Goal: Task Accomplishment & Management: Manage account settings

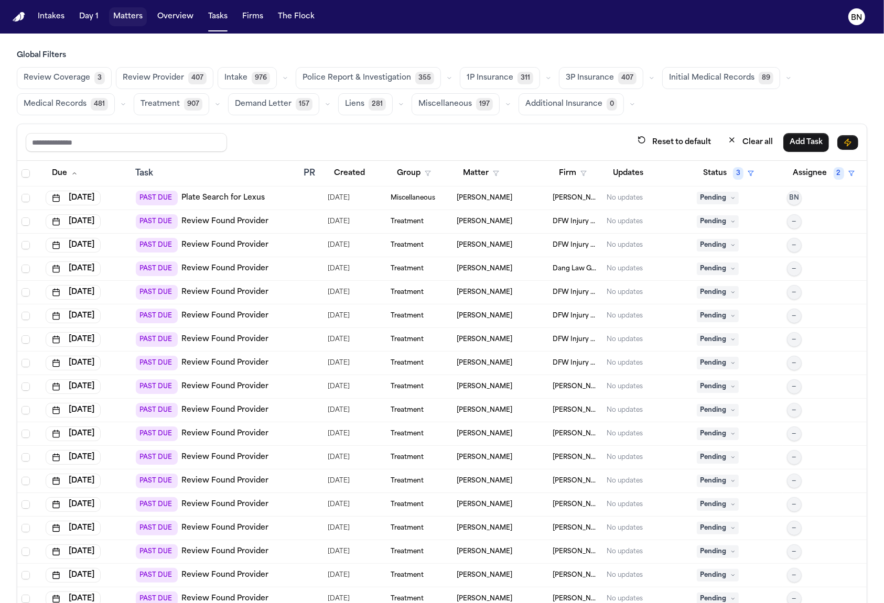
click at [131, 21] on button "Matters" at bounding box center [128, 16] width 38 height 19
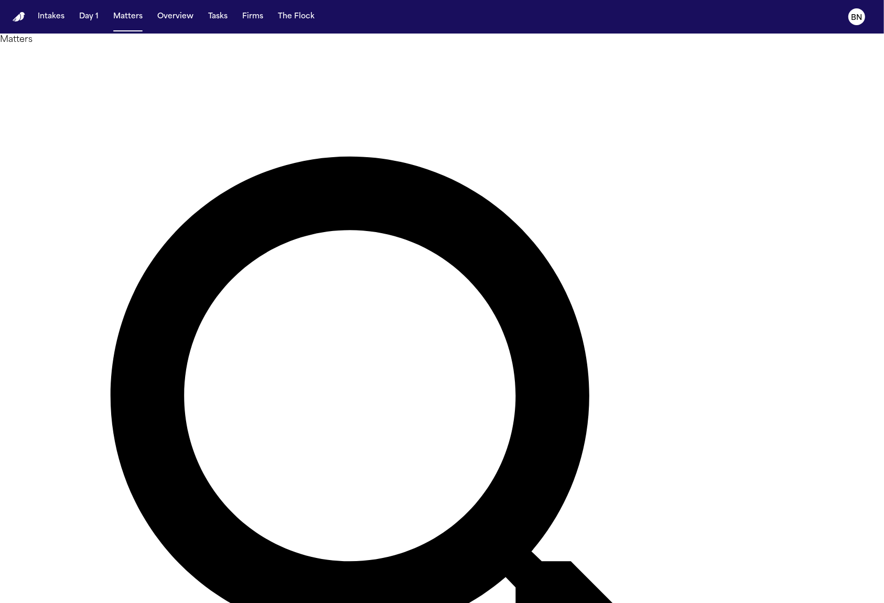
type input "*********"
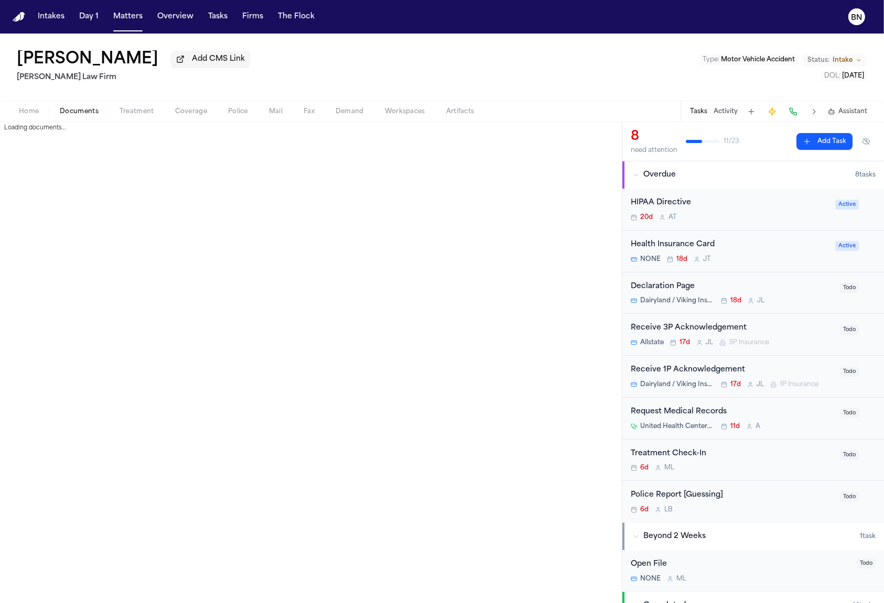
click at [85, 114] on span "Documents" at bounding box center [79, 111] width 39 height 8
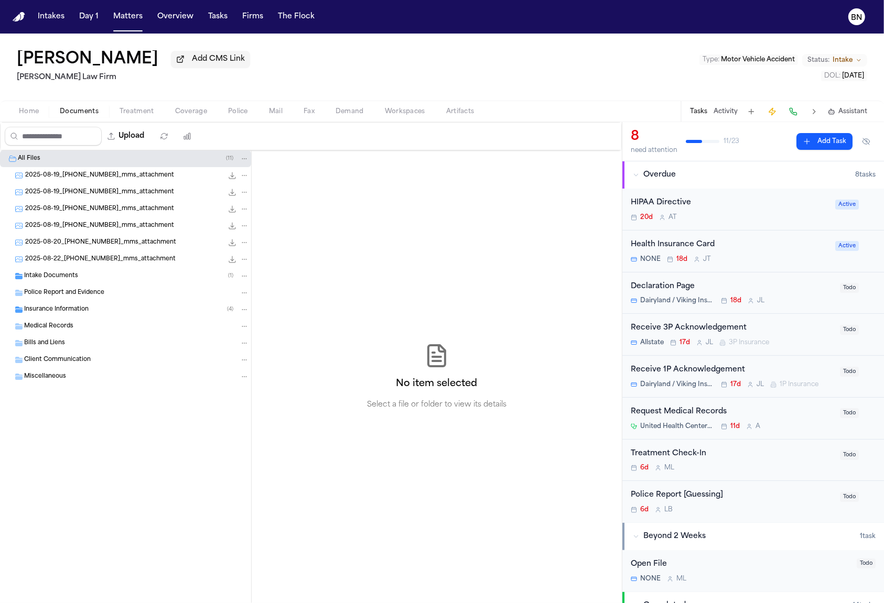
click at [58, 276] on span "Intake Documents" at bounding box center [51, 276] width 54 height 9
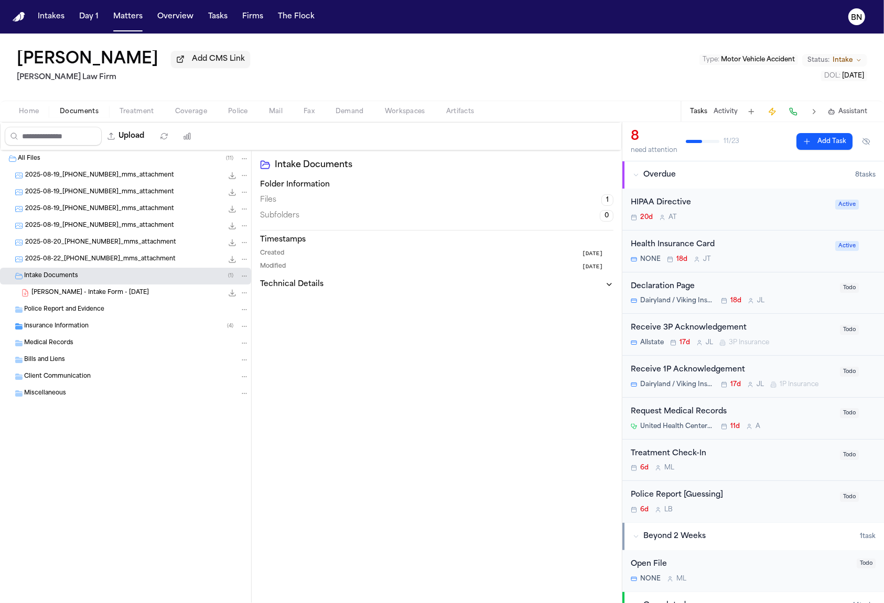
click at [125, 296] on div "A. Flores - Intake Form - 8.19.25 22.3 KB • PDF" at bounding box center [140, 293] width 218 height 10
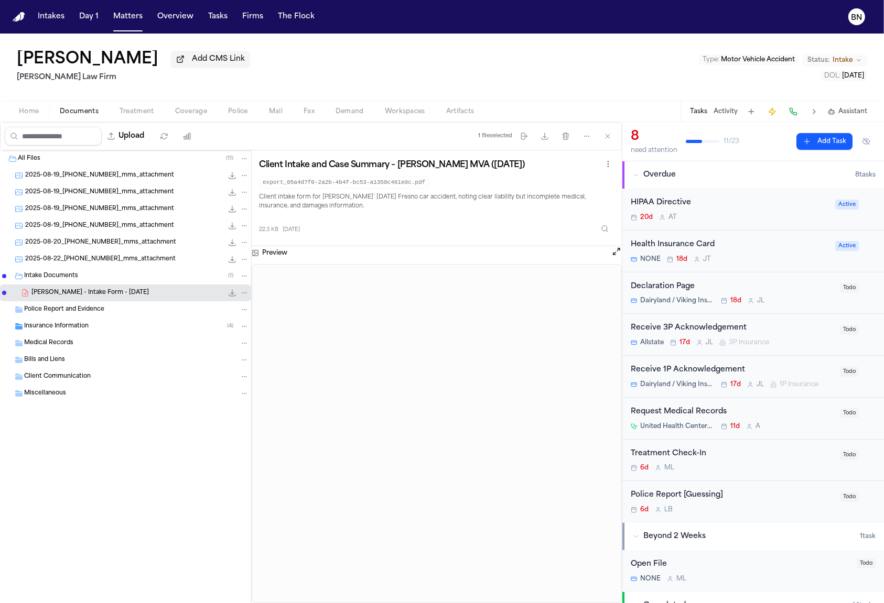
click at [611, 251] on button "Open preview" at bounding box center [616, 251] width 10 height 10
click at [612, 251] on button "Open preview" at bounding box center [616, 251] width 10 height 10
click at [116, 64] on h1 "Alejandra Flores" at bounding box center [88, 59] width 142 height 19
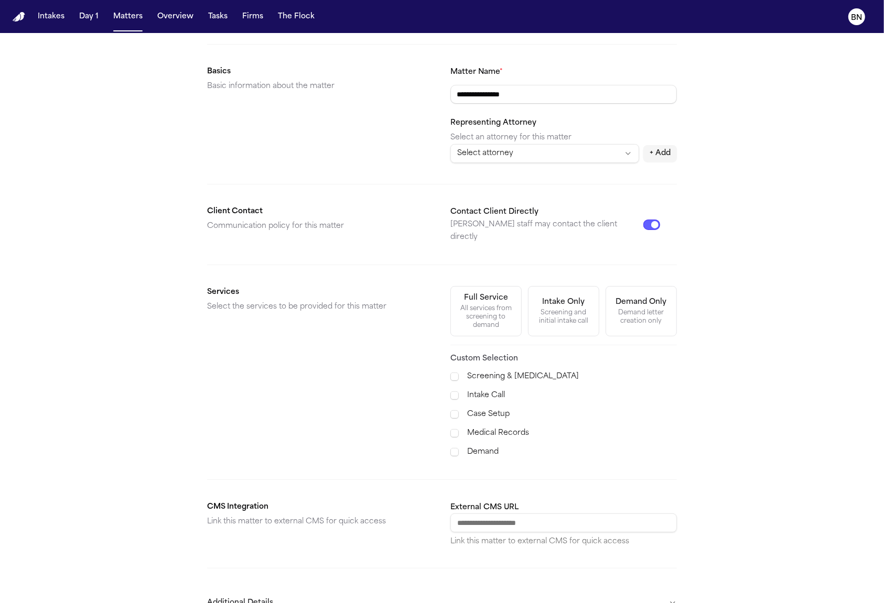
scroll to position [189, 0]
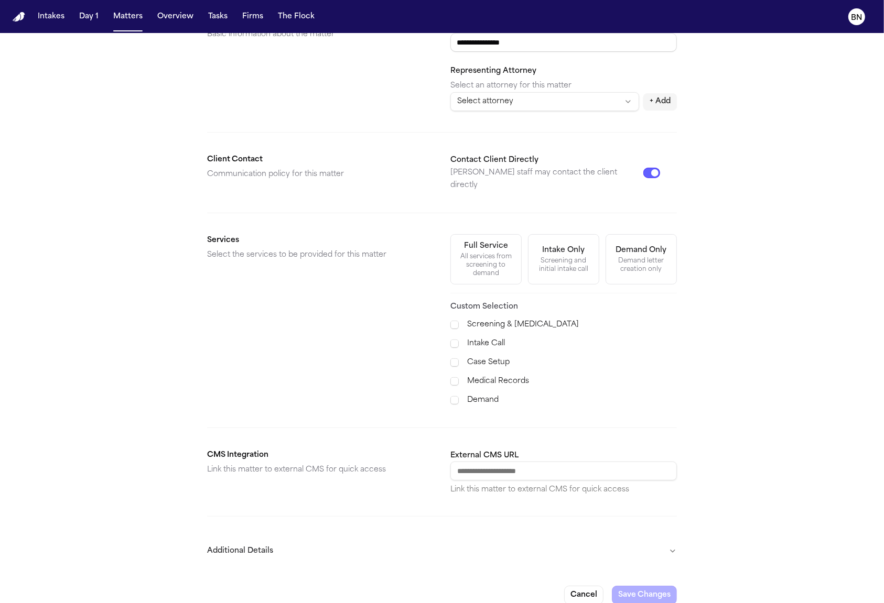
click at [534, 538] on button "Additional Details" at bounding box center [442, 551] width 470 height 27
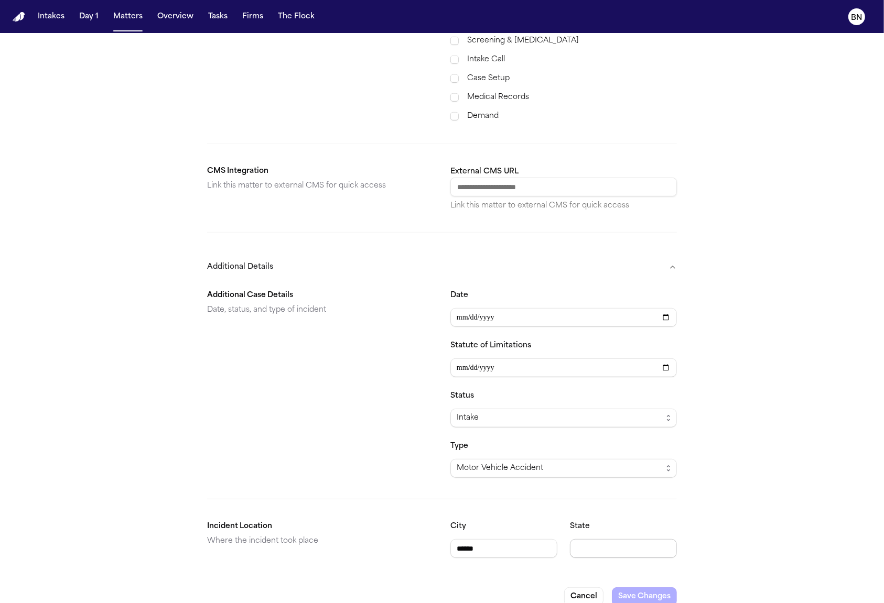
click at [602, 539] on input "State" at bounding box center [623, 548] width 107 height 19
type input "**"
click at [535, 178] on input "External CMS URL" at bounding box center [563, 187] width 226 height 19
type input "**********"
click at [219, 165] on h2 "CMS Integration" at bounding box center [320, 171] width 226 height 13
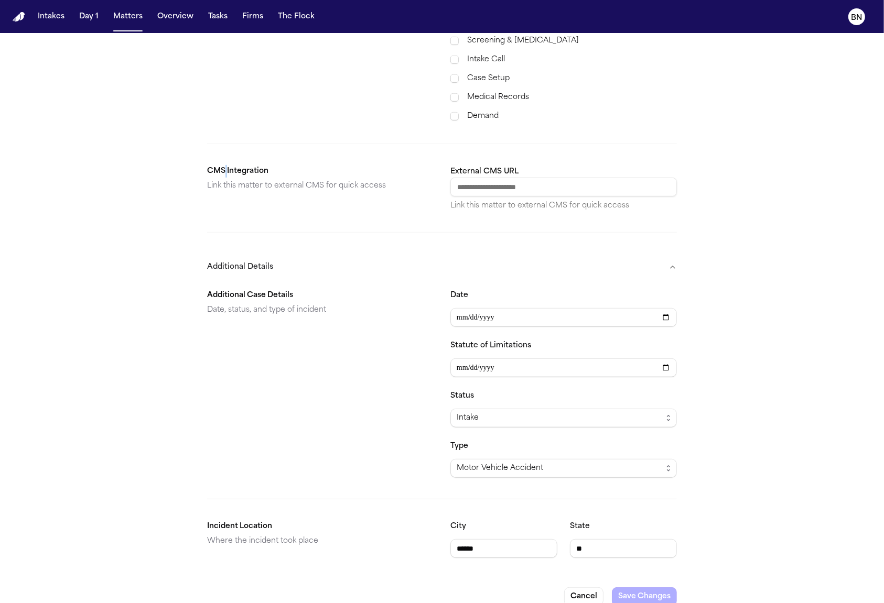
click at [219, 165] on h2 "CMS Integration" at bounding box center [320, 171] width 226 height 13
click at [527, 201] on p "Link this matter to external CMS for quick access" at bounding box center [563, 206] width 226 height 10
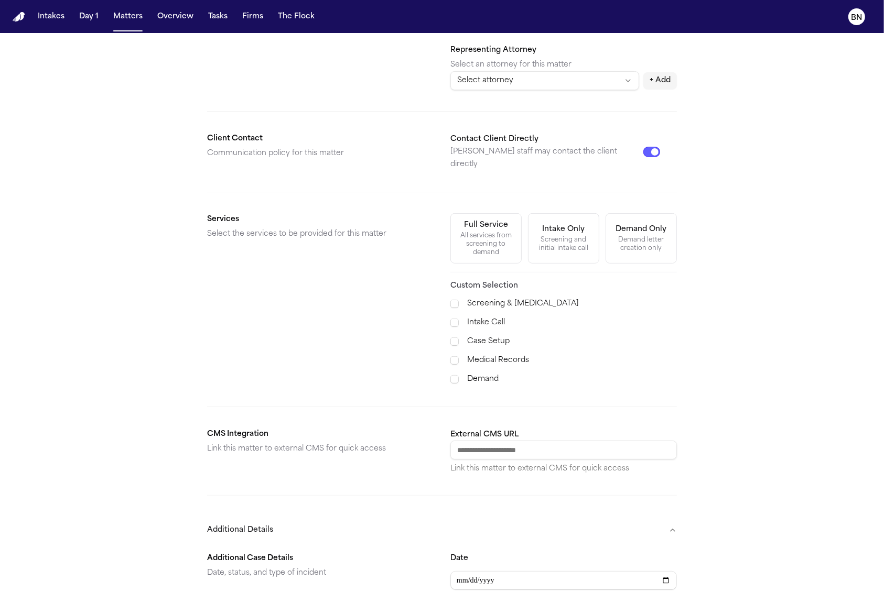
scroll to position [113, 0]
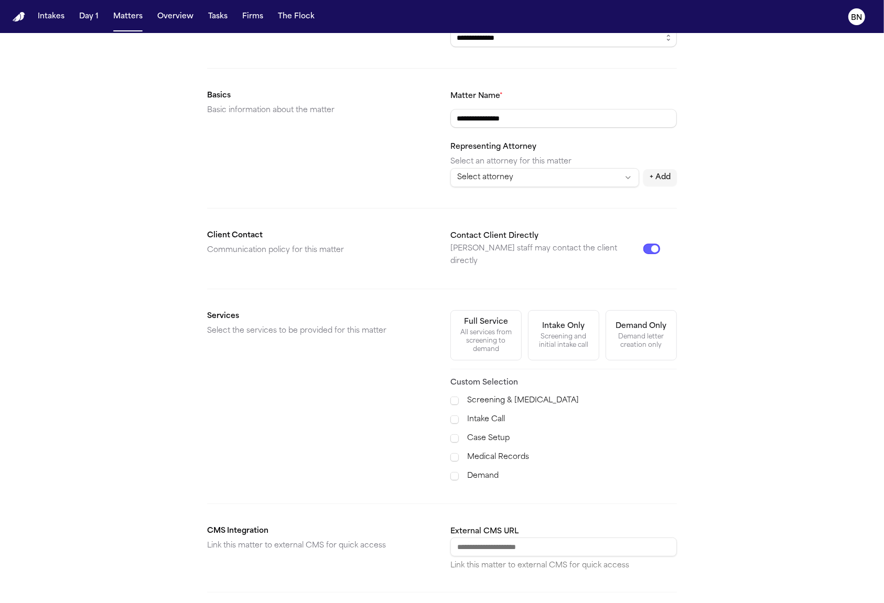
click at [495, 317] on div "Full Service" at bounding box center [486, 322] width 44 height 10
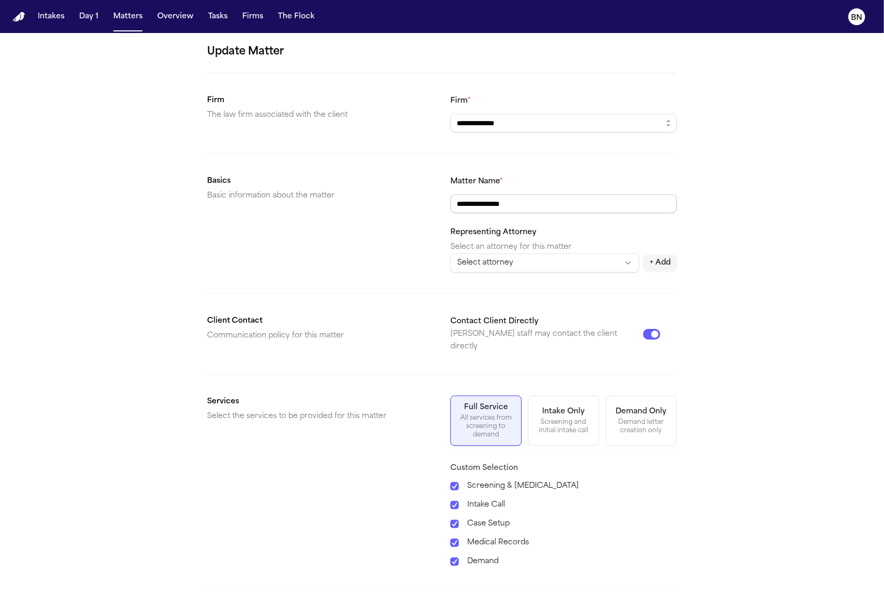
scroll to position [0, 0]
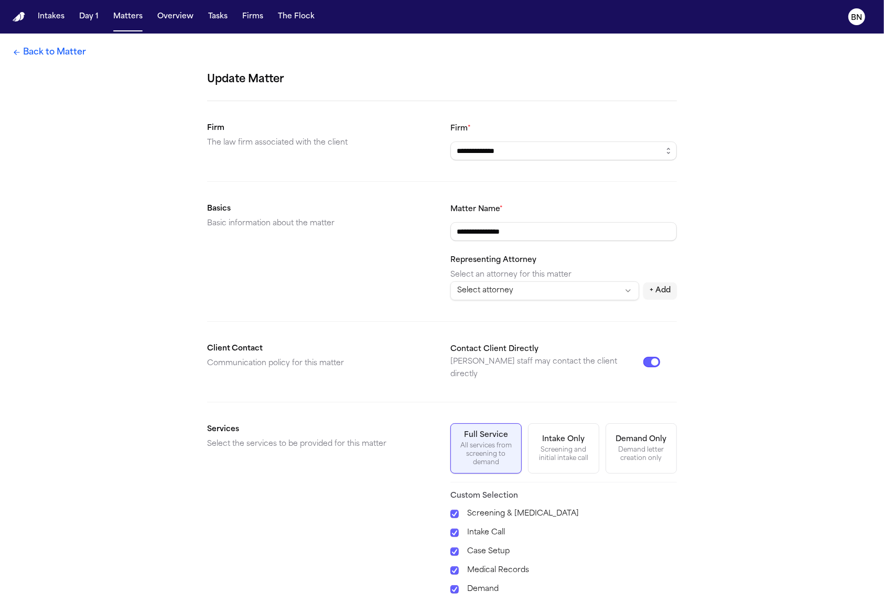
click at [527, 293] on html "**********" at bounding box center [442, 301] width 884 height 603
select select "**********"
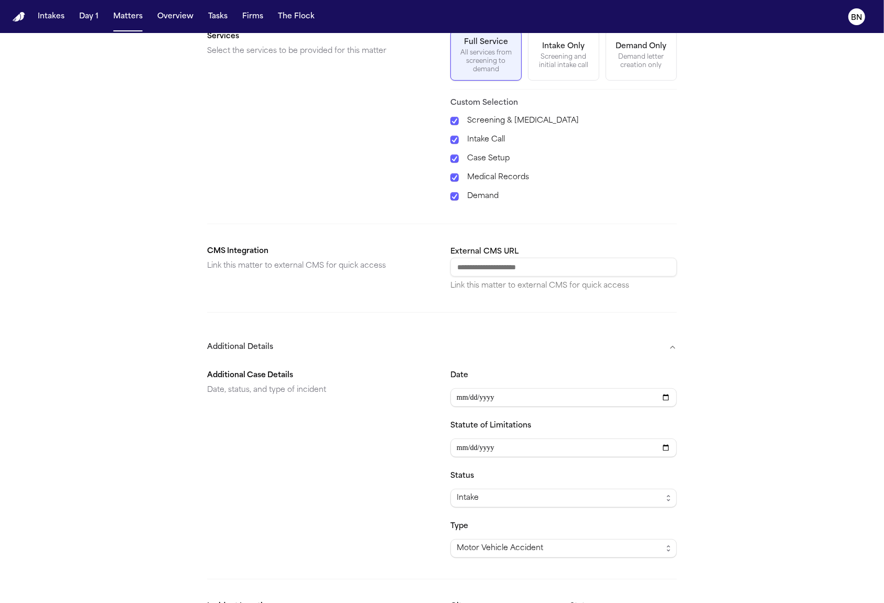
scroll to position [473, 0]
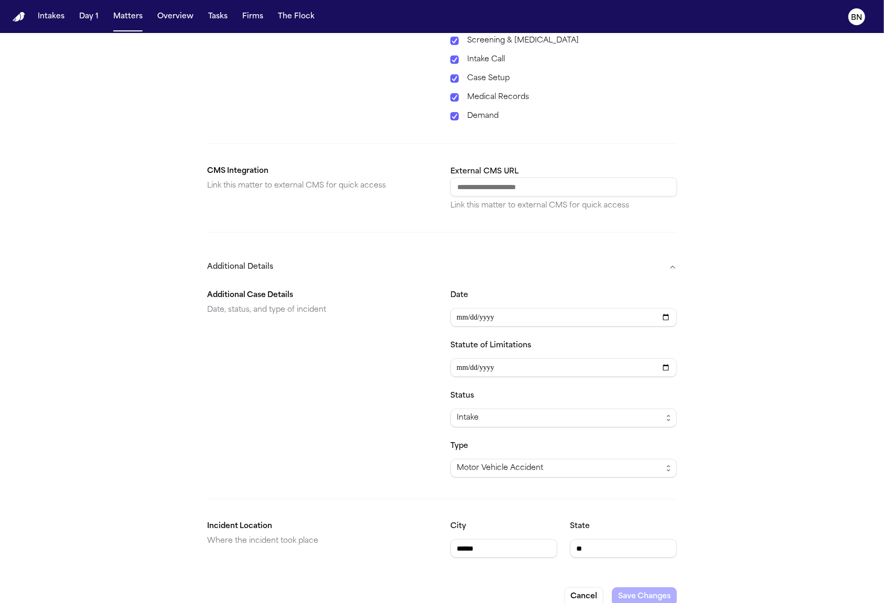
click at [562, 178] on input "External CMS URL" at bounding box center [563, 187] width 226 height 19
paste input "**********"
click at [526, 178] on input "**********" at bounding box center [552, 187] width 205 height 19
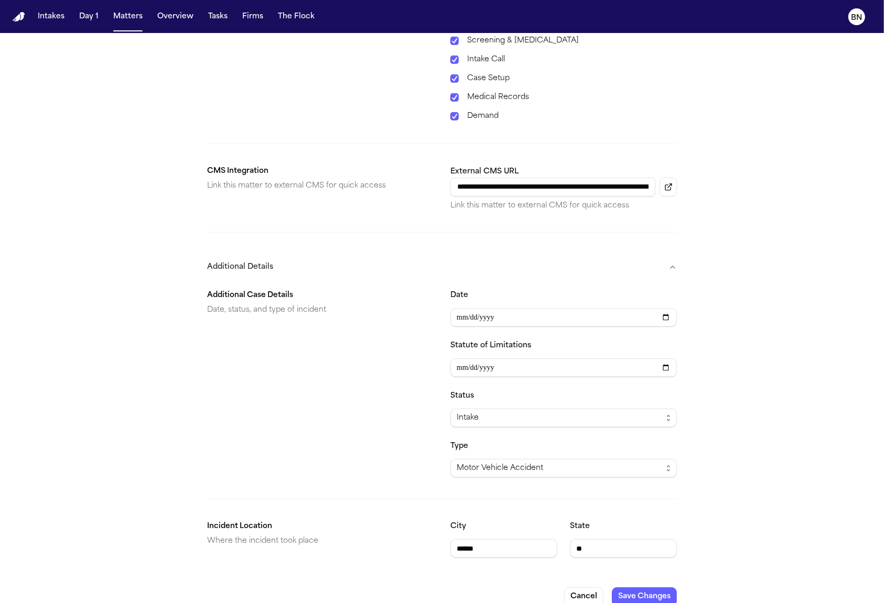
drag, startPoint x: 526, startPoint y: 178, endPoint x: 352, endPoint y: 156, distance: 174.8
click at [352, 165] on section "**********" at bounding box center [442, 188] width 470 height 46
click at [573, 178] on input "**********" at bounding box center [552, 187] width 205 height 19
click at [542, 178] on input "**********" at bounding box center [552, 187] width 205 height 19
click at [543, 178] on input "**********" at bounding box center [552, 187] width 205 height 19
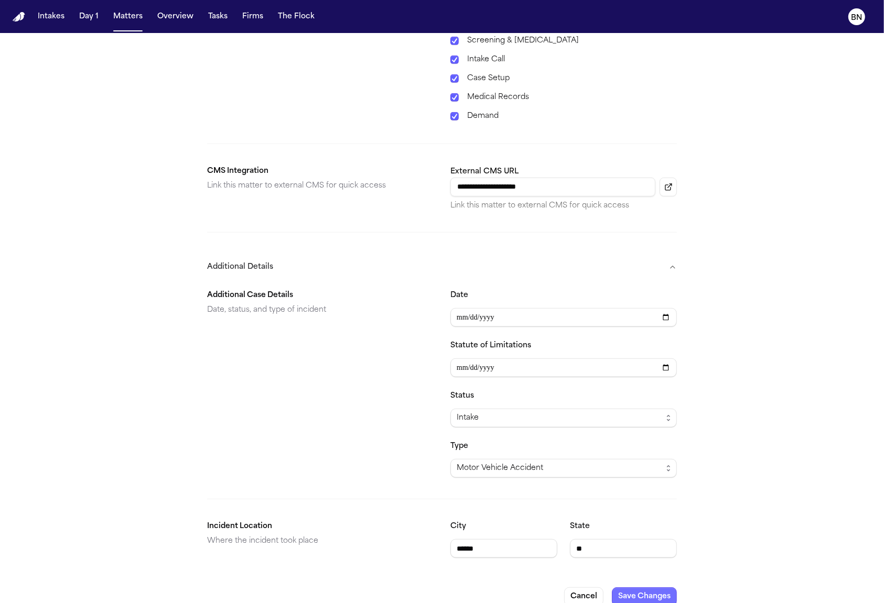
type input "**********"
click at [657, 588] on button "Save Changes" at bounding box center [644, 597] width 65 height 19
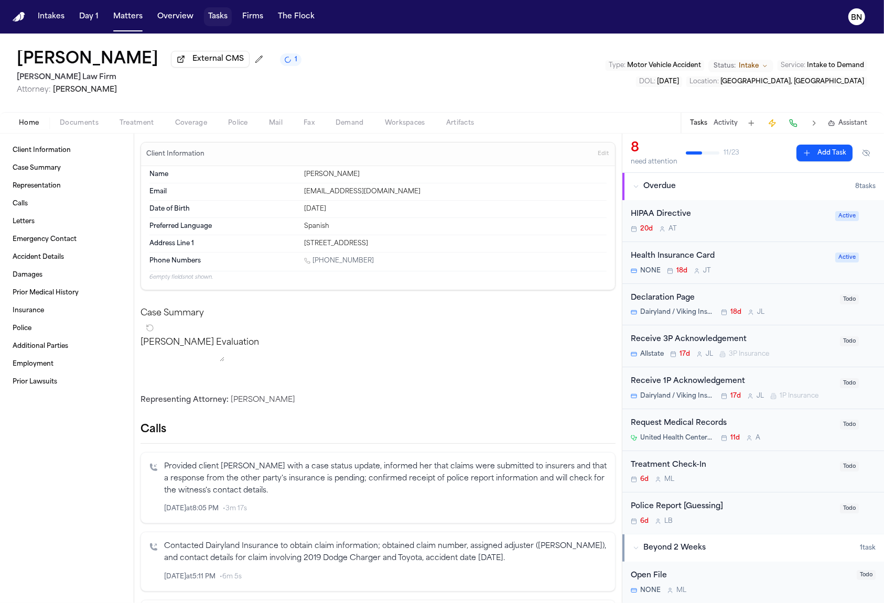
click at [212, 18] on button "Tasks" at bounding box center [218, 16] width 28 height 19
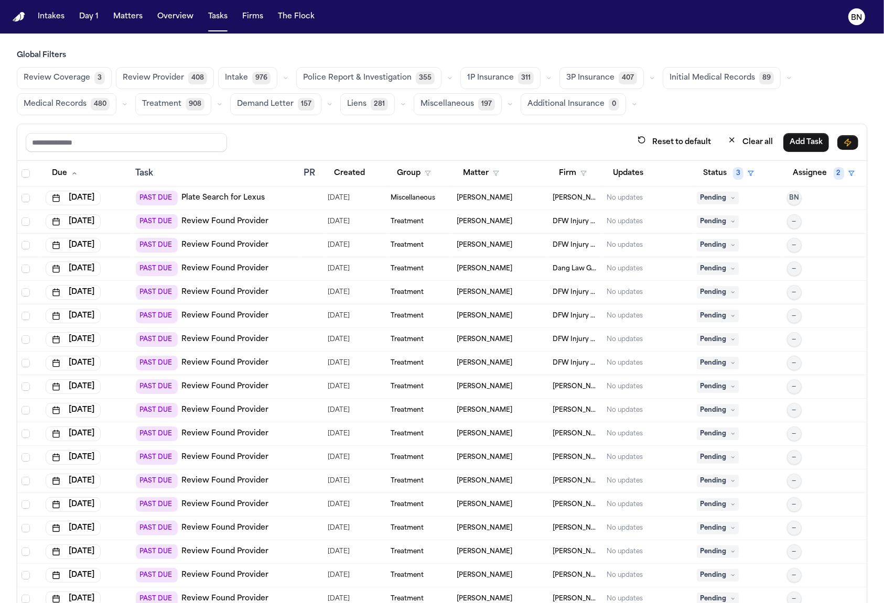
click at [447, 75] on icon "button" at bounding box center [450, 78] width 6 height 6
click at [369, 125] on span "Police Report Escalation" at bounding box center [348, 125] width 91 height 10
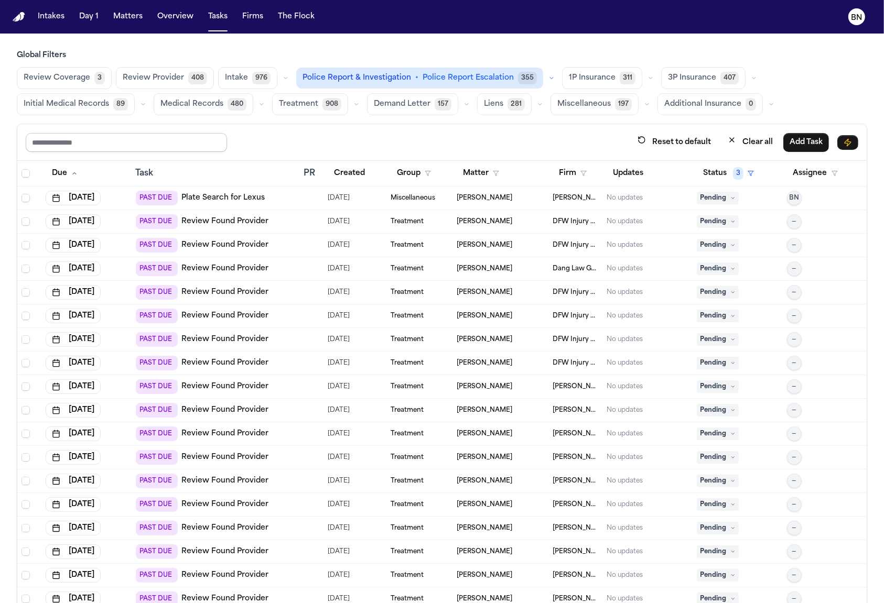
click at [155, 145] on input "text" at bounding box center [126, 142] width 201 height 19
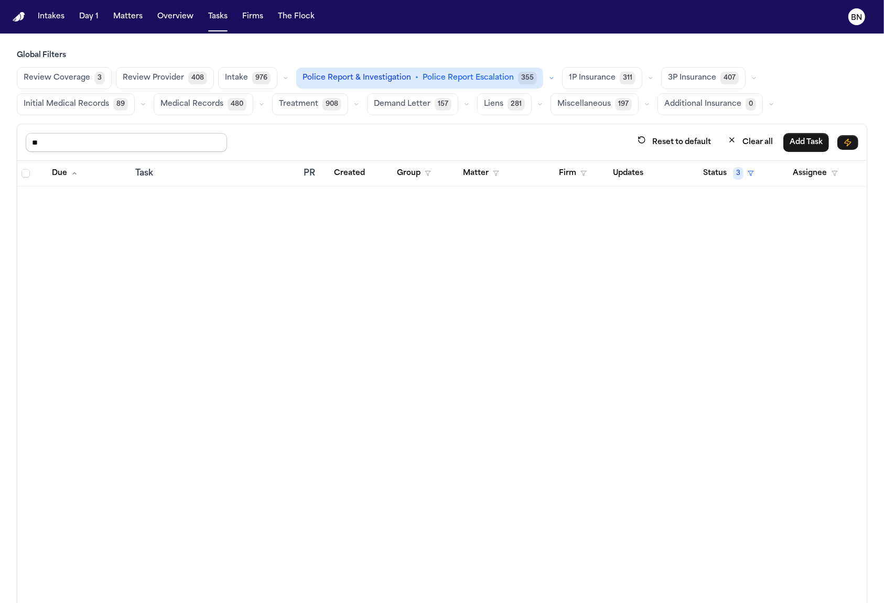
type input "*"
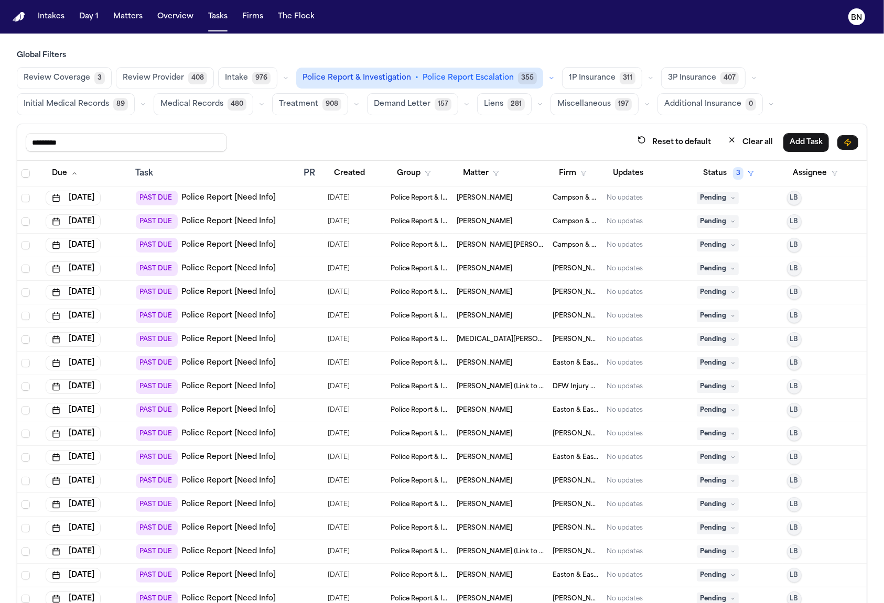
type input "*********"
click at [25, 169] on span "Select all" at bounding box center [25, 173] width 8 height 8
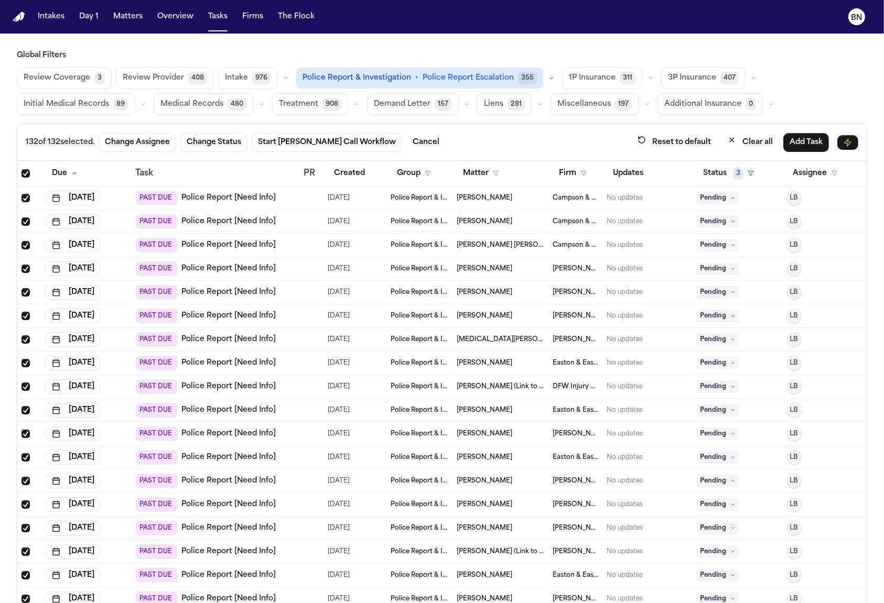
click at [29, 173] on span "Select all" at bounding box center [25, 173] width 8 height 8
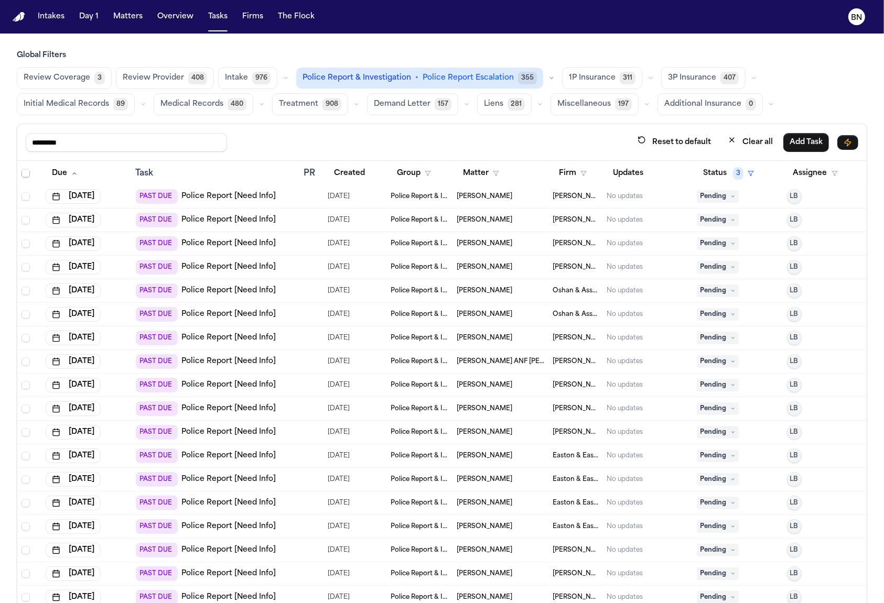
scroll to position [2289, 0]
click at [580, 170] on icon "button" at bounding box center [583, 173] width 6 height 6
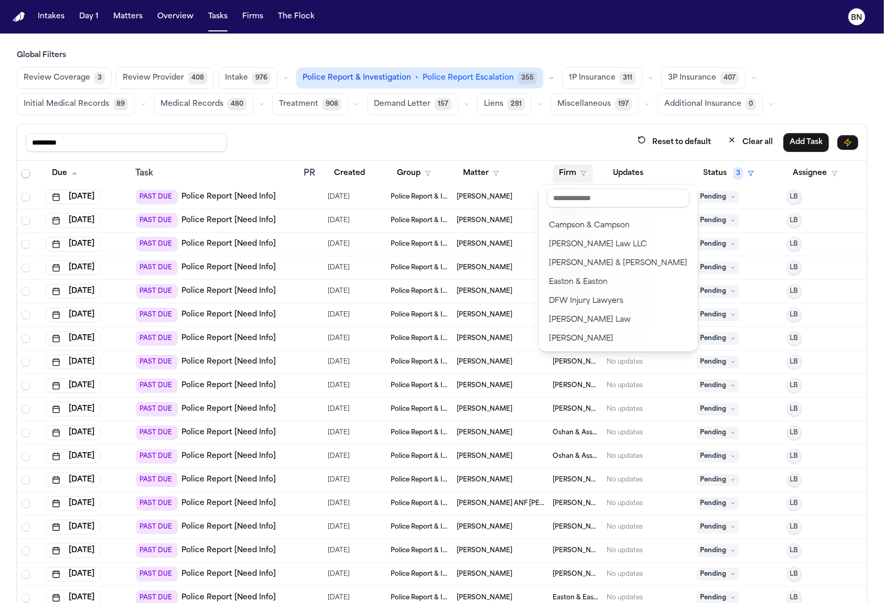
drag, startPoint x: 583, startPoint y: 144, endPoint x: 582, endPoint y: 164, distance: 19.9
click at [583, 144] on div "********* Reset to default Clear all Add Task Due Task PR Created Group Matter …" at bounding box center [442, 387] width 850 height 526
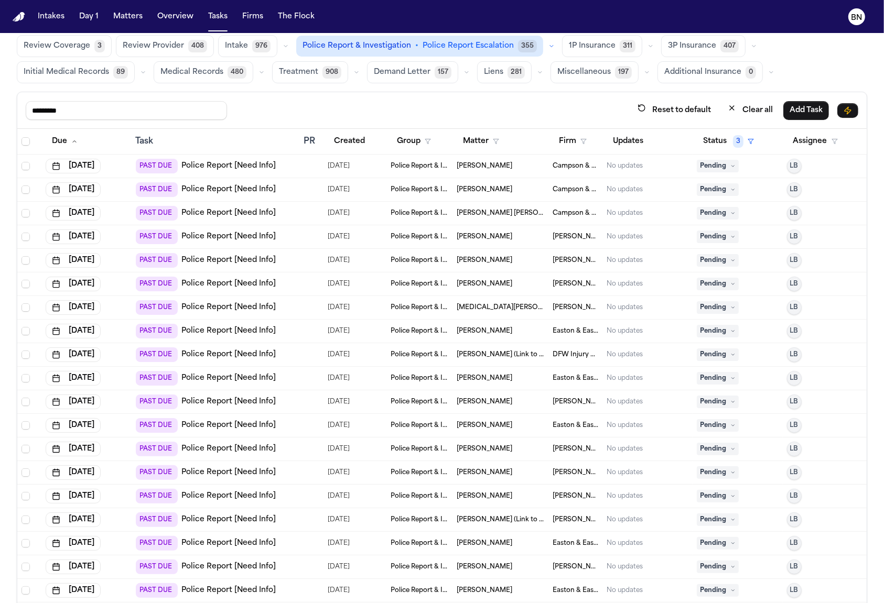
scroll to position [210, 0]
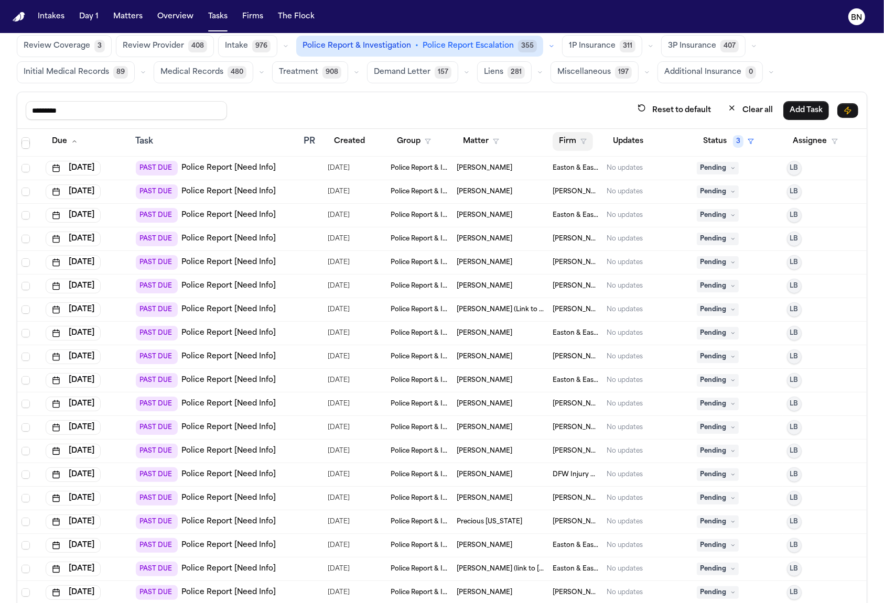
click at [560, 144] on button "Firm" at bounding box center [572, 141] width 40 height 19
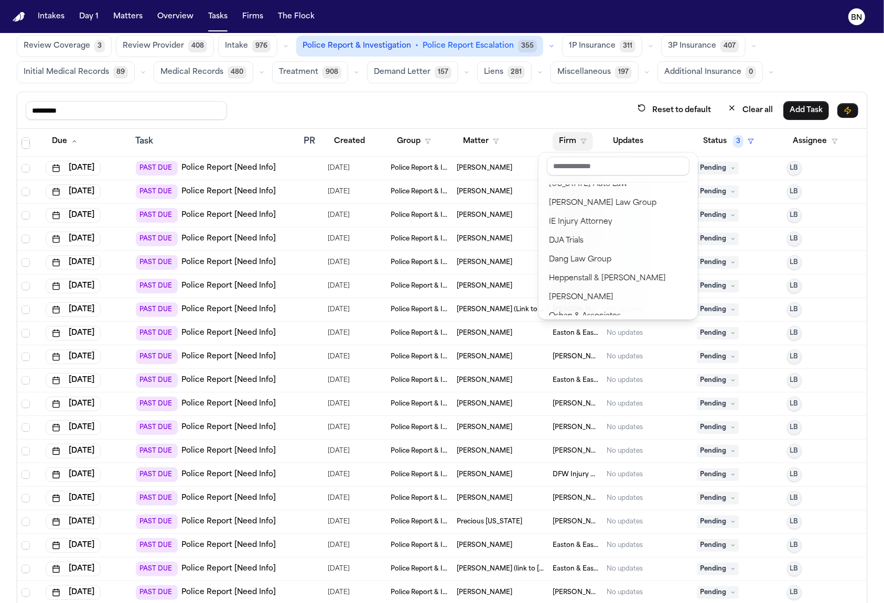
scroll to position [209, 0]
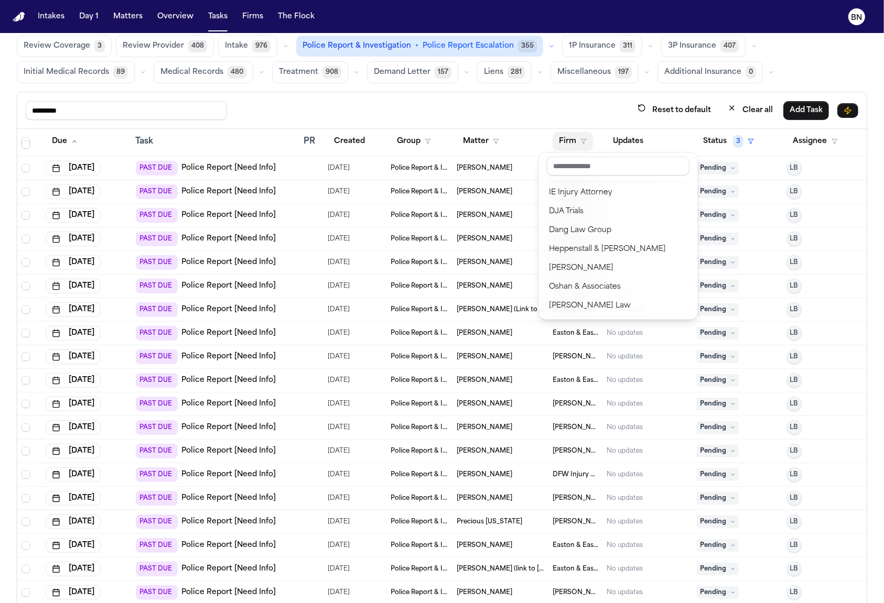
click at [524, 109] on div "********* Reset to default Clear all Add Task Due Task PR Created Group Matter …" at bounding box center [442, 355] width 850 height 526
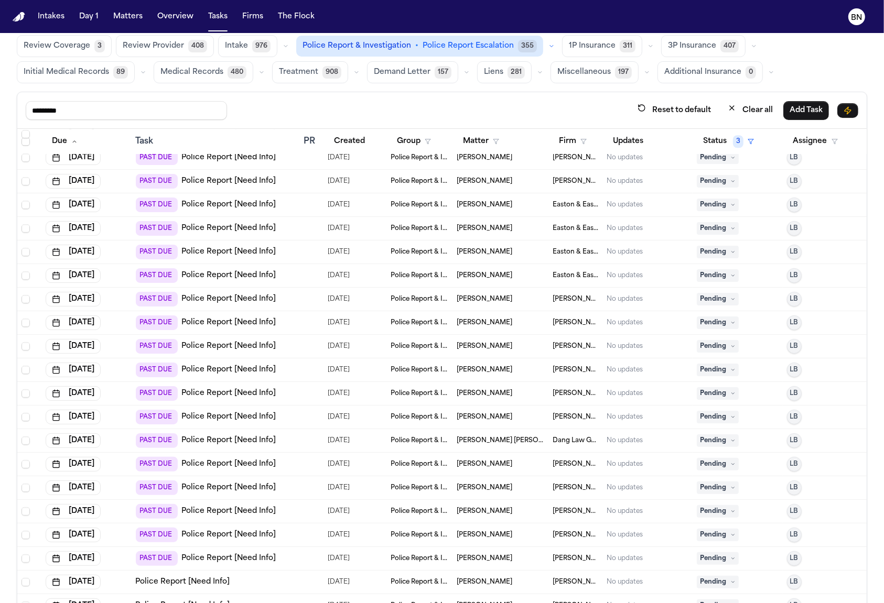
scroll to position [60, 0]
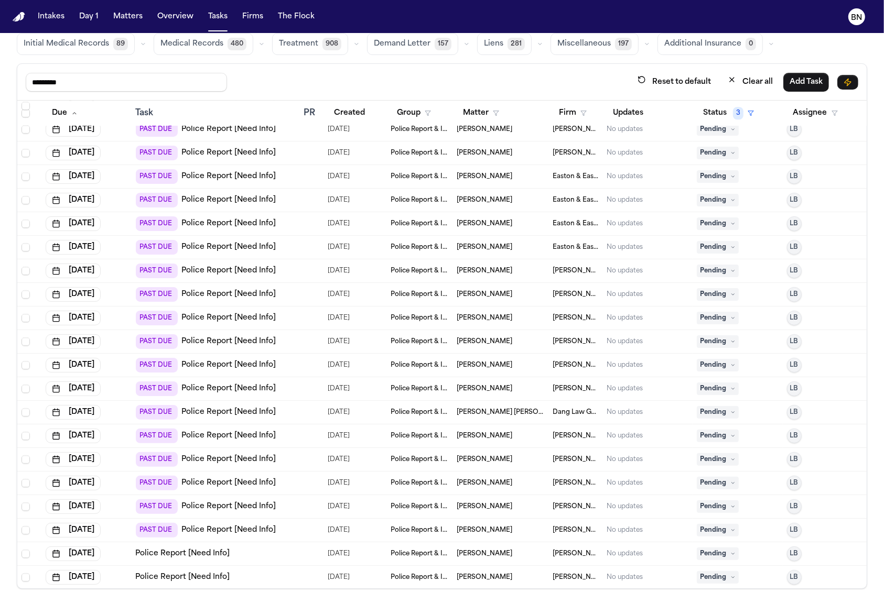
click at [477, 458] on span "Kevin Redondo" at bounding box center [485, 460] width 56 height 8
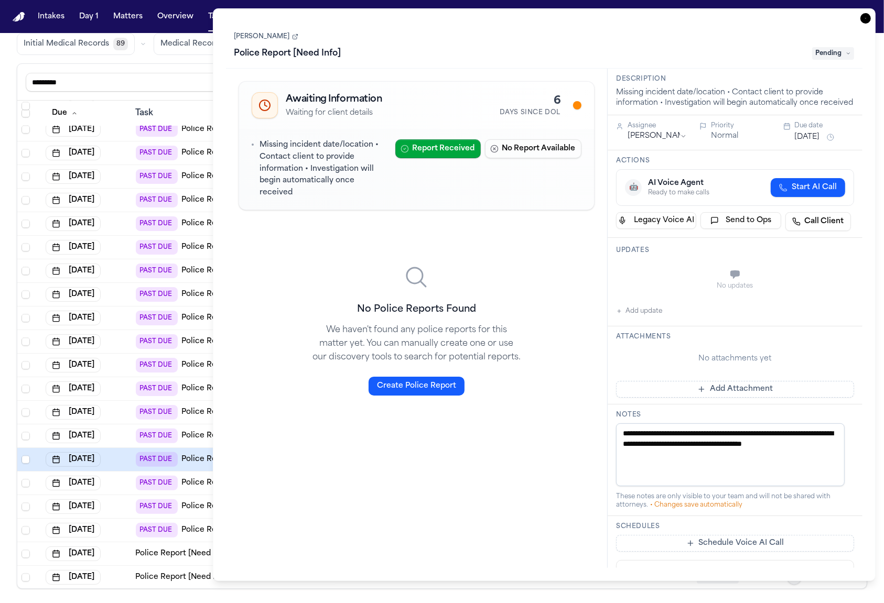
click at [867, 15] on icon "button" at bounding box center [865, 18] width 10 height 10
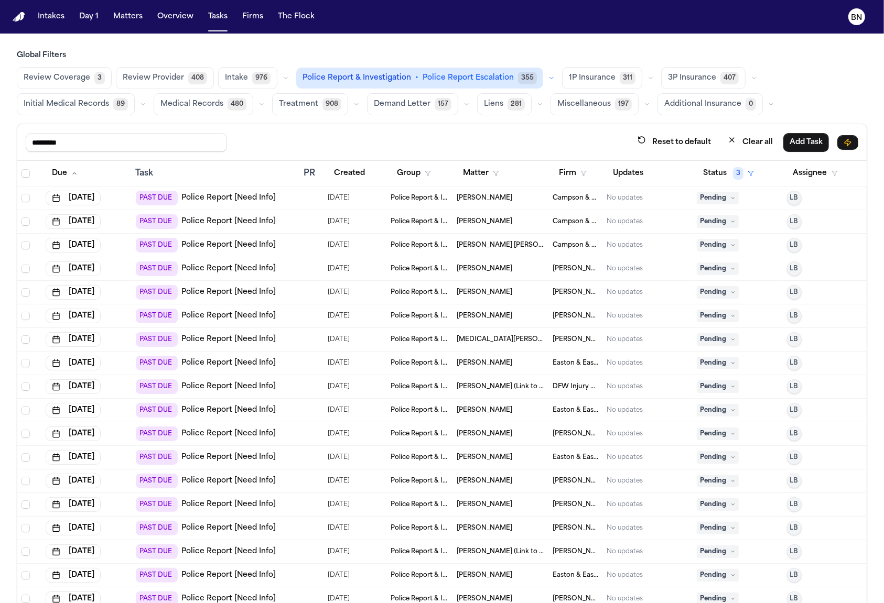
click at [495, 202] on td "Pepi Martin" at bounding box center [500, 199] width 96 height 24
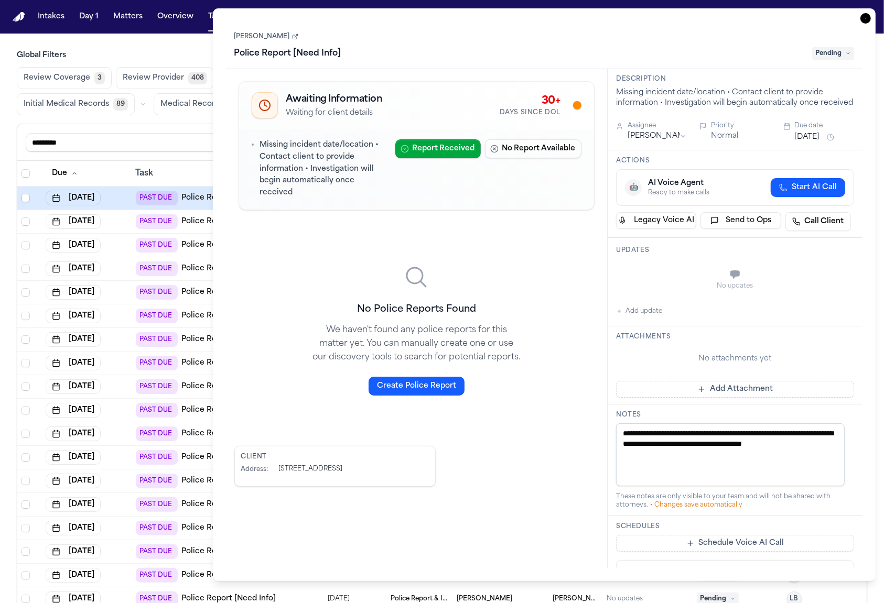
click at [265, 35] on link "Pepi Martin" at bounding box center [266, 36] width 64 height 8
click at [865, 14] on icon "button" at bounding box center [865, 18] width 10 height 10
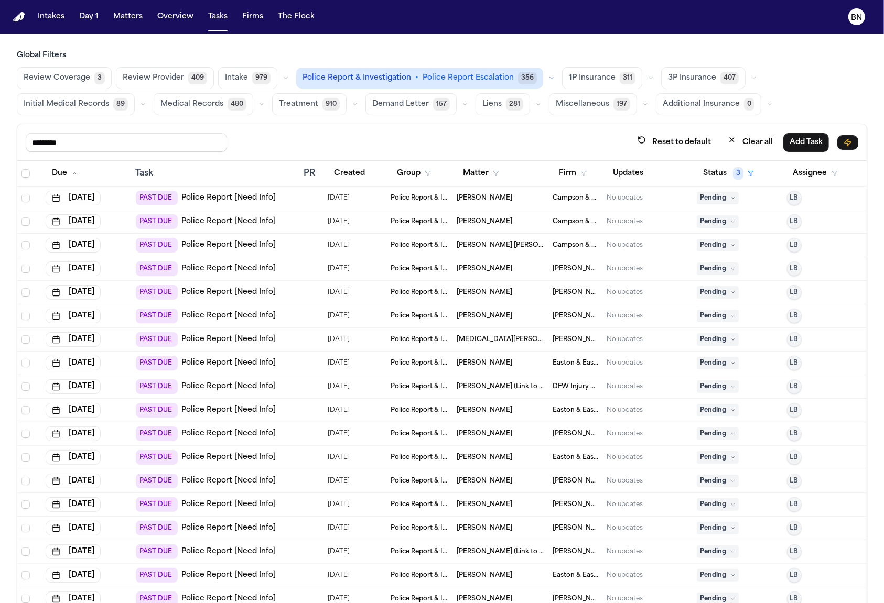
click at [595, 138] on div "********* Reset to default Clear all Add Task" at bounding box center [442, 142] width 832 height 19
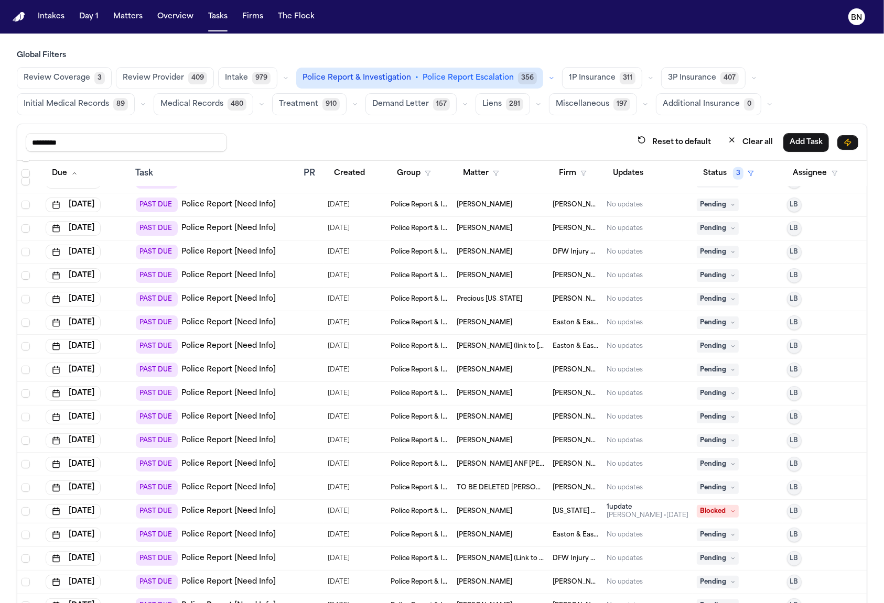
scroll to position [755, 0]
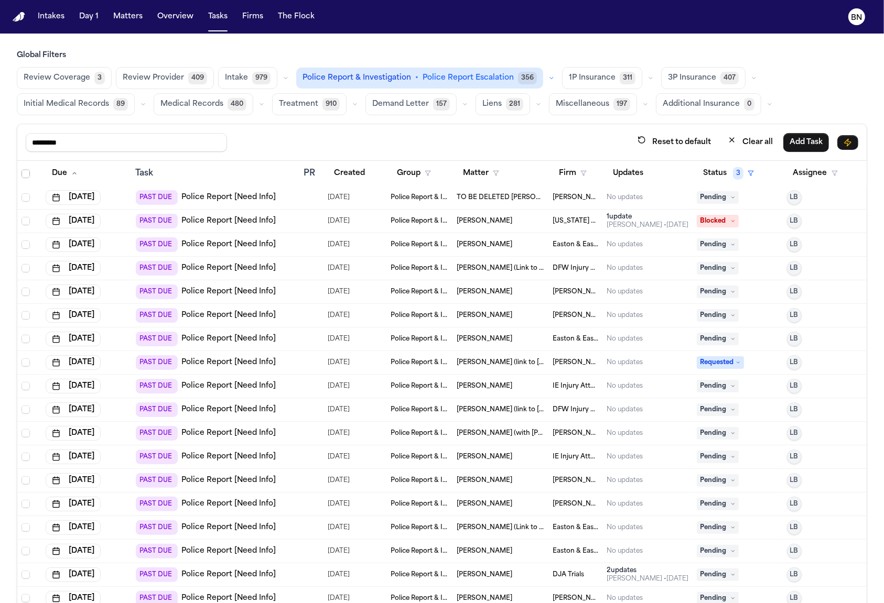
click at [545, 77] on button "button" at bounding box center [551, 78] width 13 height 13
click at [424, 140] on div "********* Reset to default Clear all Add Task" at bounding box center [442, 142] width 832 height 19
click at [188, 137] on input "*********" at bounding box center [126, 142] width 201 height 19
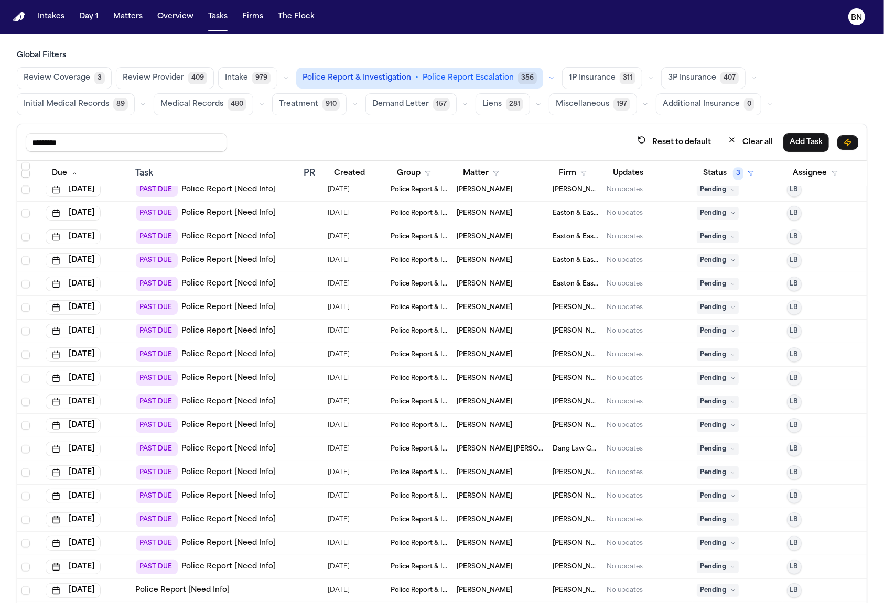
scroll to position [60, 0]
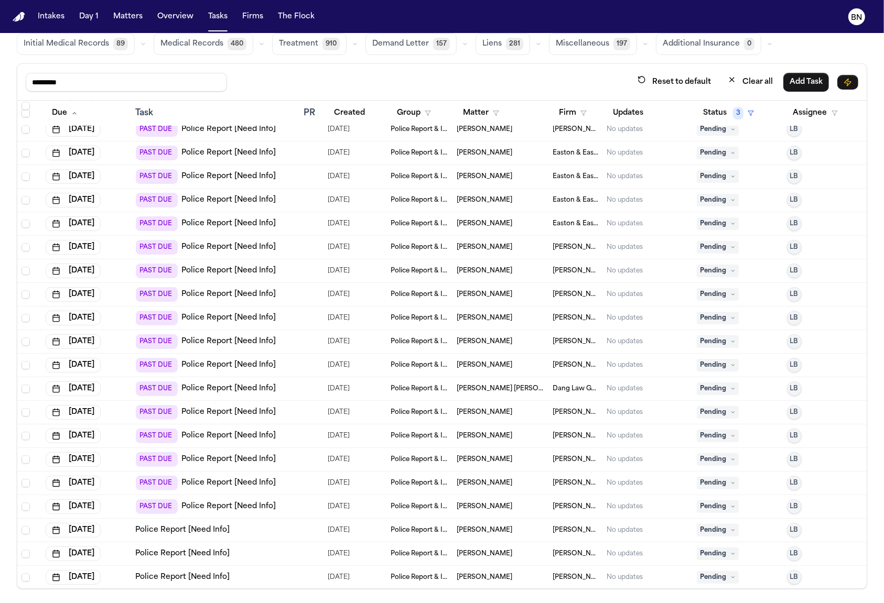
click at [299, 432] on td at bounding box center [311, 437] width 24 height 24
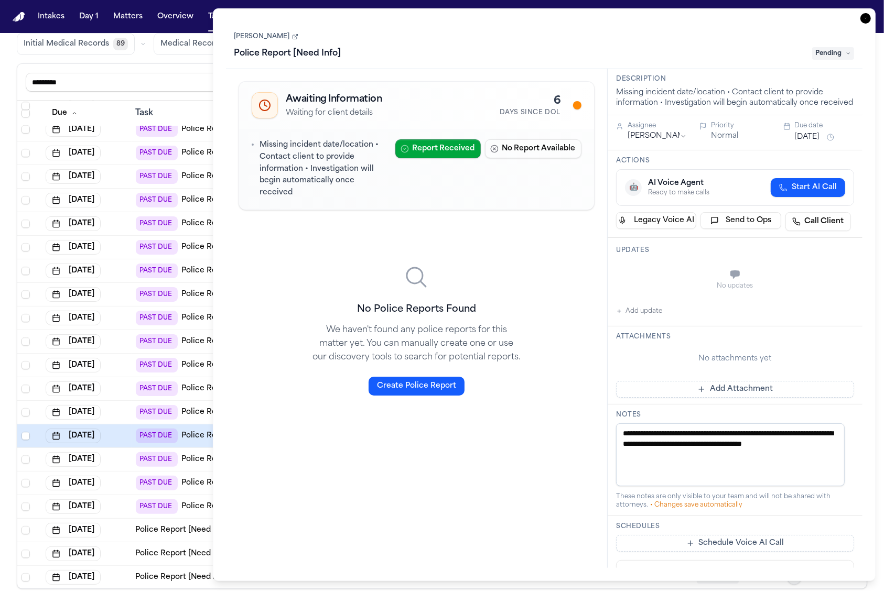
click at [292, 37] on icon at bounding box center [295, 37] width 6 height 6
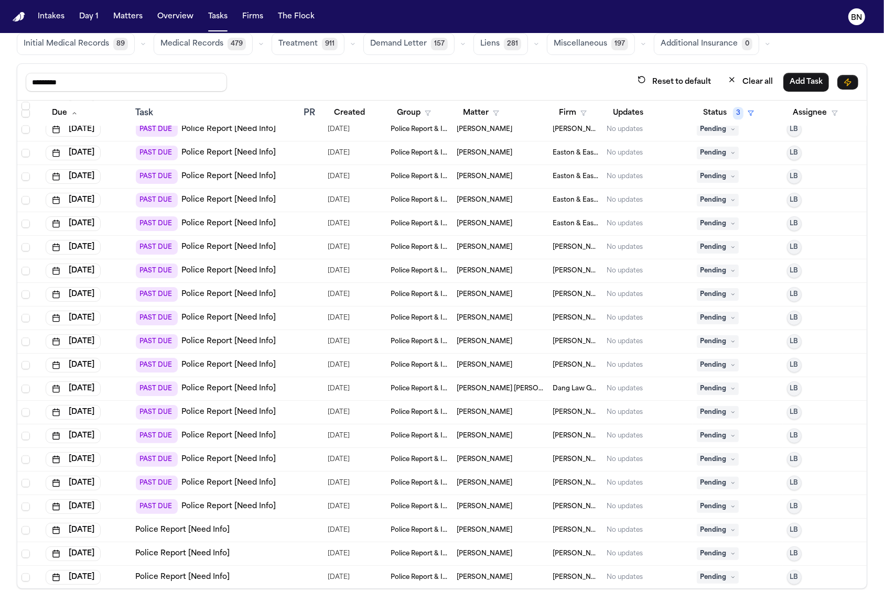
click at [200, 96] on div "********* Reset to default Clear all Add Task" at bounding box center [441, 82] width 849 height 37
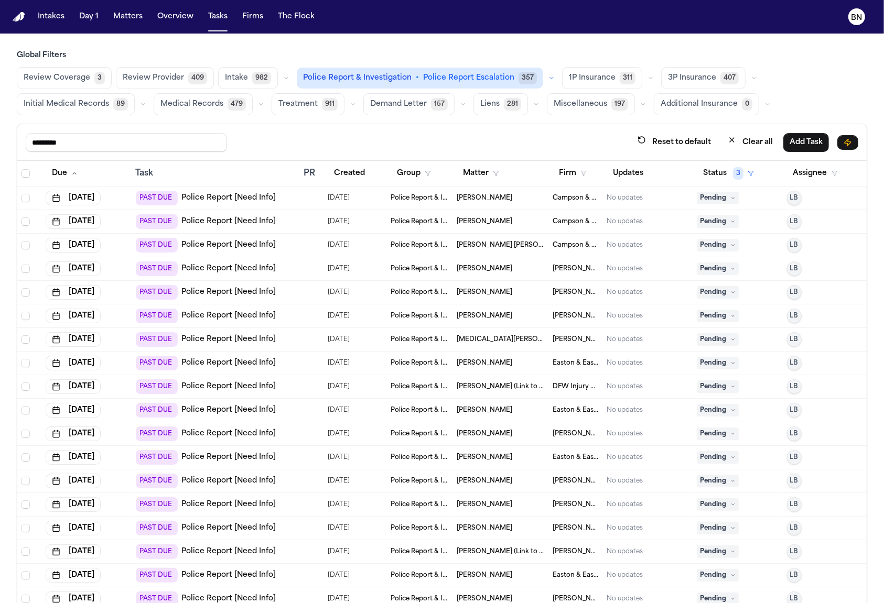
click at [523, 430] on div "Casia Woolsey" at bounding box center [501, 434] width 88 height 8
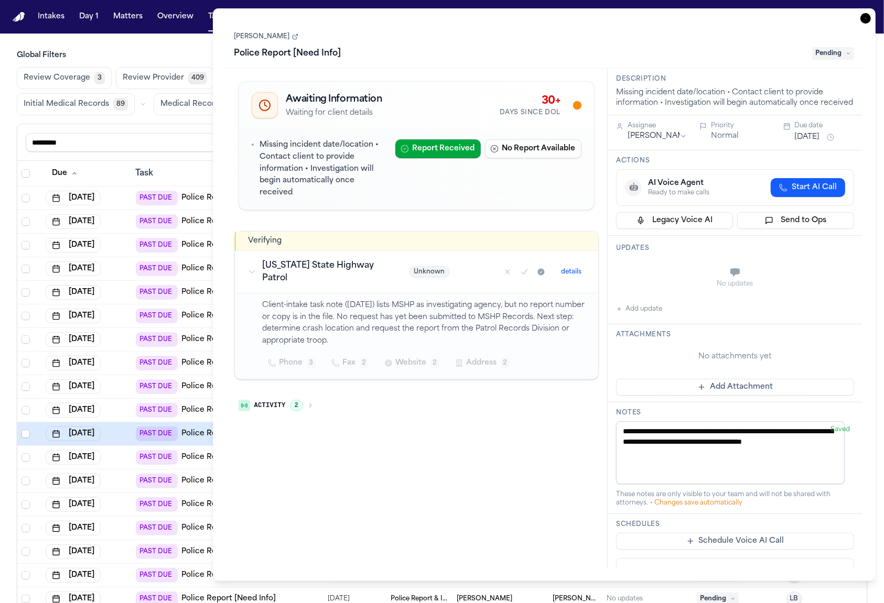
click at [870, 17] on icon "button" at bounding box center [865, 18] width 10 height 10
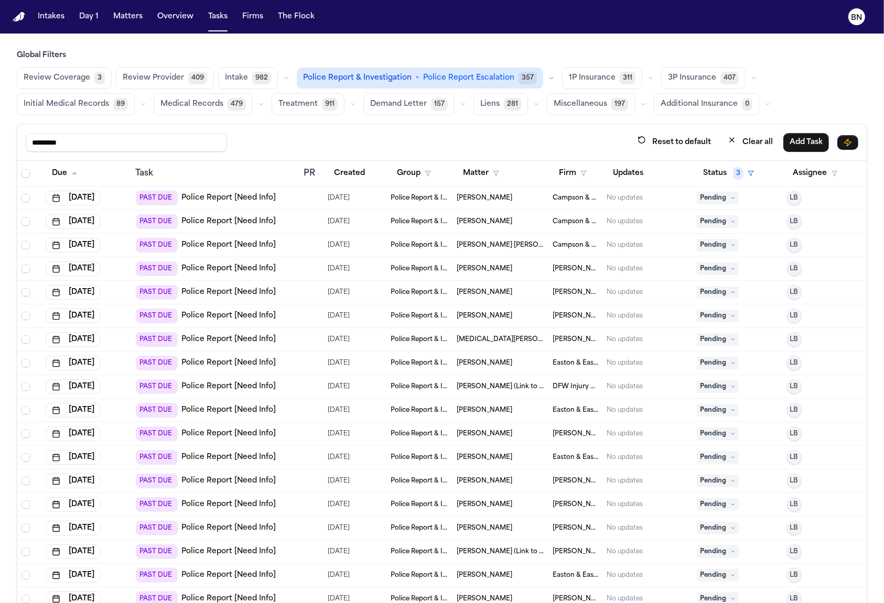
click at [567, 125] on div "********* Reset to default Clear all Add Task" at bounding box center [441, 142] width 849 height 37
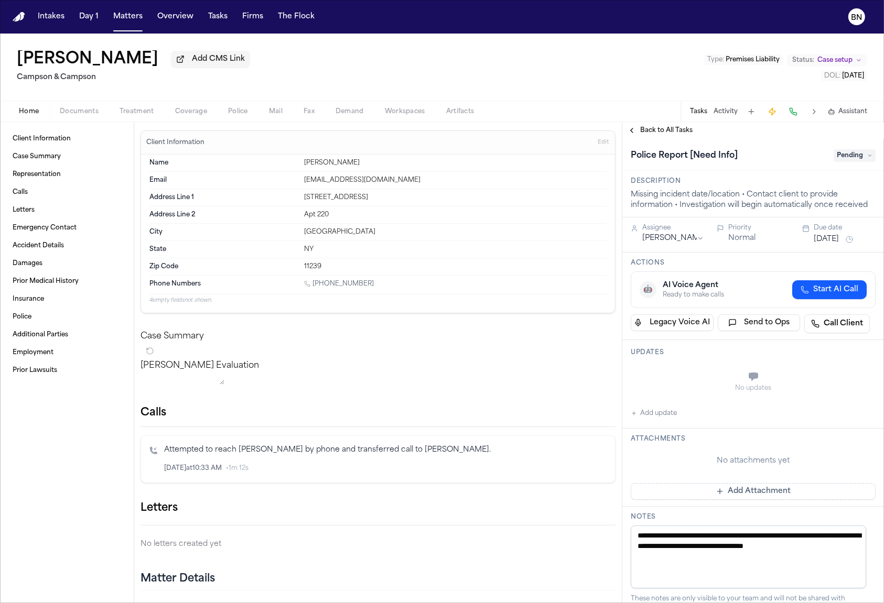
click at [93, 111] on span "Documents" at bounding box center [79, 111] width 39 height 8
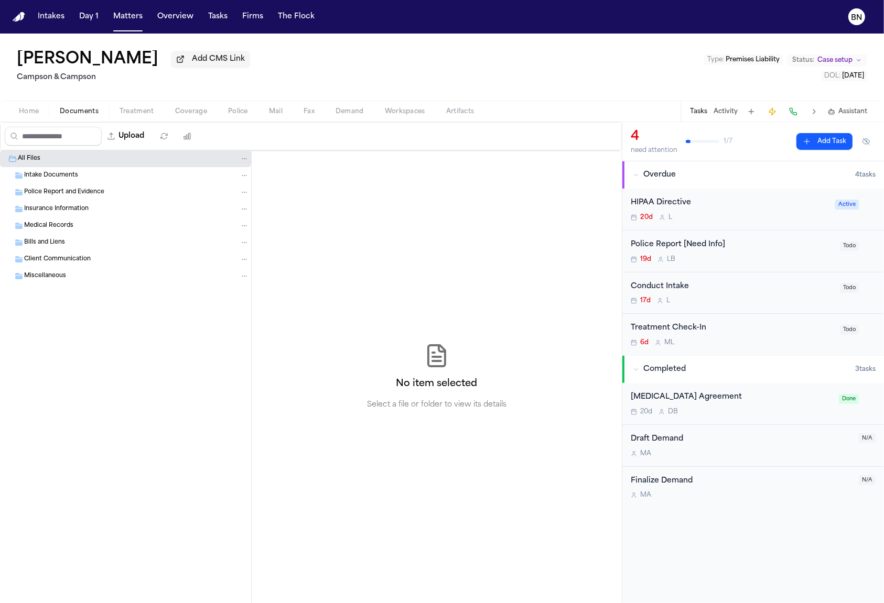
click at [33, 113] on span "Home" at bounding box center [29, 111] width 20 height 8
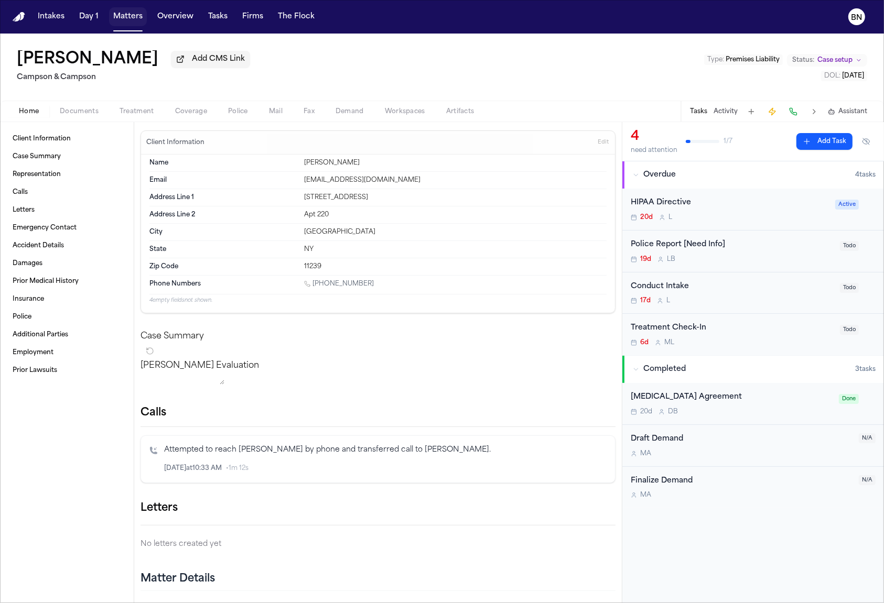
click at [128, 15] on button "Matters" at bounding box center [128, 16] width 38 height 19
click at [198, 18] on div "Intakes Day 1 Matters Overview Tasks Firms The Flock" at bounding box center [176, 16] width 285 height 19
click at [215, 18] on button "Tasks" at bounding box center [218, 16] width 28 height 19
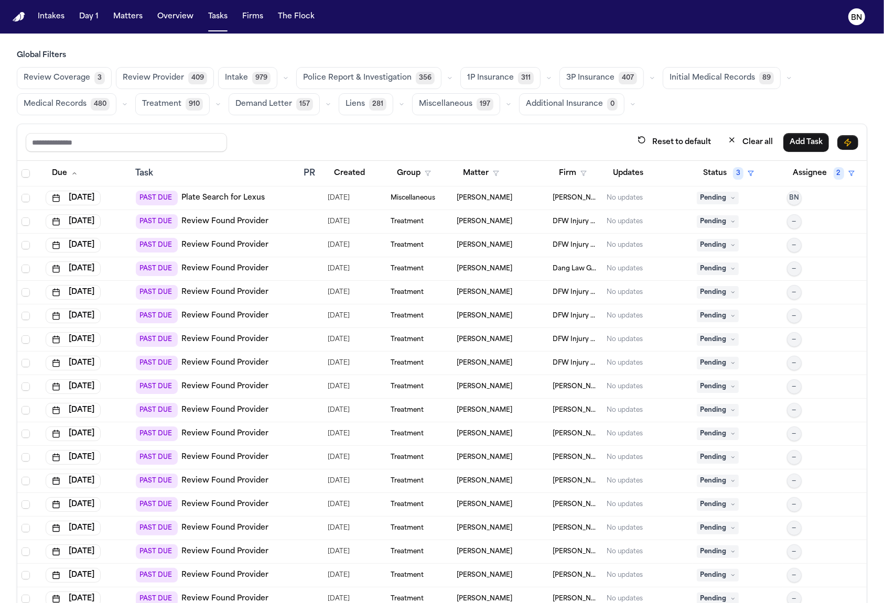
click at [447, 76] on div "Review Coverage 3 Review Provider 409 Intake 979 Police Report & Investigation …" at bounding box center [442, 91] width 850 height 48
click at [447, 76] on icon "button" at bounding box center [450, 78] width 6 height 6
click at [371, 128] on span "Police Report Escalation" at bounding box center [348, 125] width 91 height 10
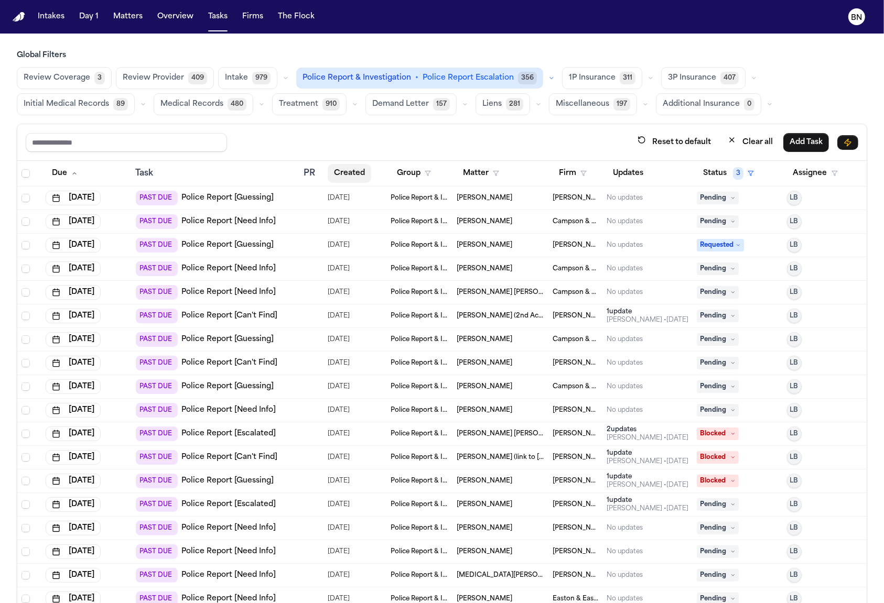
click at [338, 165] on button "Created" at bounding box center [350, 173] width 44 height 19
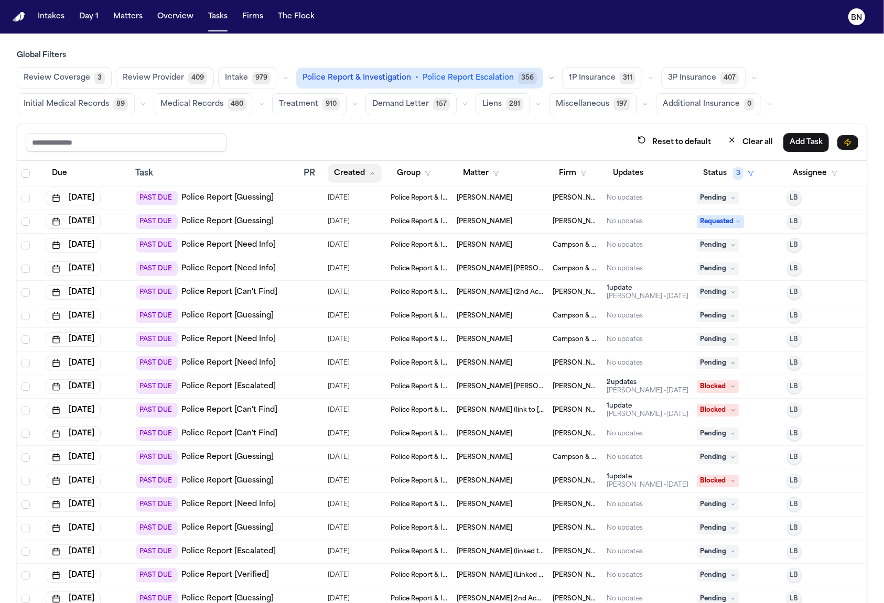
click at [357, 171] on button "Created" at bounding box center [355, 173] width 54 height 19
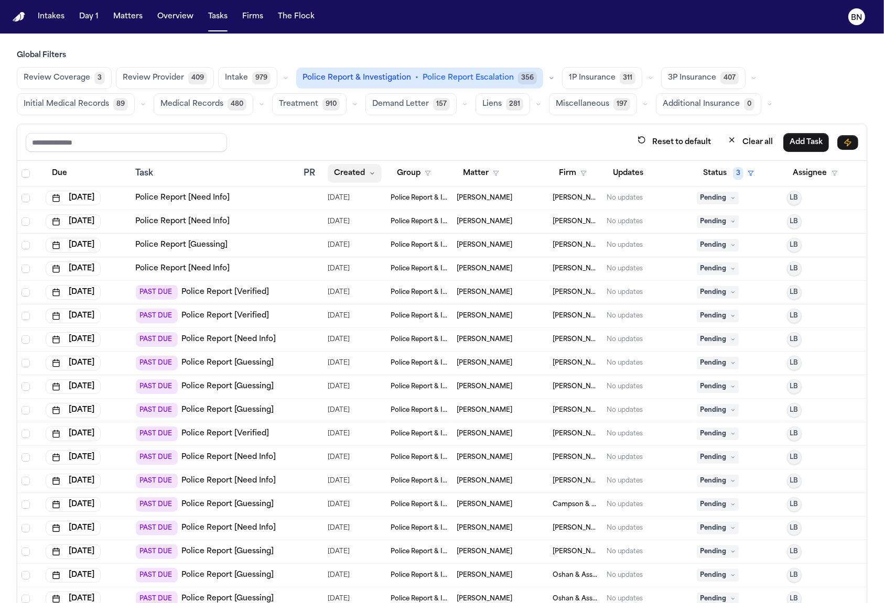
click at [352, 168] on button "Created" at bounding box center [355, 173] width 54 height 19
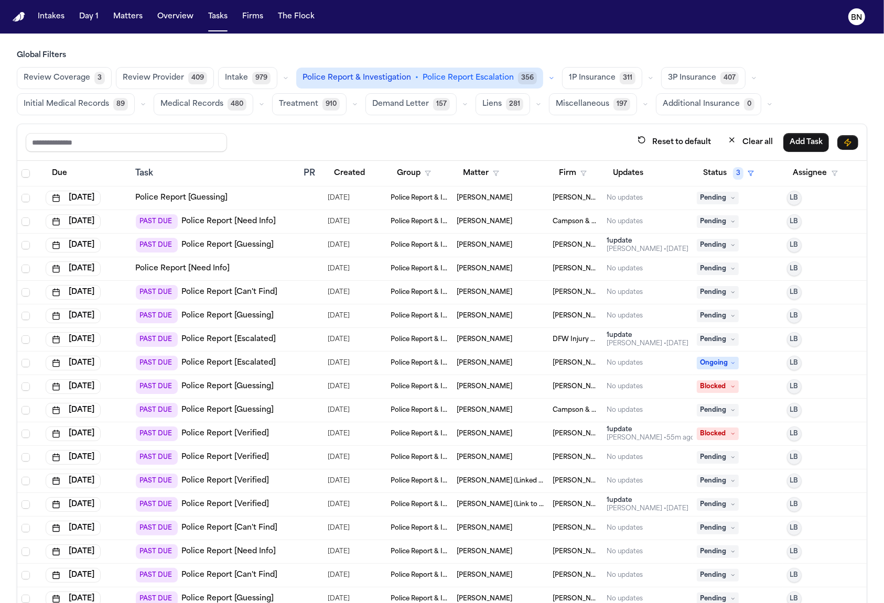
click at [381, 125] on div "Reset to default Clear all Add Task" at bounding box center [441, 142] width 849 height 37
click at [291, 130] on div "Reset to default Clear all Add Task" at bounding box center [441, 142] width 849 height 37
click at [204, 139] on input "text" at bounding box center [126, 142] width 201 height 19
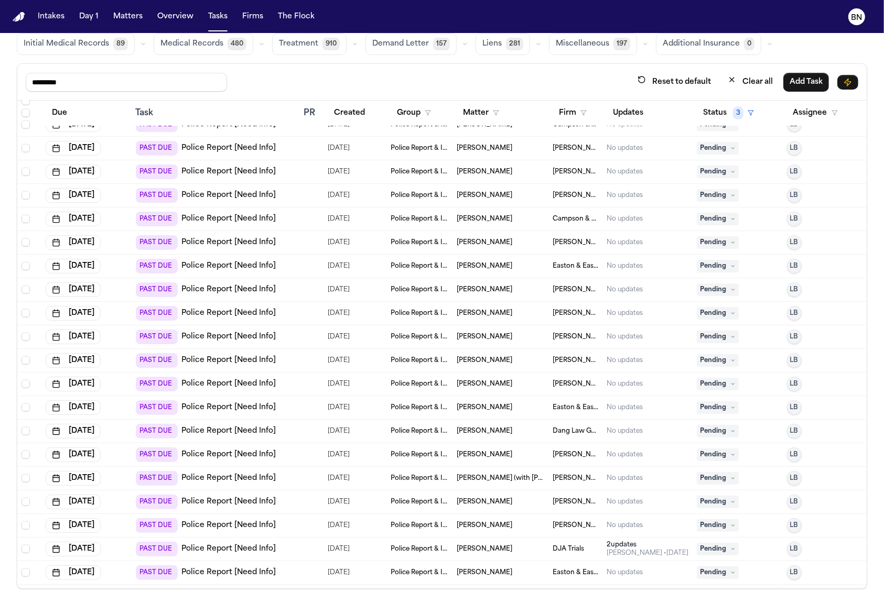
scroll to position [1538, 0]
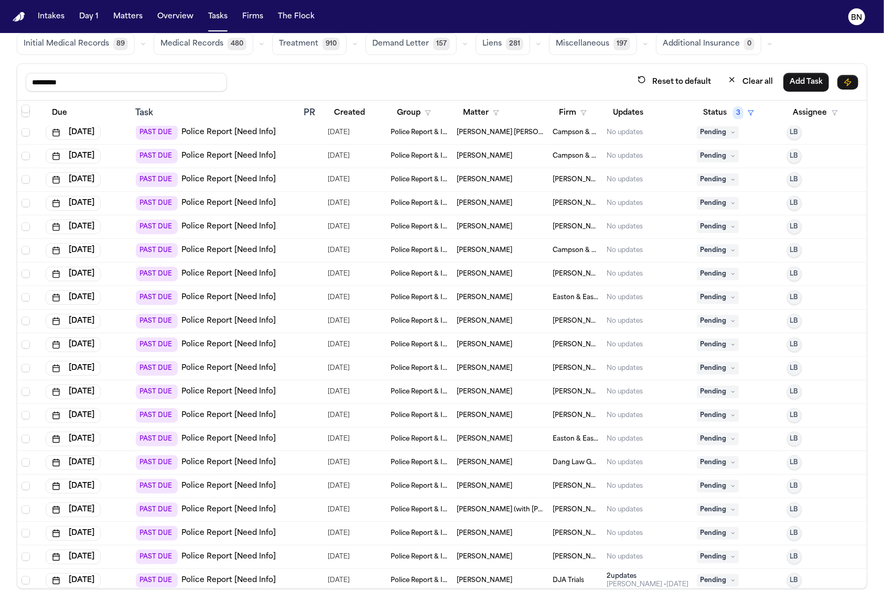
type input "*********"
click at [314, 64] on div "********* Reset to default Clear all Add Task" at bounding box center [441, 82] width 849 height 37
click at [306, 65] on div "********* Reset to default Clear all Add Task" at bounding box center [441, 82] width 849 height 37
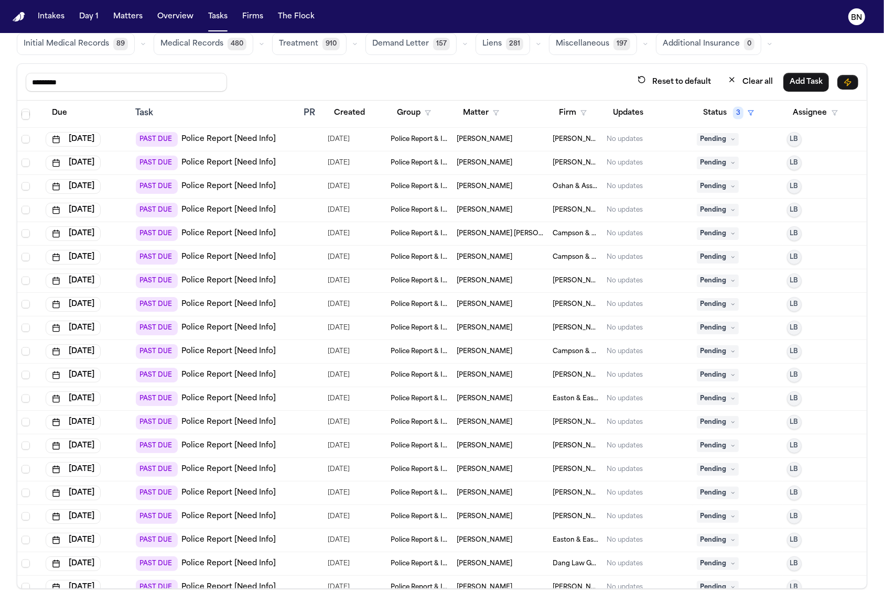
drag, startPoint x: 162, startPoint y: 97, endPoint x: 147, endPoint y: 92, distance: 16.1
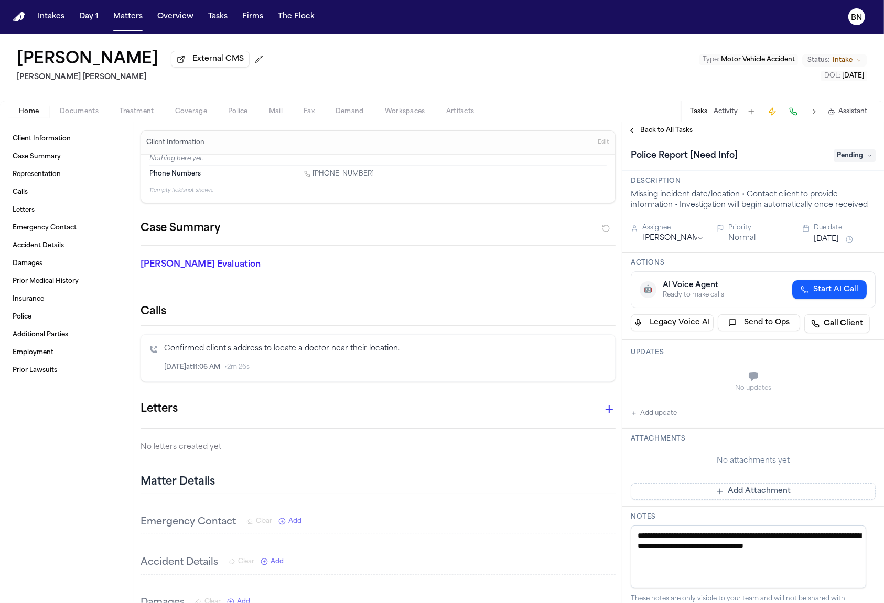
click at [75, 122] on div "Home Documents Treatment Coverage Police Mail Fax Demand Workspaces Artifacts T…" at bounding box center [442, 111] width 884 height 21
click at [75, 111] on span "Documents" at bounding box center [79, 111] width 39 height 8
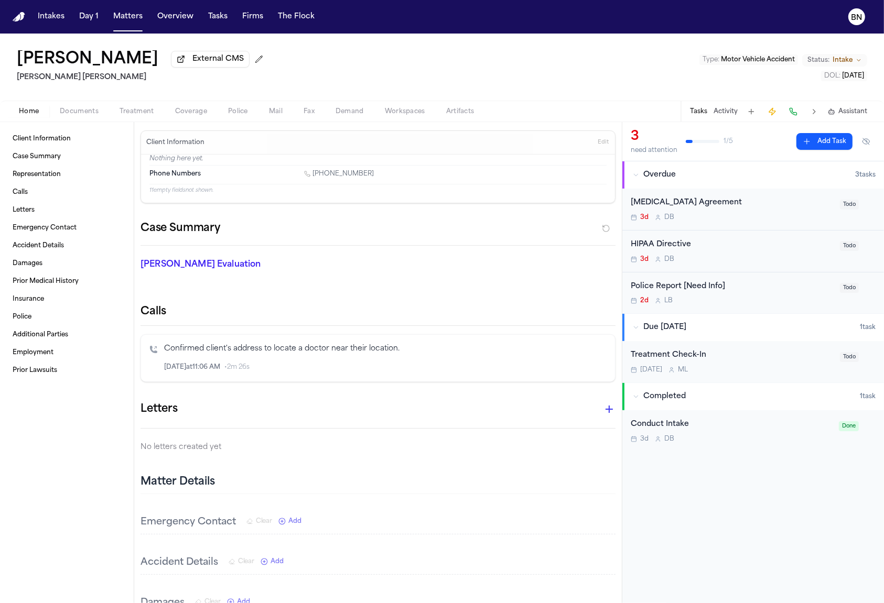
click at [32, 116] on span "Home" at bounding box center [29, 111] width 20 height 8
click at [372, 35] on div "[PERSON_NAME] External CMS [PERSON_NAME] [PERSON_NAME] Type : Motor Vehicle Acc…" at bounding box center [442, 67] width 884 height 67
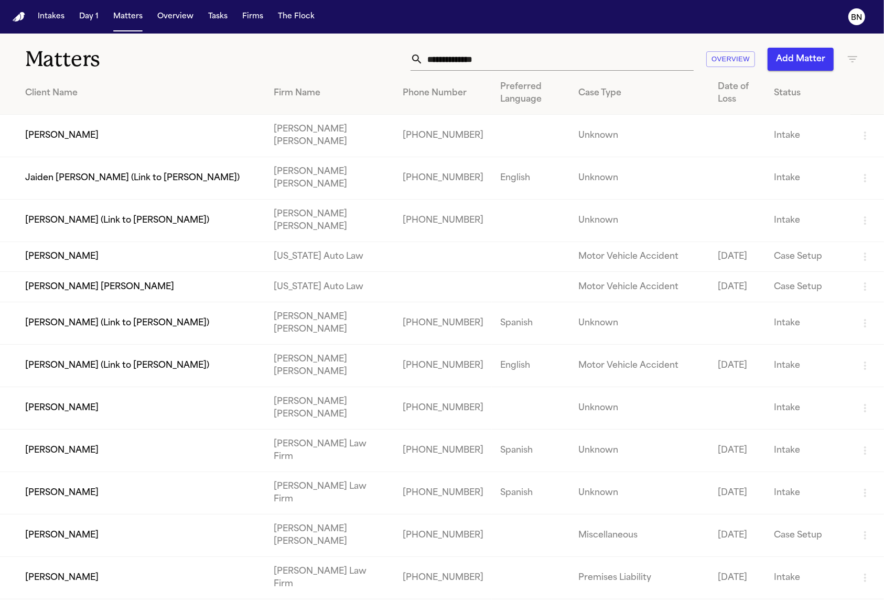
click at [131, 131] on td "Mateas Herrera" at bounding box center [132, 136] width 265 height 42
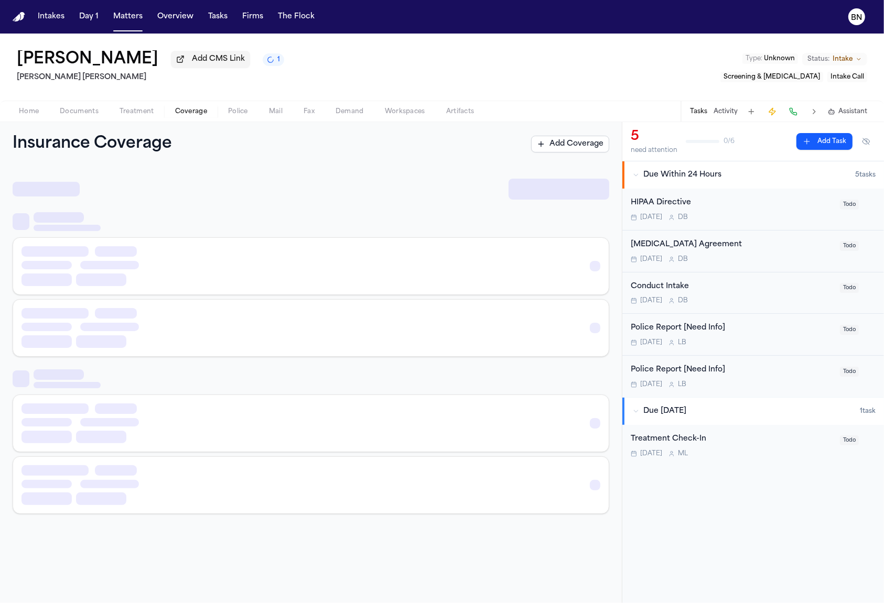
click at [185, 115] on span "Coverage" at bounding box center [191, 111] width 32 height 8
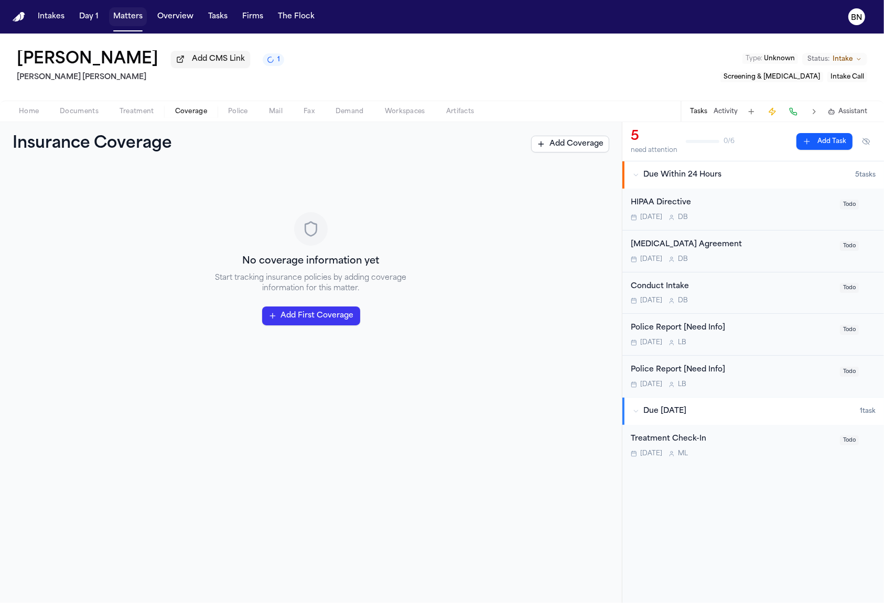
click at [135, 24] on button "Matters" at bounding box center [128, 16] width 38 height 19
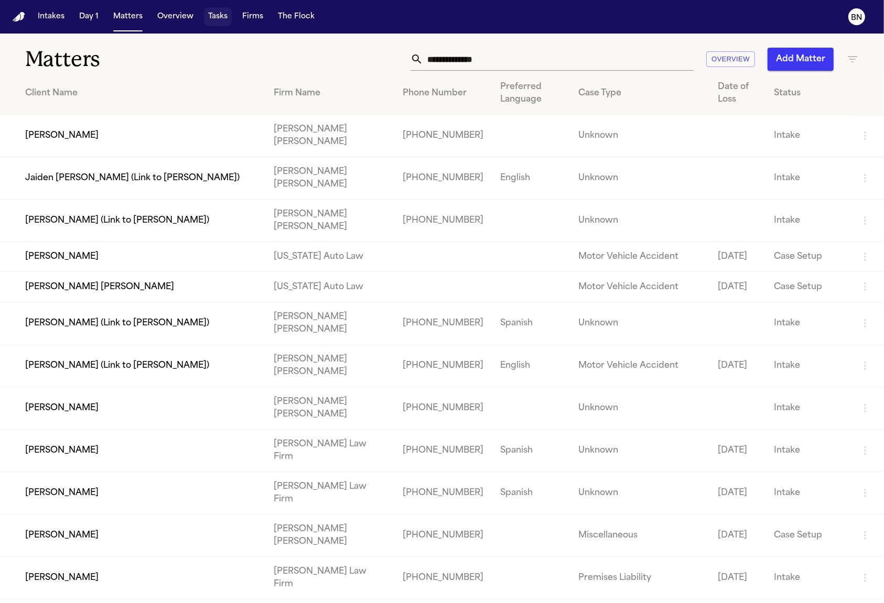
click at [217, 17] on button "Tasks" at bounding box center [218, 16] width 28 height 19
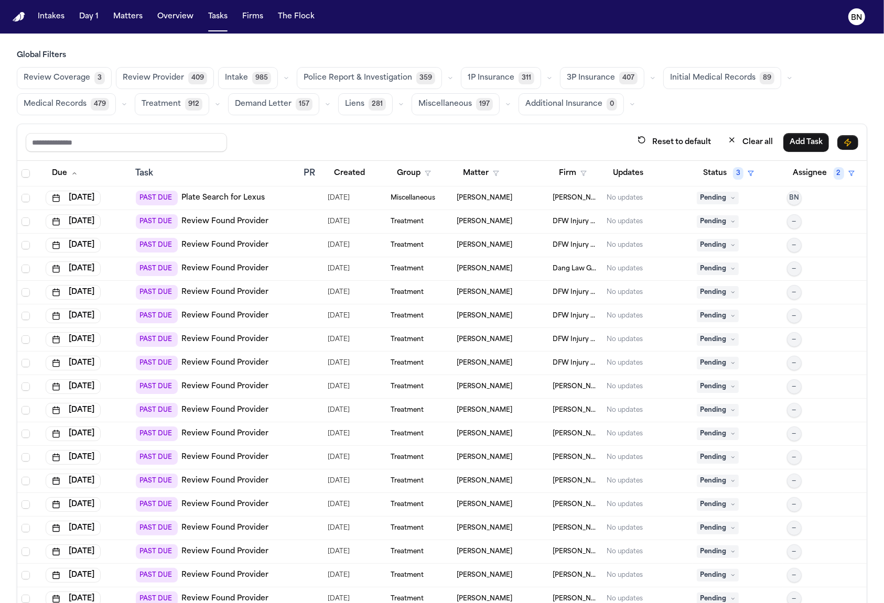
click at [103, 84] on button "Review Coverage 3" at bounding box center [64, 78] width 95 height 22
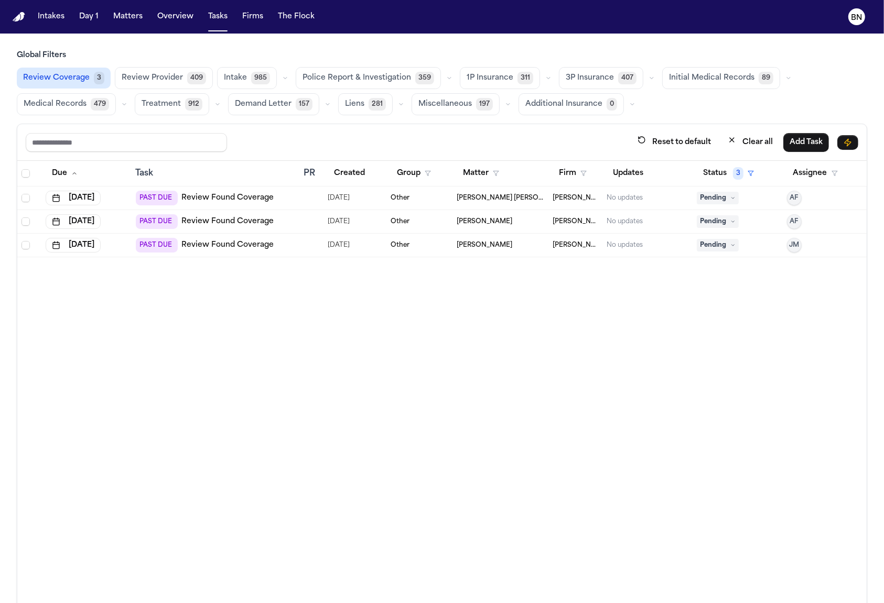
click at [309, 218] on div at bounding box center [311, 222] width 16 height 8
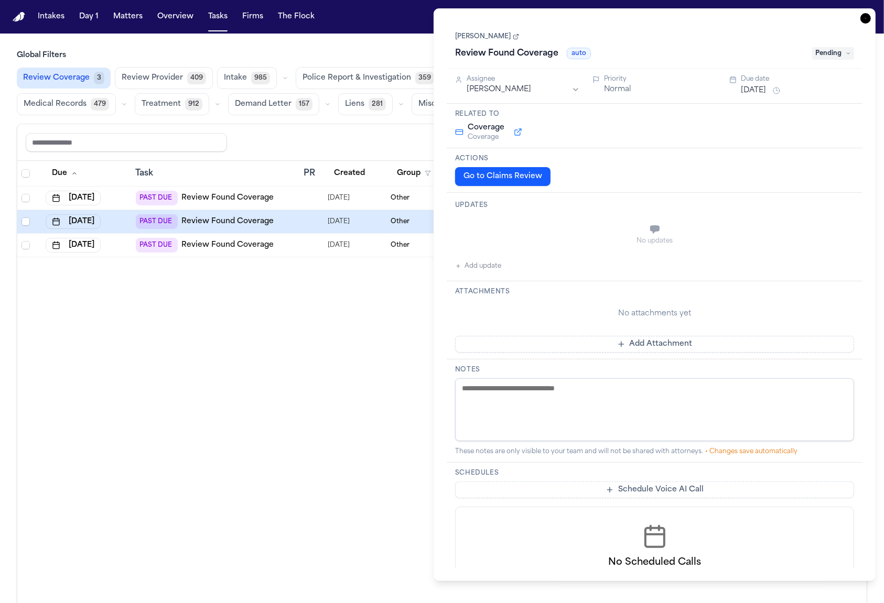
click at [350, 244] on span "[DATE]" at bounding box center [339, 245] width 22 height 15
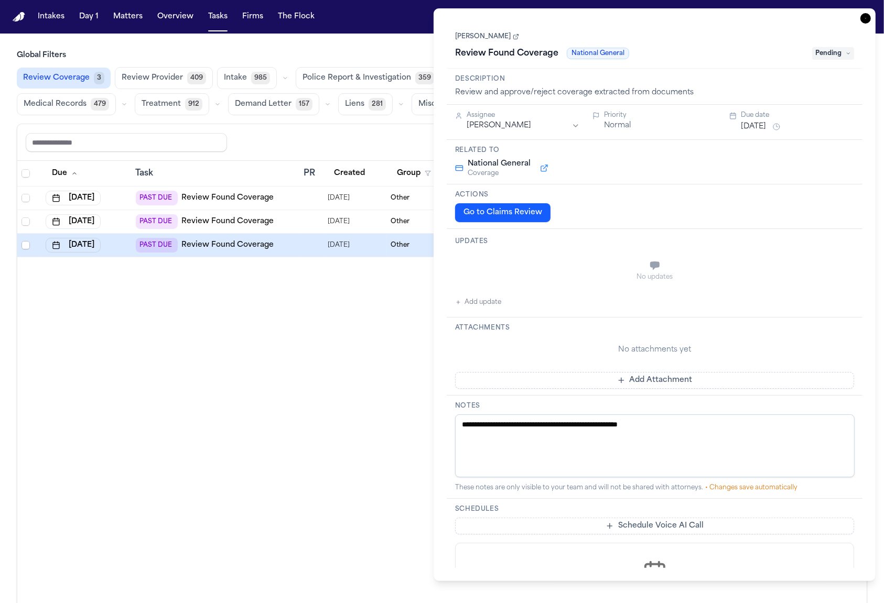
click at [499, 35] on link "[PERSON_NAME]" at bounding box center [487, 36] width 64 height 8
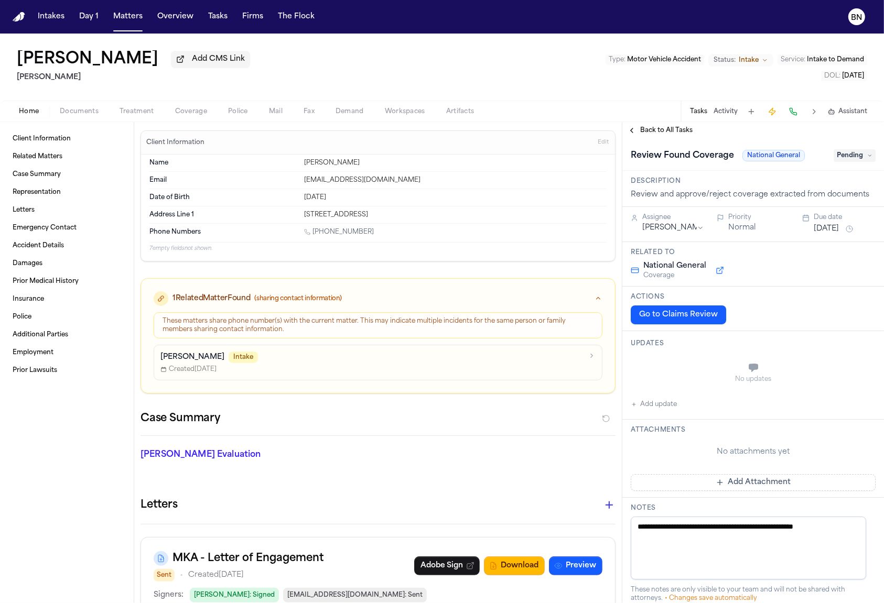
click at [647, 135] on span "Back to All Tasks" at bounding box center [666, 130] width 52 height 8
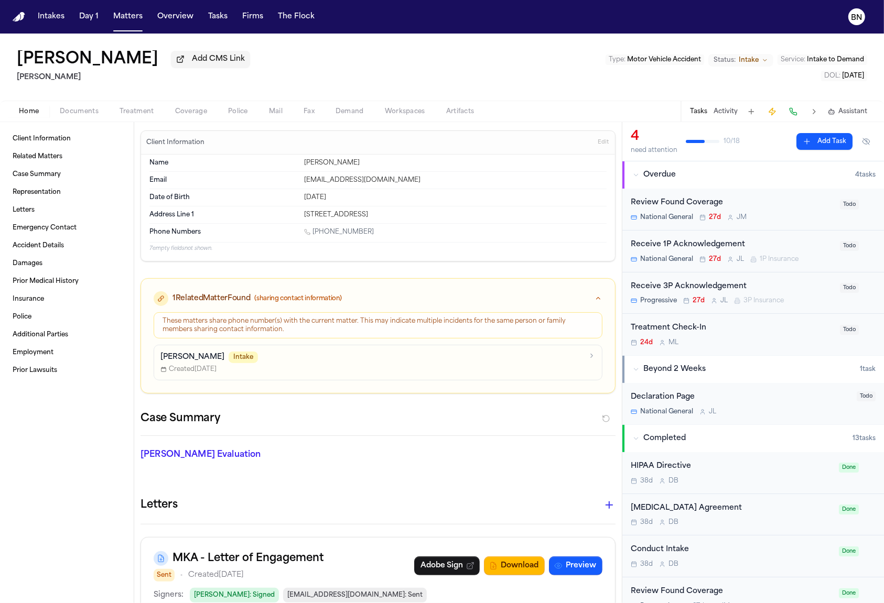
click at [88, 111] on span "Documents" at bounding box center [79, 111] width 39 height 8
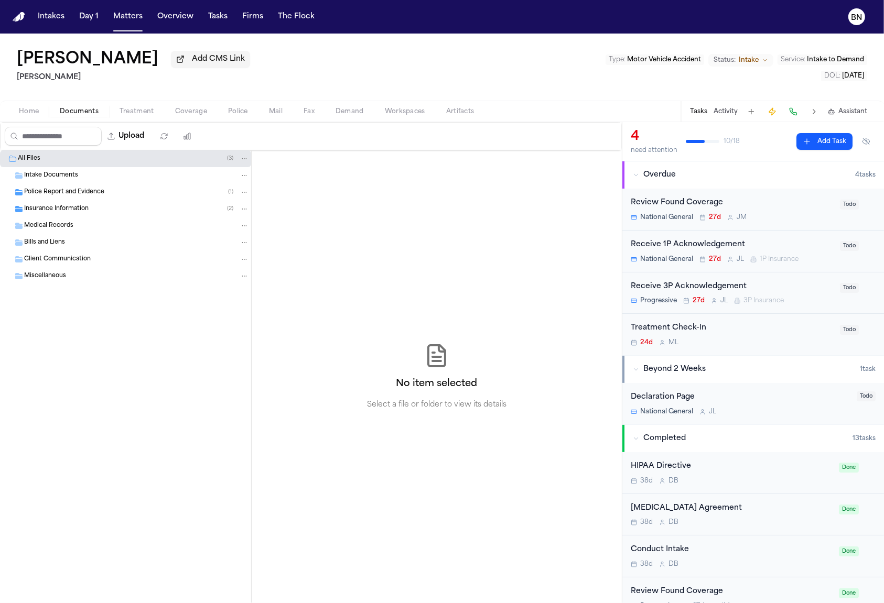
click at [86, 197] on span "Police Report and Evidence" at bounding box center [64, 192] width 80 height 9
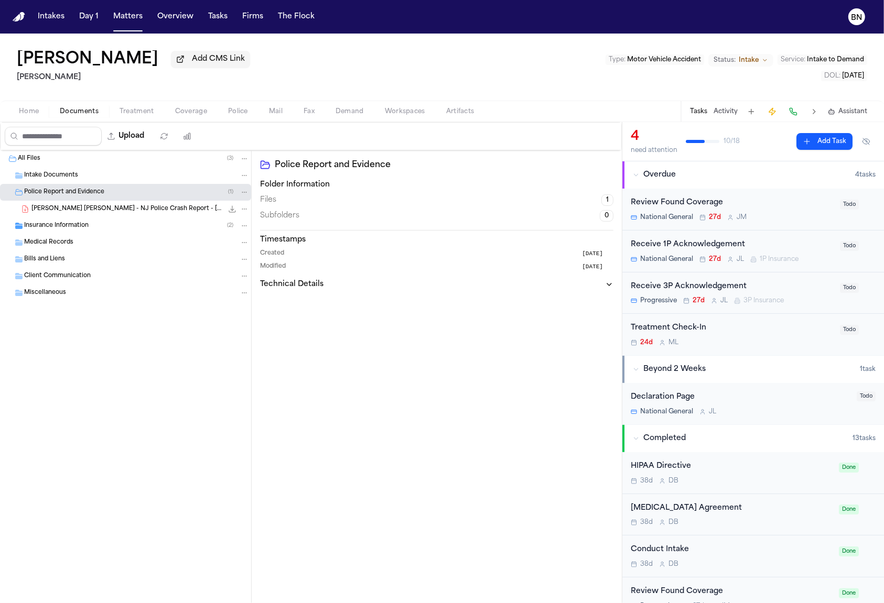
click at [90, 229] on div "Insurance Information ( 2 )" at bounding box center [136, 225] width 225 height 9
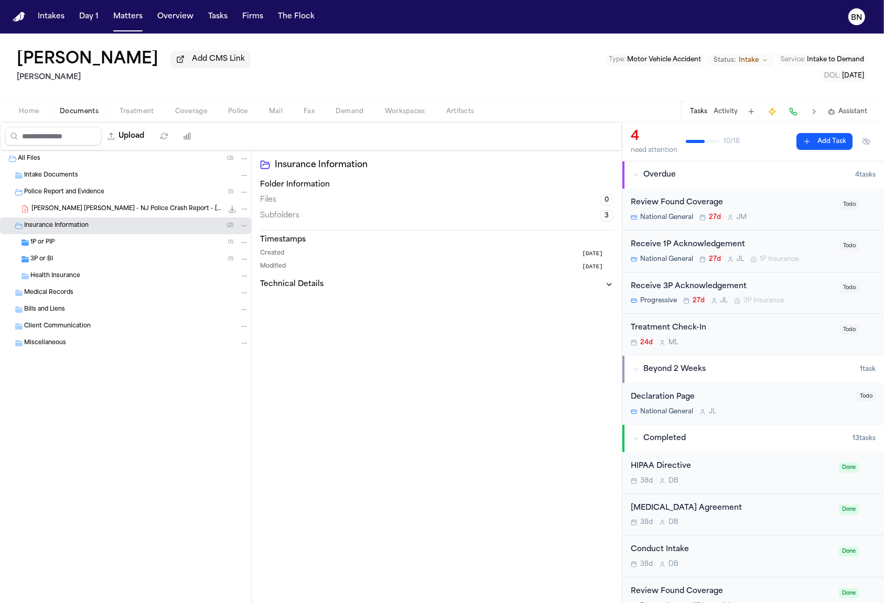
click at [101, 255] on div "3P or BI ( 1 )" at bounding box center [139, 259] width 219 height 9
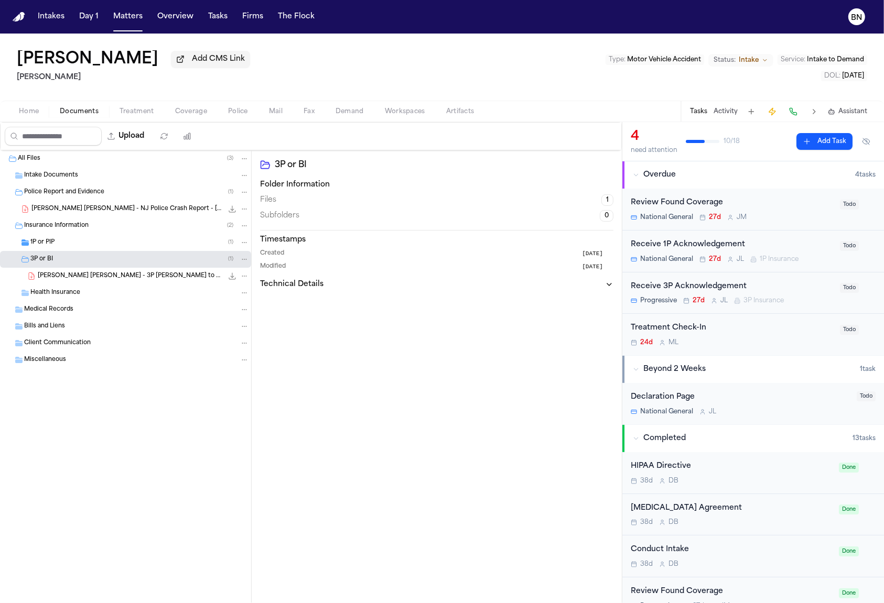
click at [101, 240] on div "1P or PIP ( 1 )" at bounding box center [139, 242] width 219 height 9
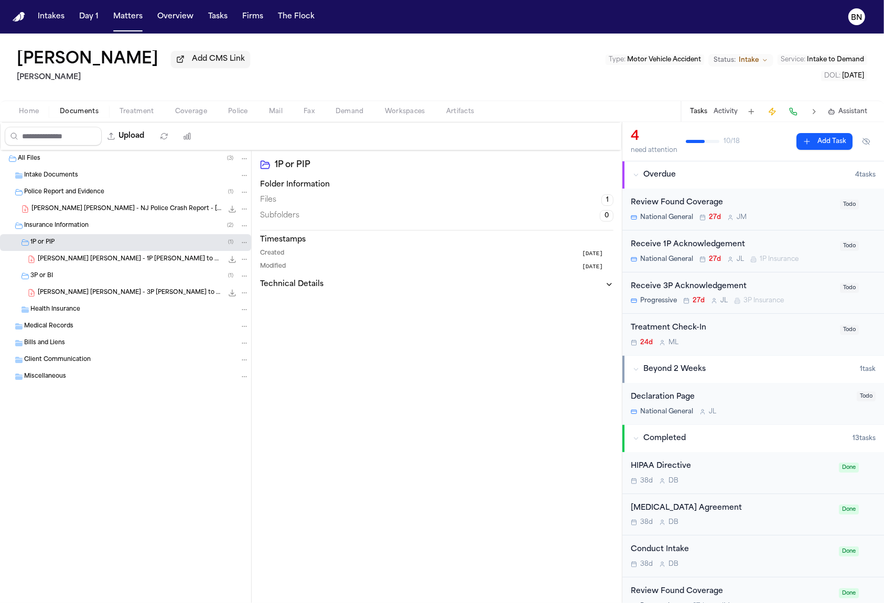
click at [115, 259] on span "[PERSON_NAME] [PERSON_NAME] - 1P [PERSON_NAME] to National General - [DATE]" at bounding box center [130, 259] width 185 height 9
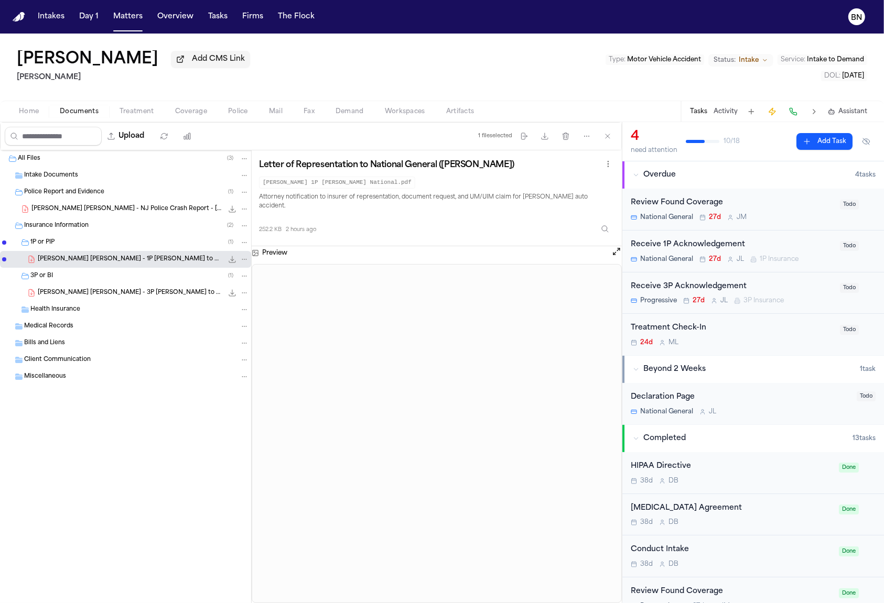
click at [37, 116] on span "Home" at bounding box center [29, 111] width 20 height 8
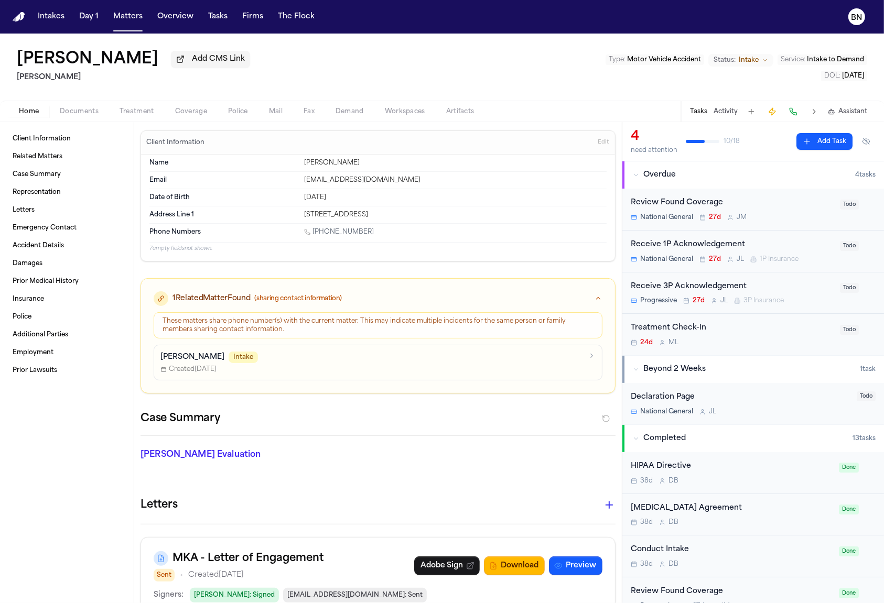
click at [204, 116] on span "Coverage" at bounding box center [191, 111] width 32 height 8
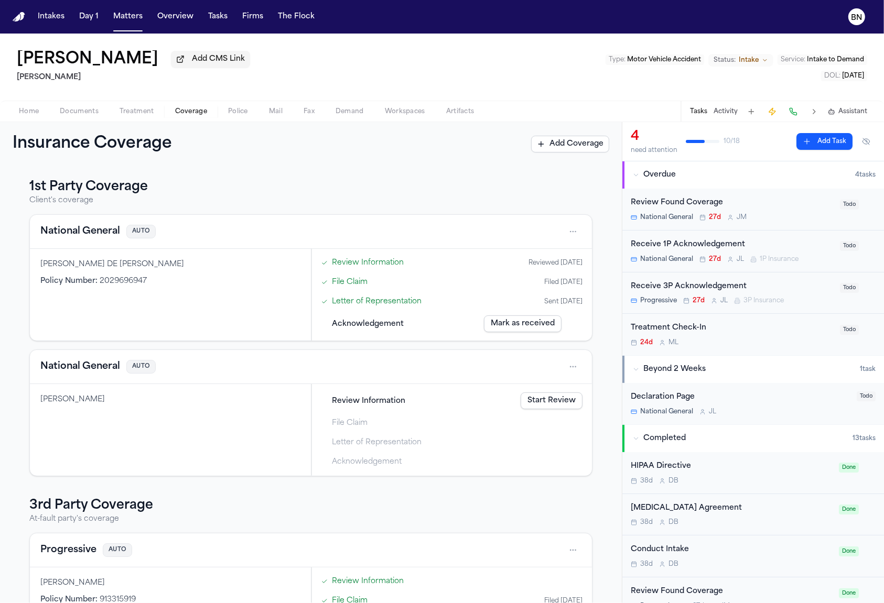
click at [563, 235] on html "Intakes Day 1 Matters Overview Tasks Firms The Flock BN [PERSON_NAME] Add CMS L…" at bounding box center [442, 301] width 884 height 603
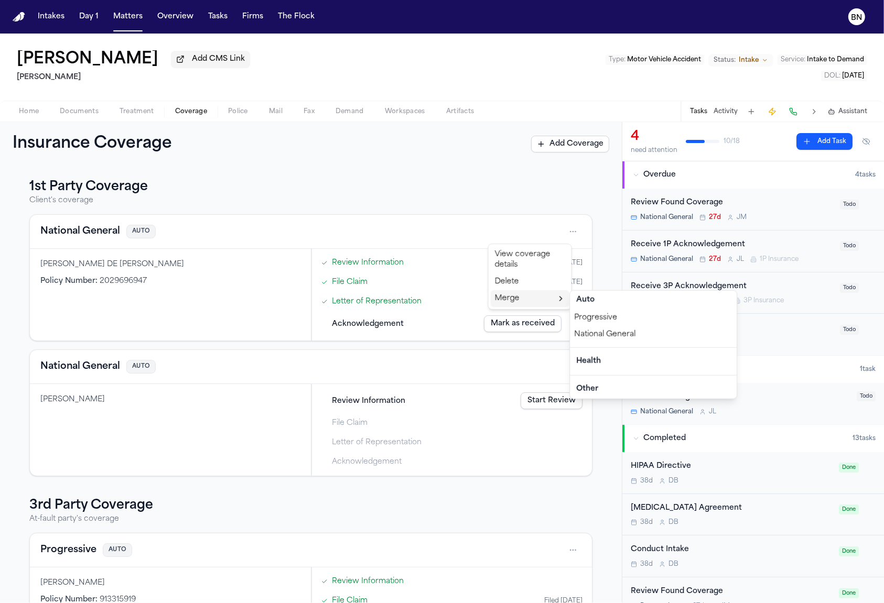
click at [600, 340] on div "National General" at bounding box center [653, 335] width 167 height 17
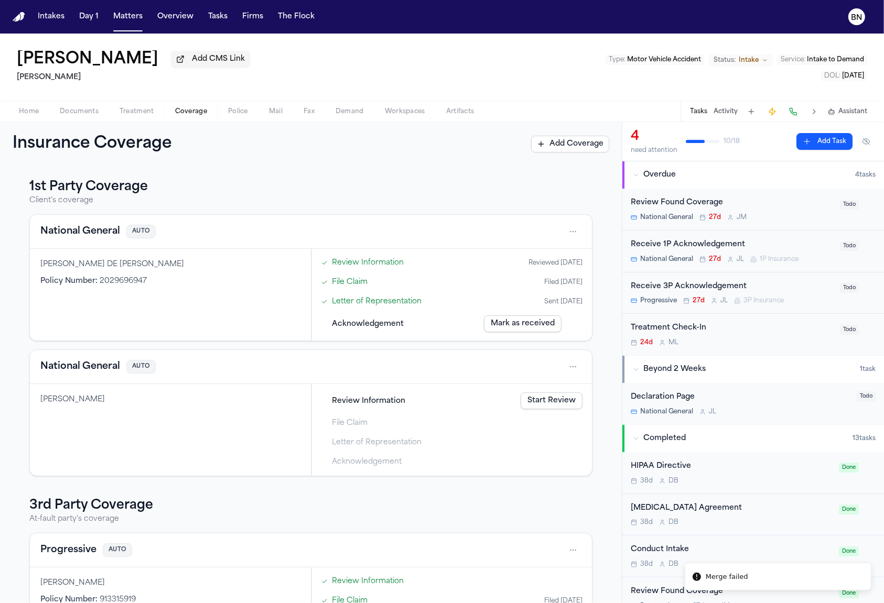
click at [746, 577] on li "Merge failed" at bounding box center [778, 577] width 187 height 28
click at [720, 577] on div "Merge failed" at bounding box center [727, 577] width 42 height 10
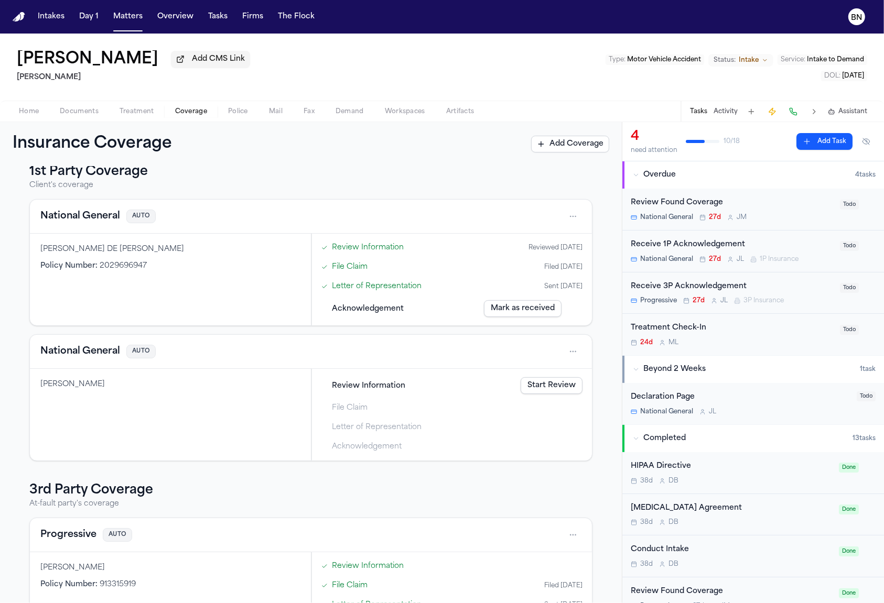
scroll to position [14, 0]
click at [694, 200] on div "Review Found Coverage" at bounding box center [732, 203] width 203 height 12
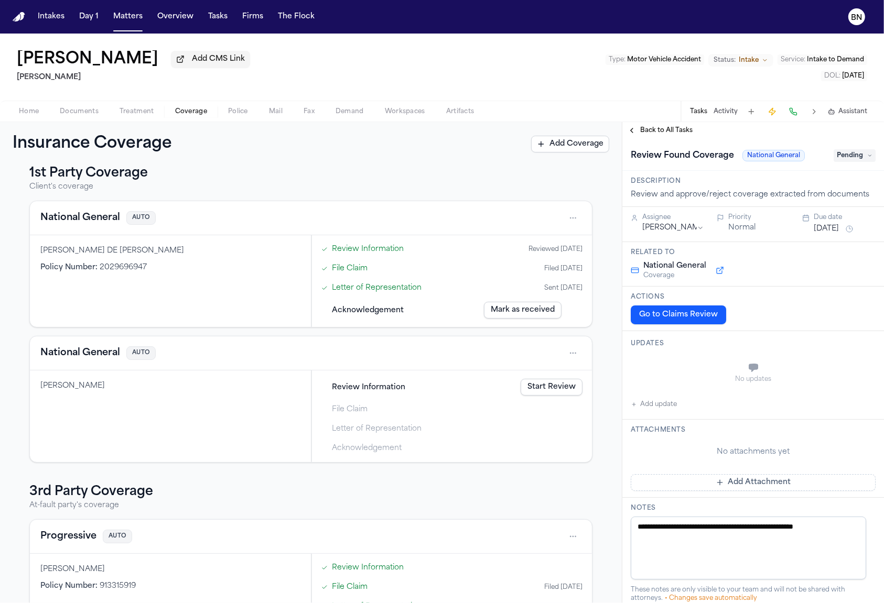
click at [662, 133] on span "Back to All Tasks" at bounding box center [666, 130] width 52 height 8
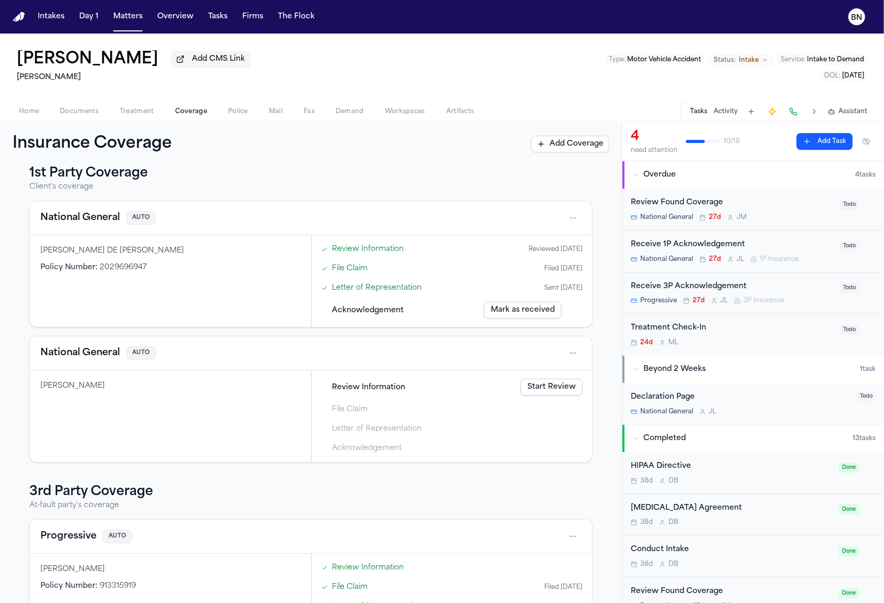
click at [564, 356] on html "Intakes Day 1 Matters Overview Tasks Firms The Flock BN [PERSON_NAME] Add CMS L…" at bounding box center [442, 301] width 884 height 603
click at [210, 384] on html "Intakes Day 1 Matters Overview Tasks Firms The Flock BN Ana Zapata Molina Add C…" at bounding box center [442, 301] width 884 height 603
click at [110, 355] on button "National General" at bounding box center [80, 353] width 80 height 15
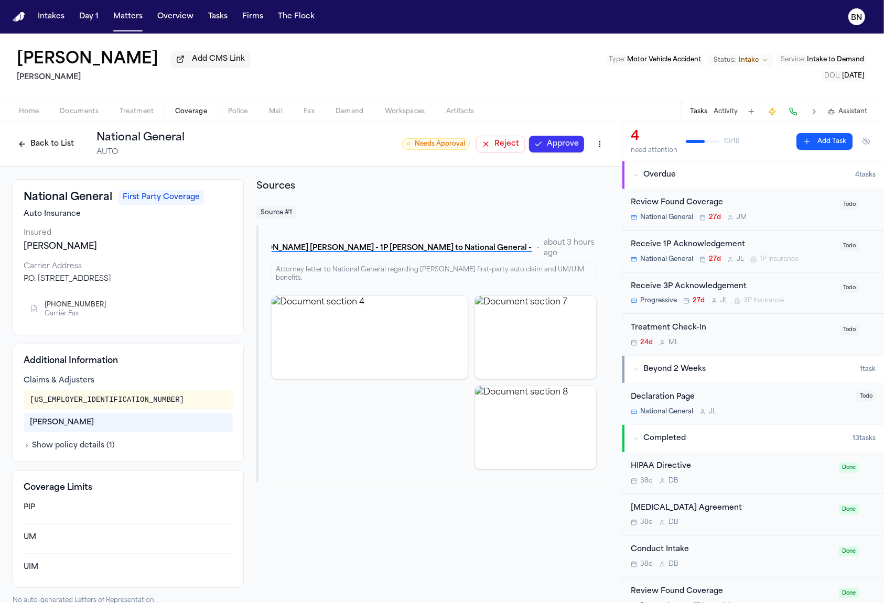
scroll to position [4, 0]
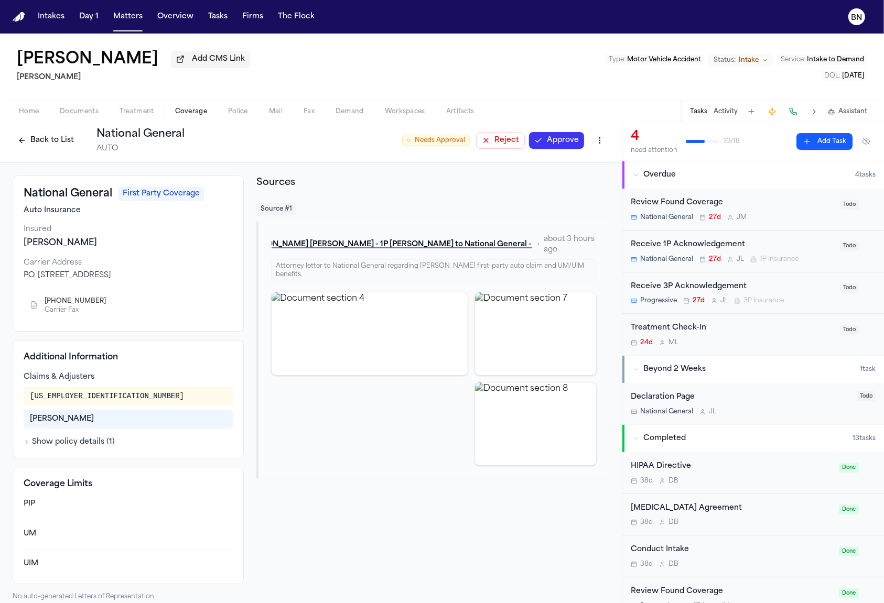
click at [69, 139] on button "Back to List" at bounding box center [46, 140] width 67 height 17
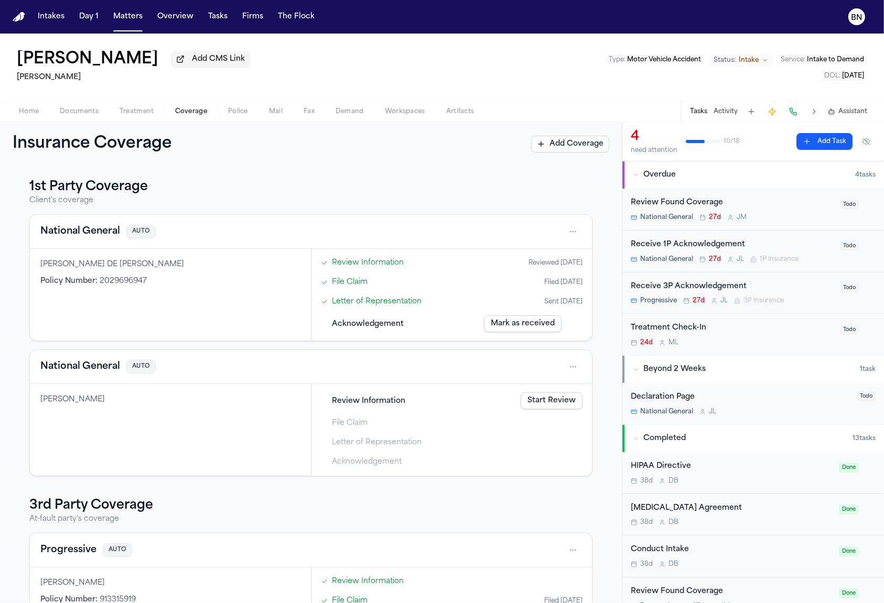
click at [100, 238] on button "National General" at bounding box center [80, 231] width 80 height 15
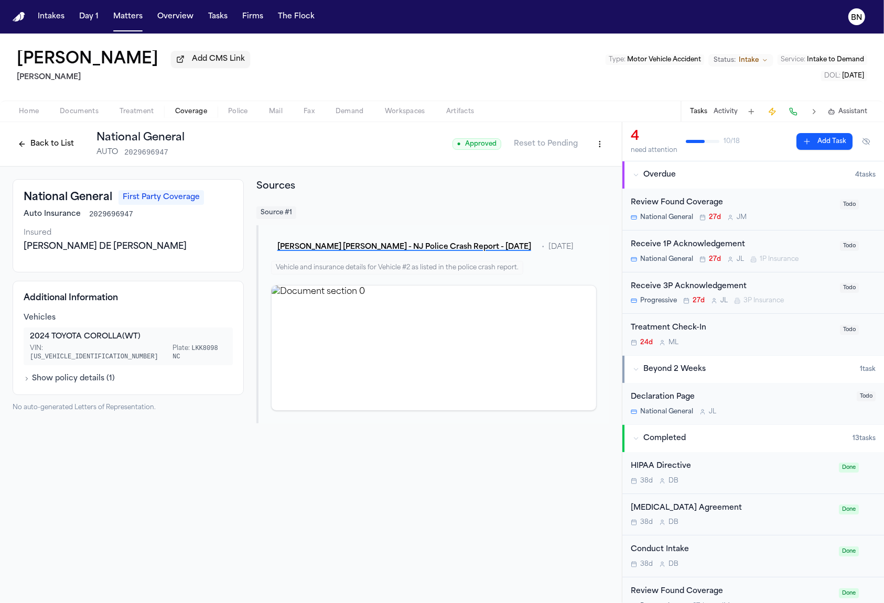
click at [64, 145] on button "Back to List" at bounding box center [46, 144] width 67 height 17
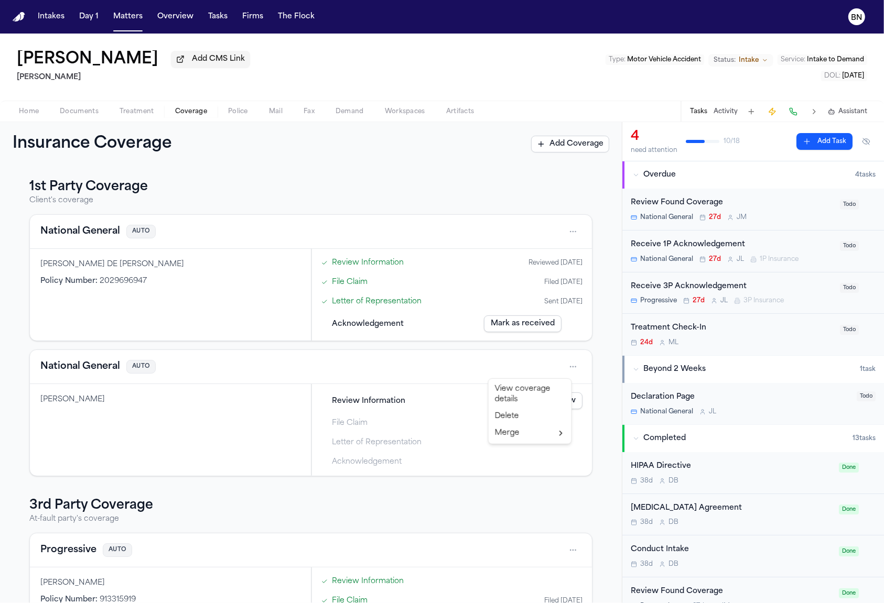
click at [562, 364] on html "Intakes Day 1 Matters Overview Tasks Firms The Flock BN Ana Zapata Molina Add C…" at bounding box center [442, 301] width 884 height 603
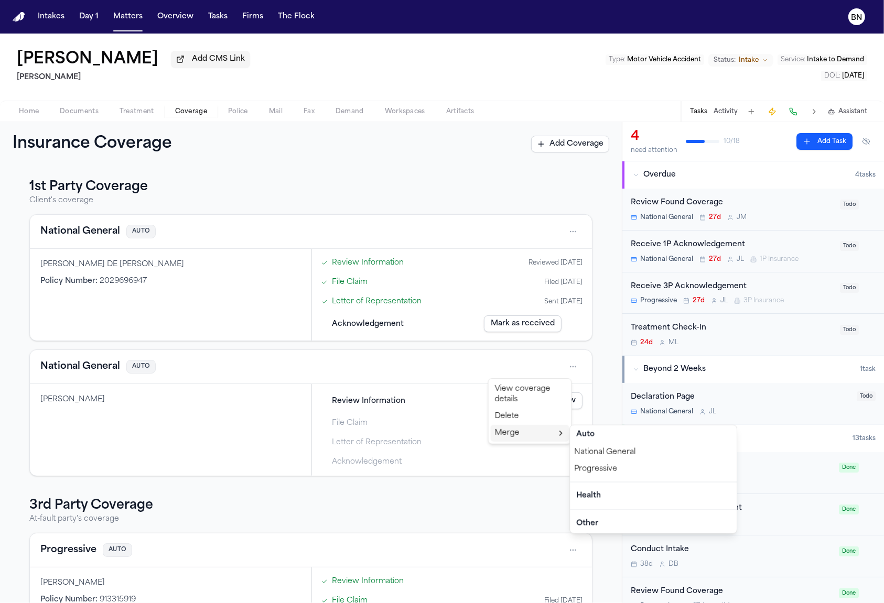
click at [606, 455] on div "National General" at bounding box center [653, 452] width 167 height 17
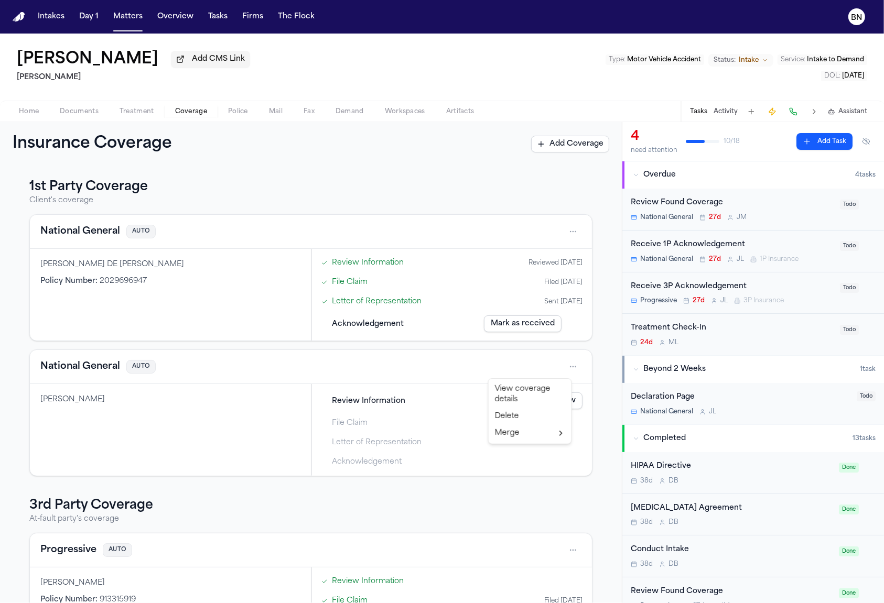
click at [563, 366] on html "Intakes Day 1 Matters Overview Tasks Firms The Flock BN Ana Zapata Molina Add C…" at bounding box center [442, 301] width 884 height 603
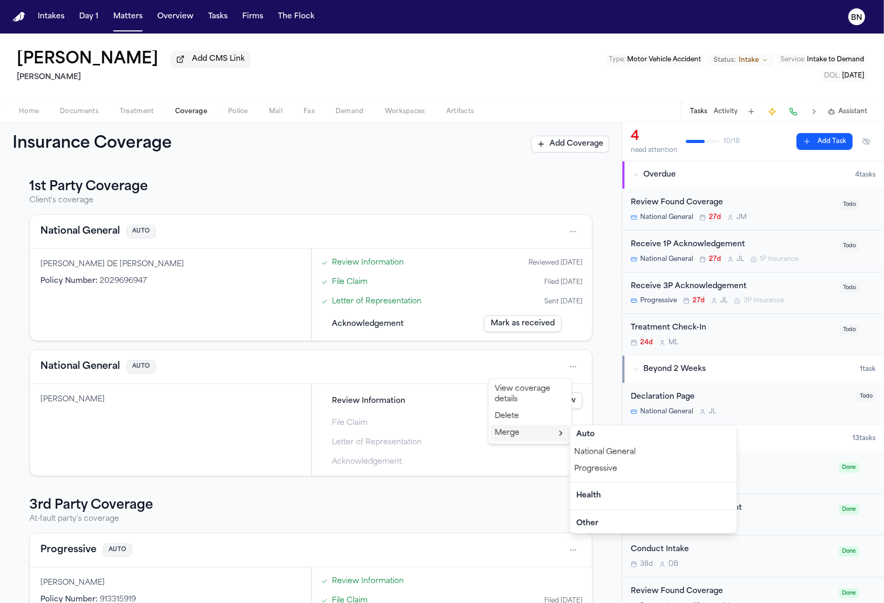
click at [605, 453] on div "National General" at bounding box center [653, 452] width 167 height 17
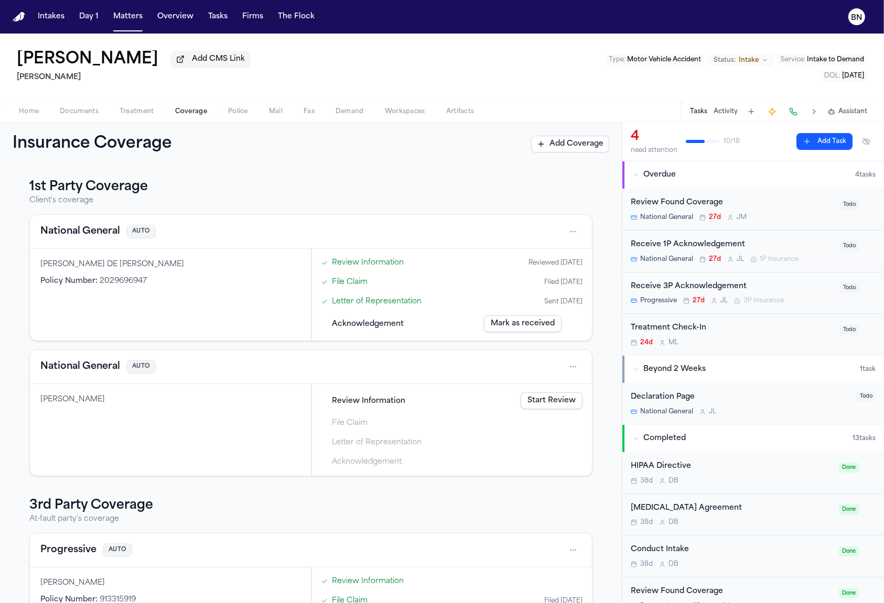
click at [287, 175] on div "1st Party Coverage Client's coverage National General AUTO ANDRES F AGUDELO DE …" at bounding box center [311, 384] width 622 height 437
click at [385, 306] on link "Letter of Representation" at bounding box center [377, 301] width 90 height 11
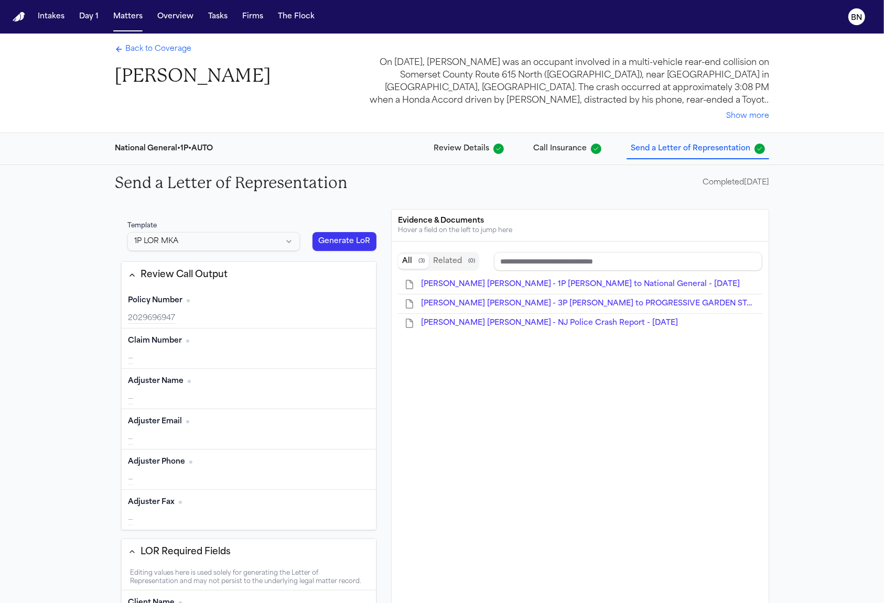
type input "**********"
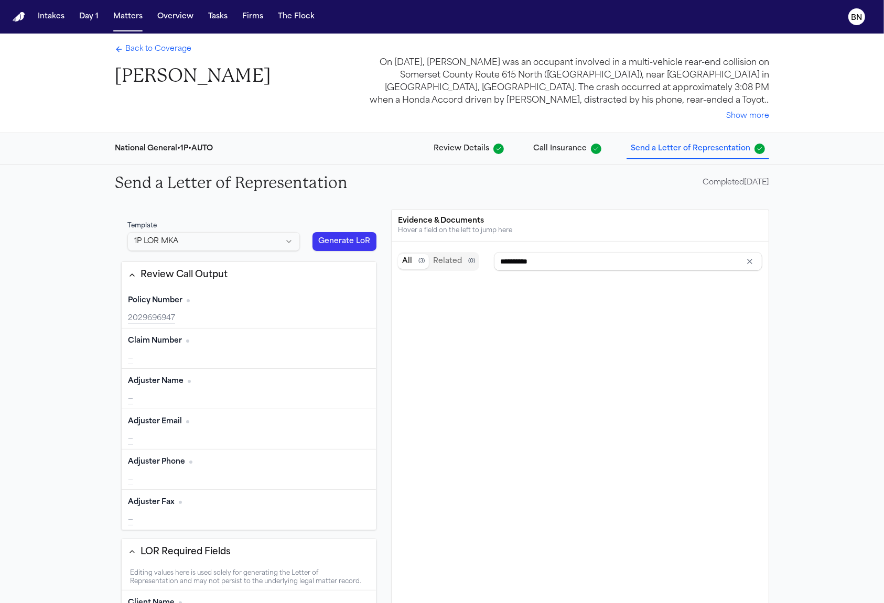
click at [278, 238] on html "Intakes Day 1 Matters Overview Tasks Firms The Flock BN Back to Coverage Ana Za…" at bounding box center [442, 301] width 884 height 603
click at [287, 214] on html "Intakes Day 1 Matters Overview Tasks Firms The Flock BN Back to Coverage Ana Za…" at bounding box center [442, 301] width 884 height 603
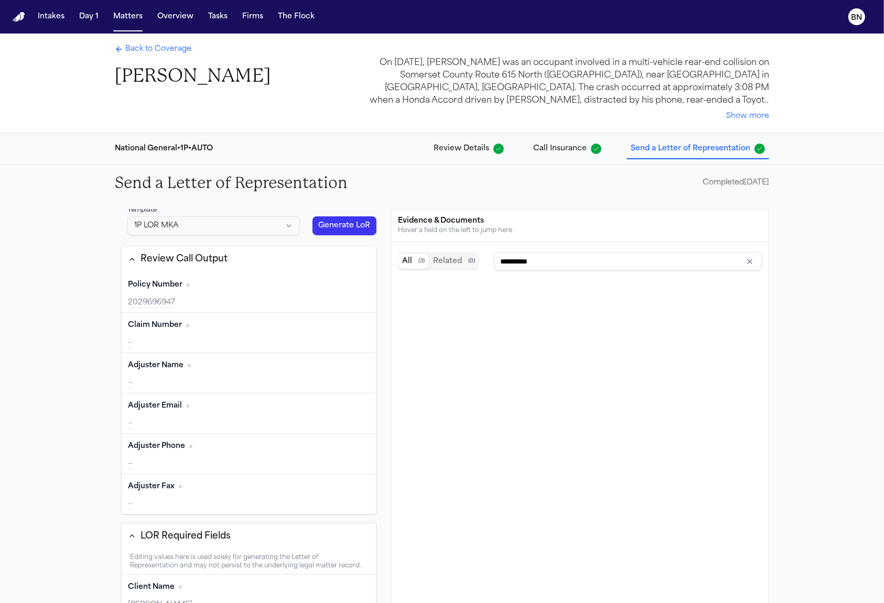
click at [631, 144] on span "Send a Letter of Representation" at bounding box center [691, 149] width 120 height 10
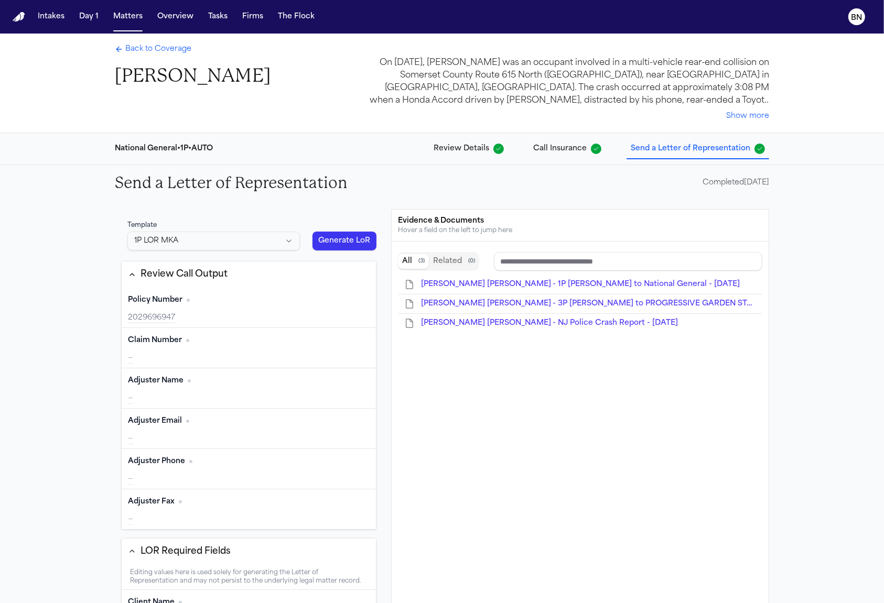
type input "**********"
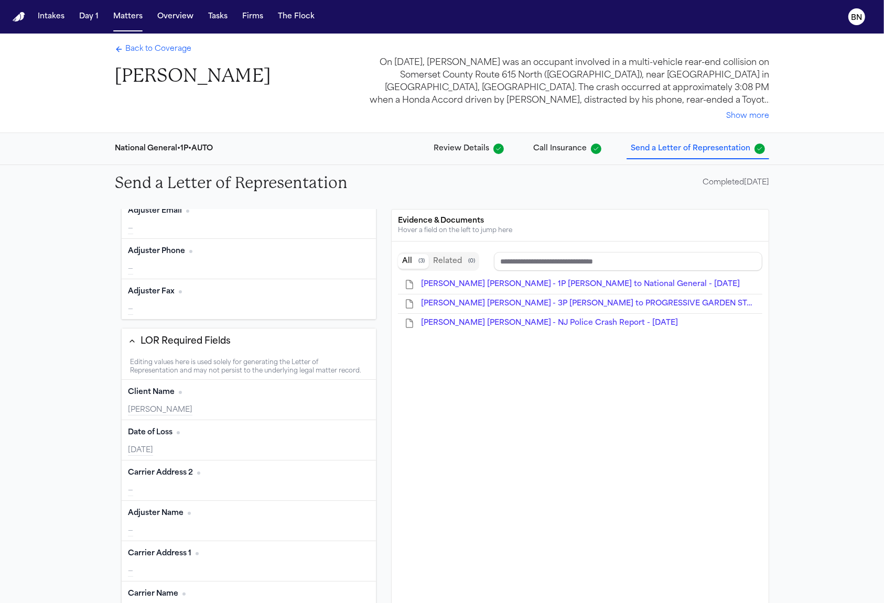
scroll to position [257, 0]
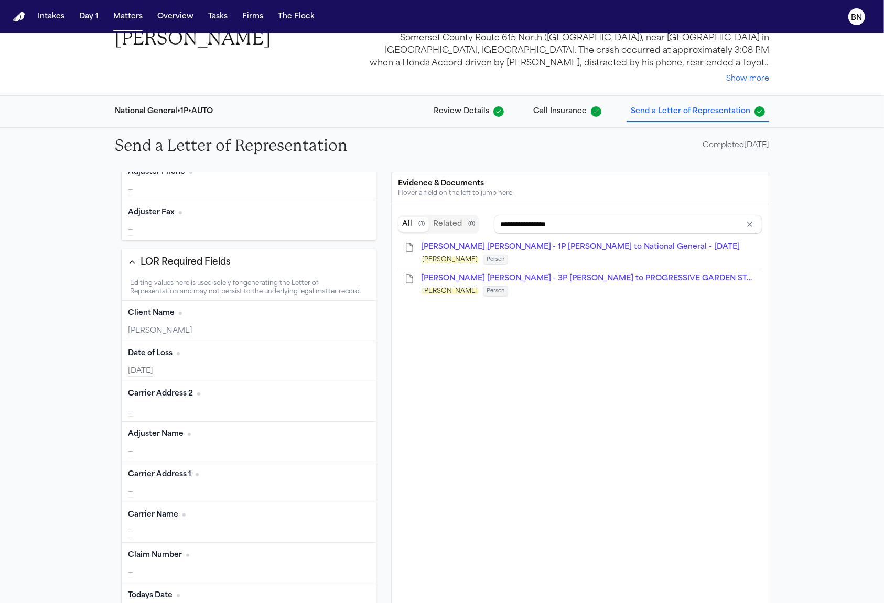
type input "**********"
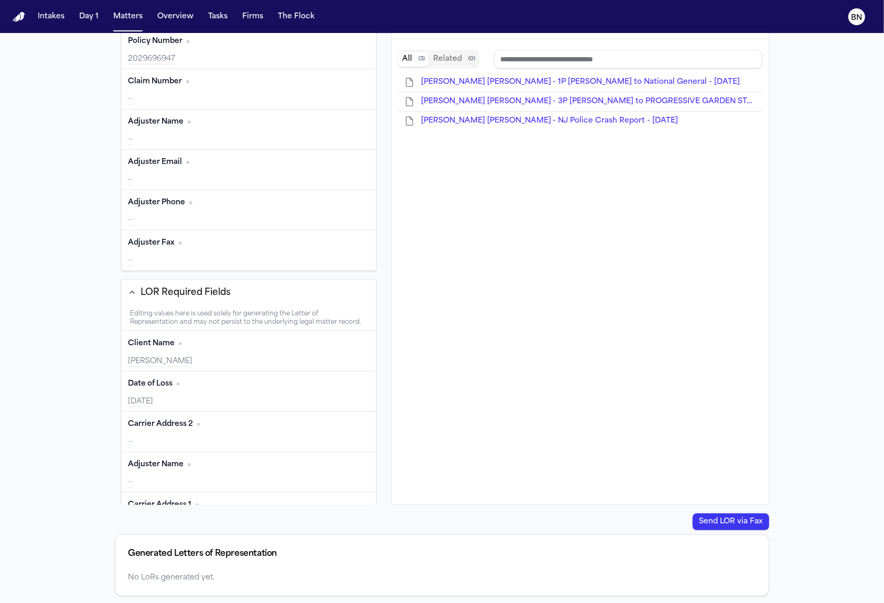
scroll to position [0, 0]
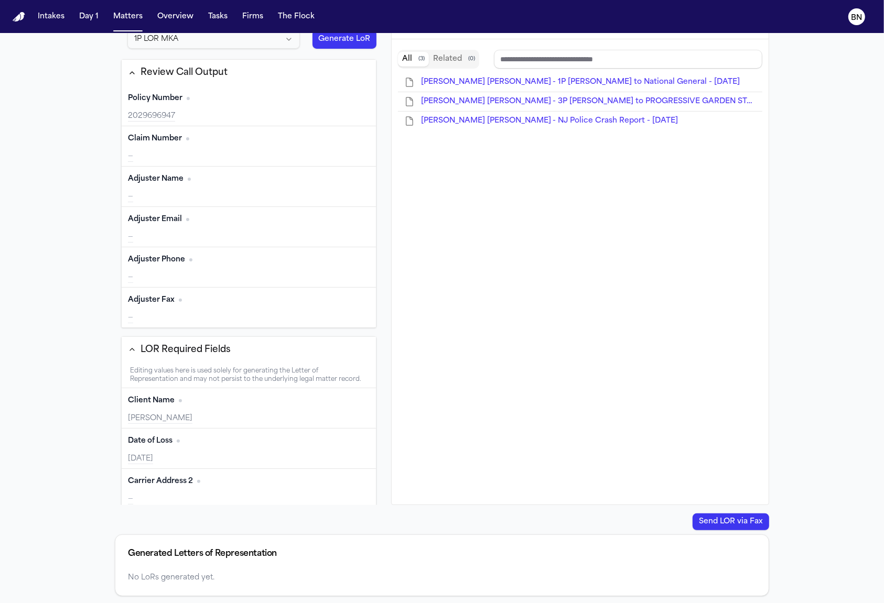
type input "**********"
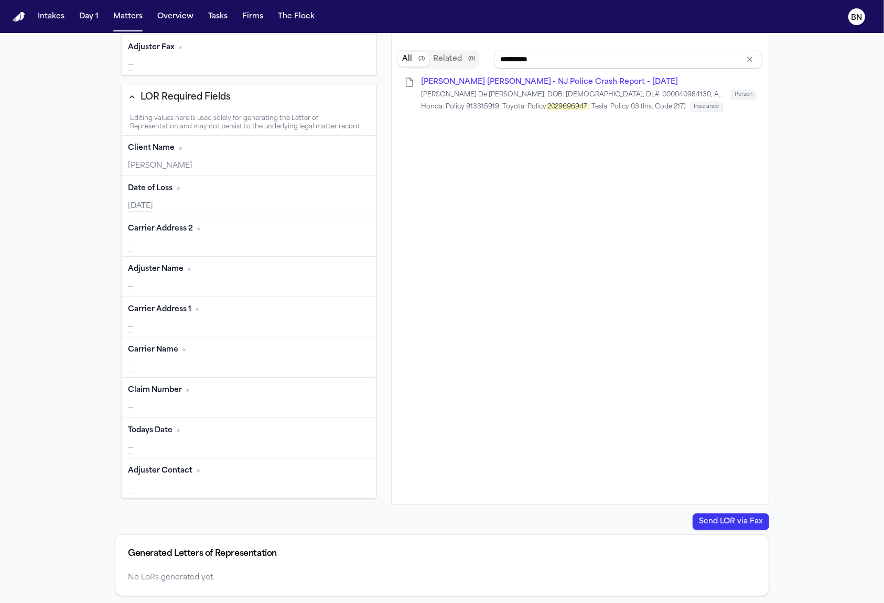
scroll to position [95, 0]
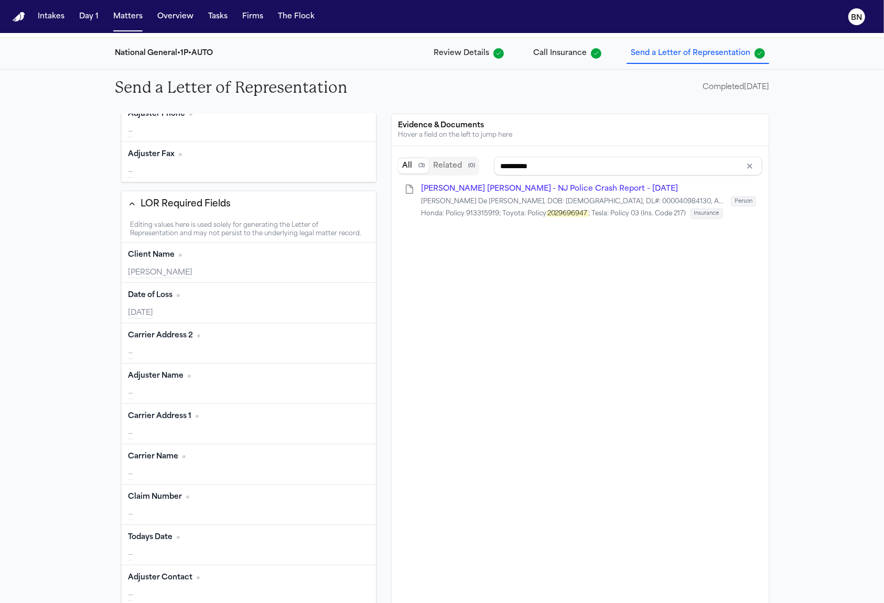
type input "**********"
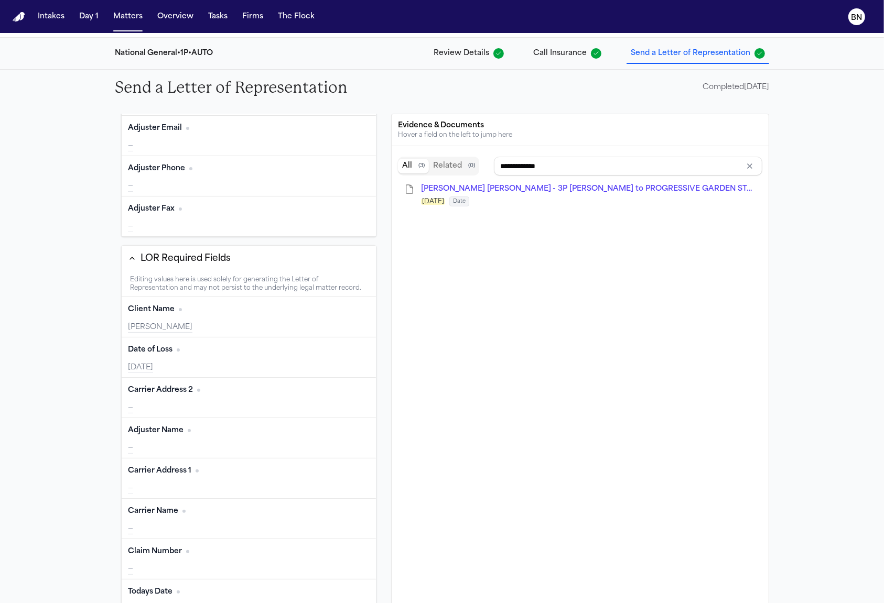
scroll to position [0, 0]
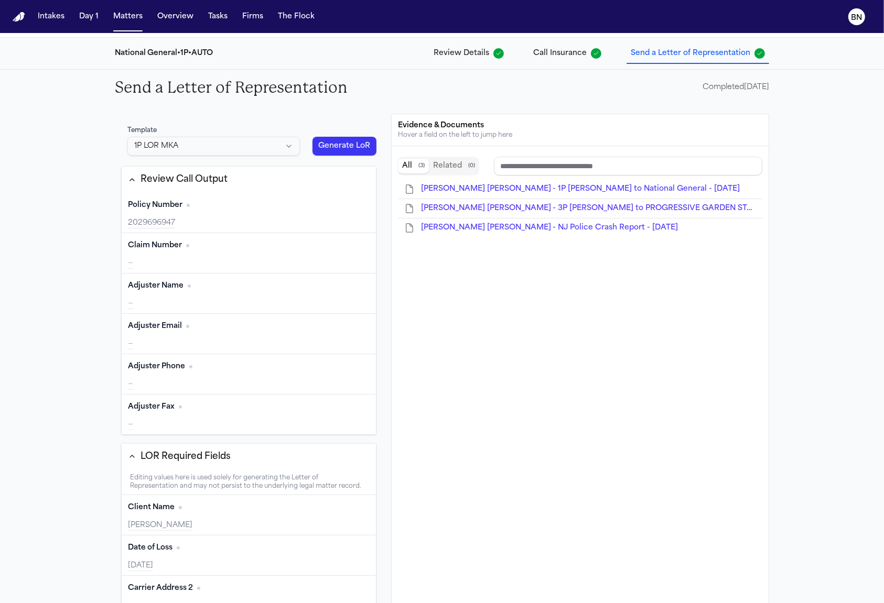
type input "**********"
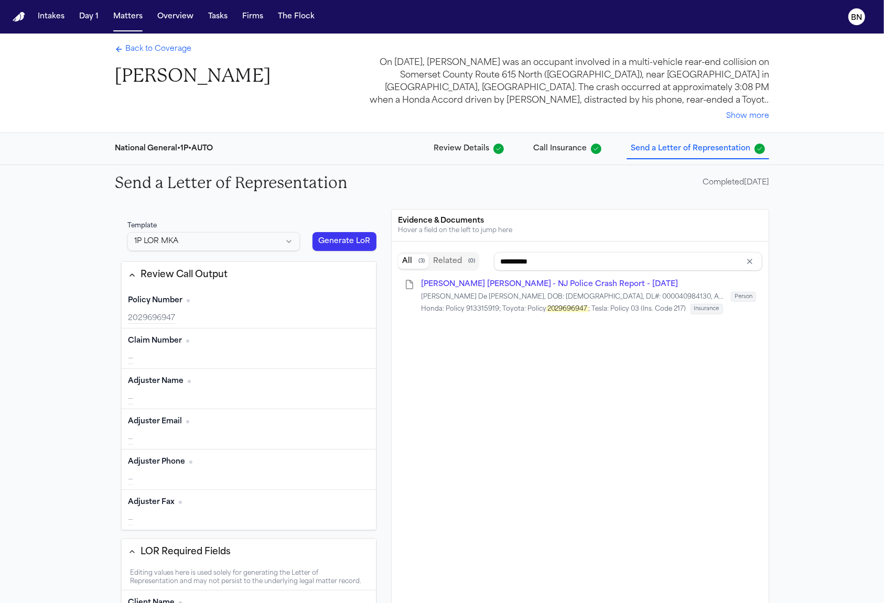
click at [155, 49] on span "Back to Coverage" at bounding box center [158, 49] width 66 height 10
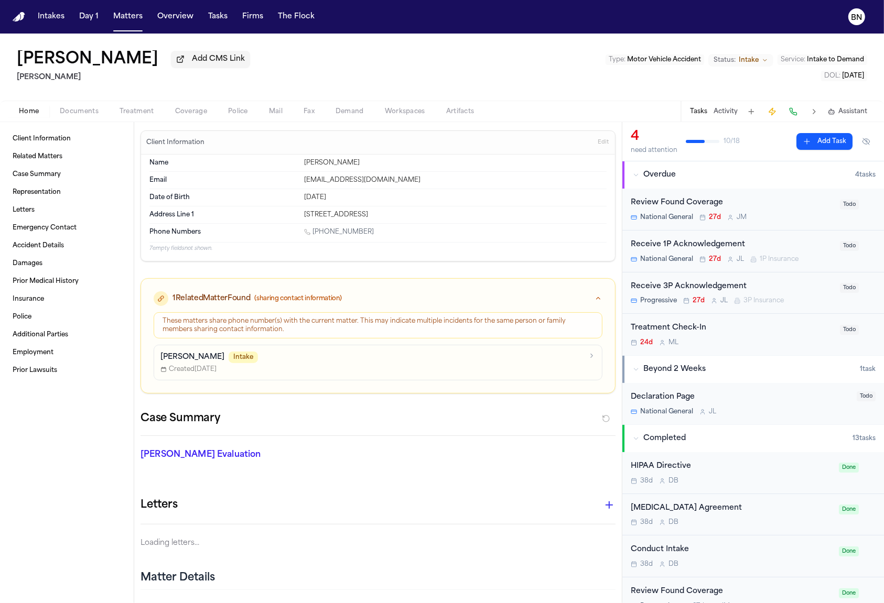
click at [30, 112] on span "Home" at bounding box center [29, 111] width 20 height 8
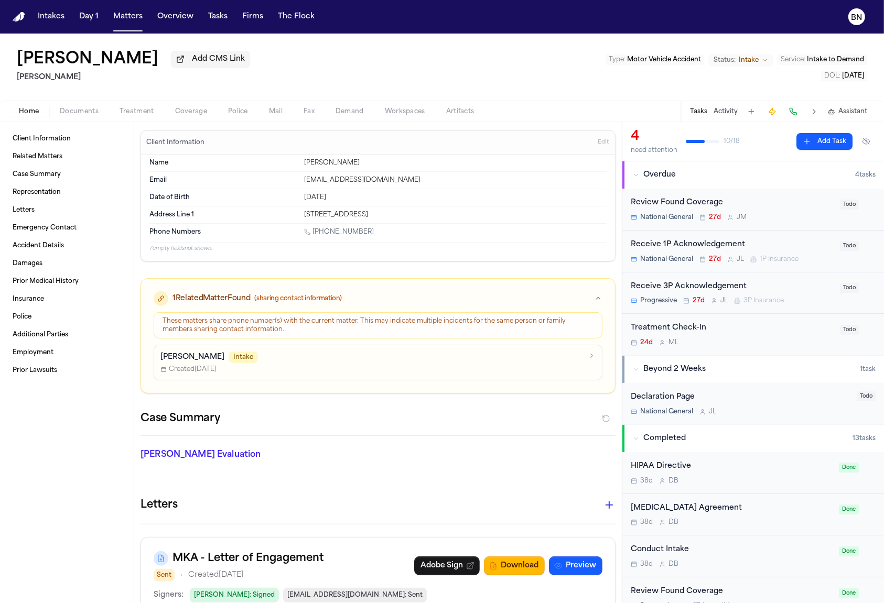
click at [196, 116] on span "Coverage" at bounding box center [191, 111] width 32 height 8
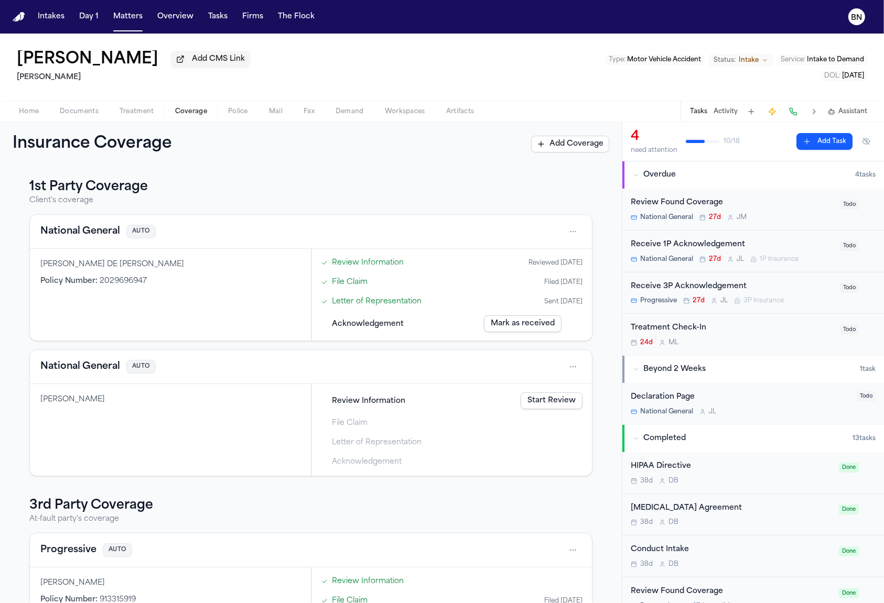
click at [111, 235] on button "National General" at bounding box center [80, 231] width 80 height 15
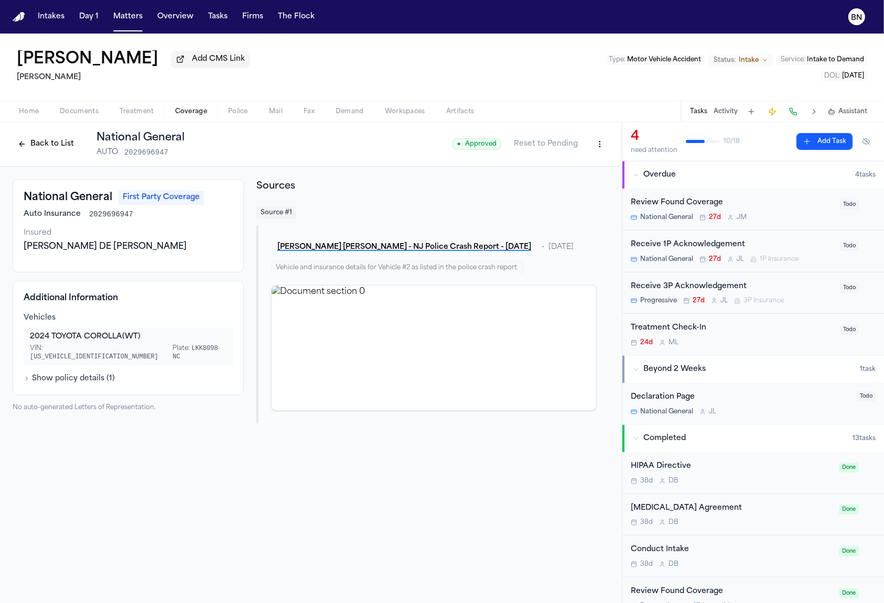
click at [48, 148] on button "Back to List" at bounding box center [46, 144] width 67 height 17
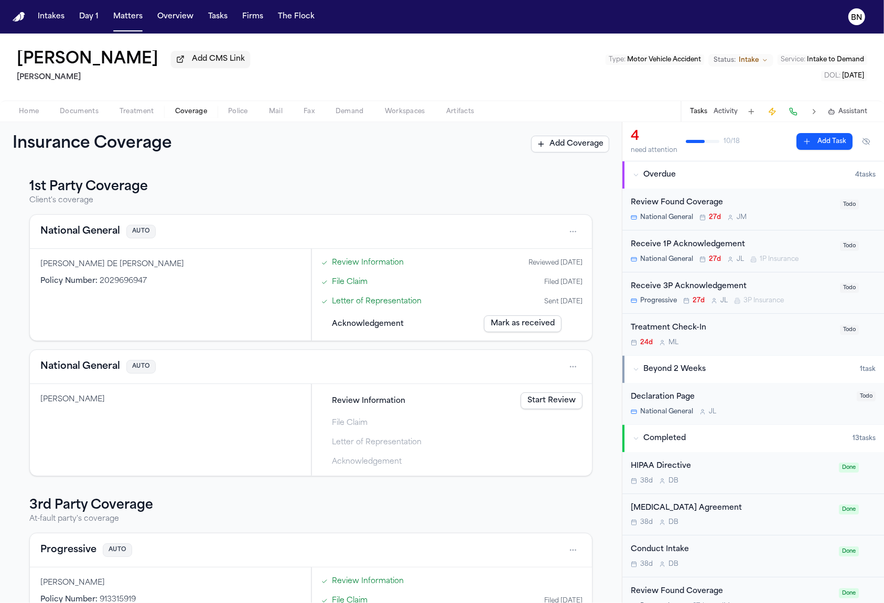
click at [397, 307] on link "Letter of Representation" at bounding box center [377, 301] width 90 height 11
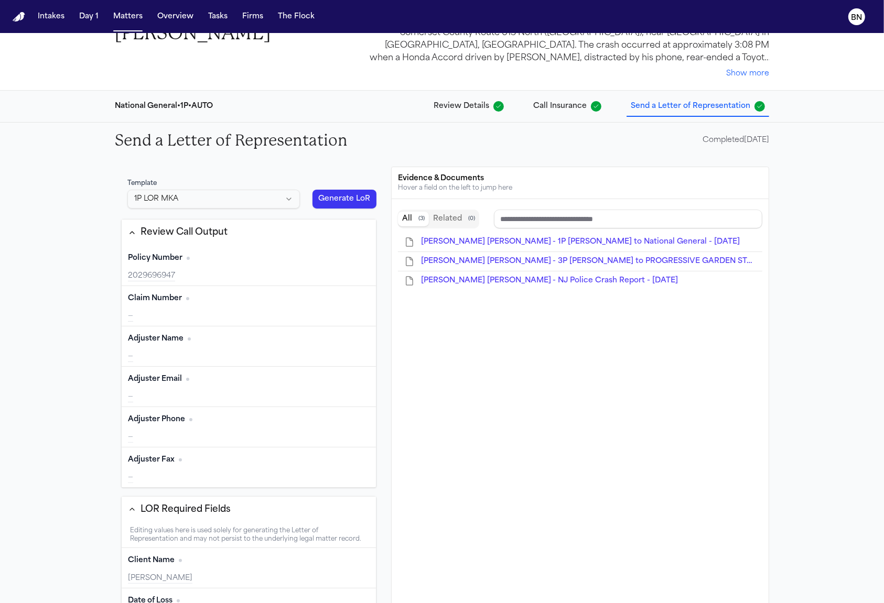
scroll to position [45, 0]
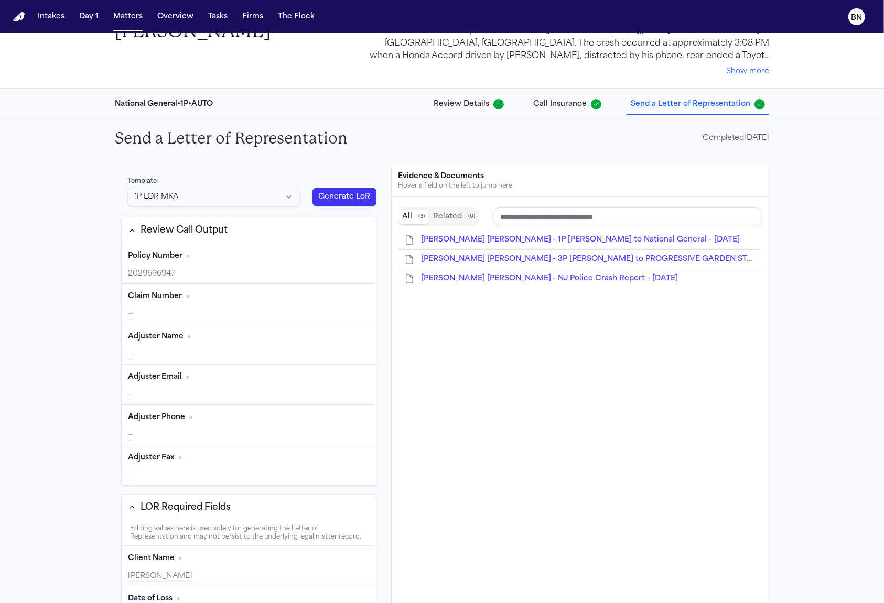
click at [264, 197] on html "Intakes Day 1 Matters Overview Tasks Firms The Flock BN Back to Coverage Ana Za…" at bounding box center [442, 301] width 884 height 603
click at [288, 173] on html "Intakes Day 1 Matters Overview Tasks Firms The Flock BN Back to Coverage Ana Za…" at bounding box center [442, 301] width 884 height 603
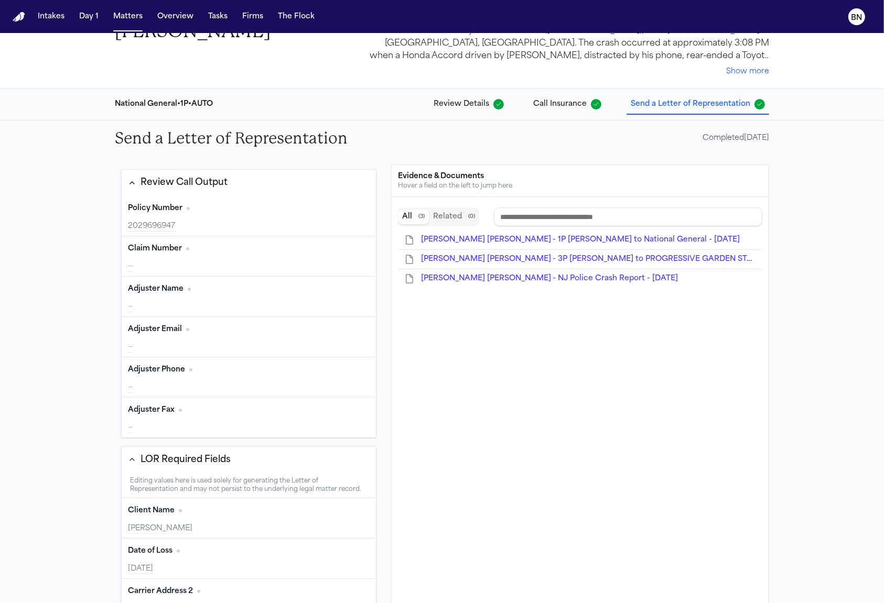
type input "**********"
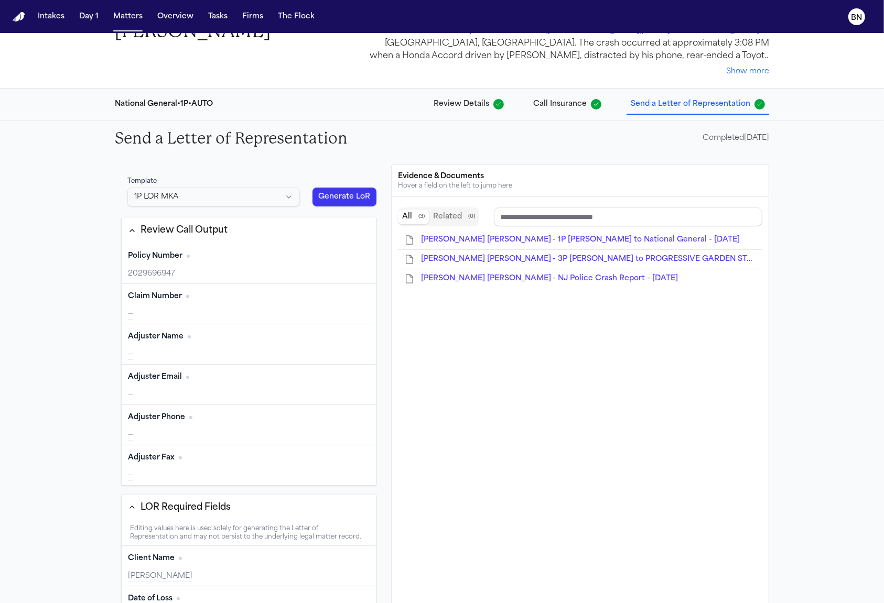
scroll to position [30, 0]
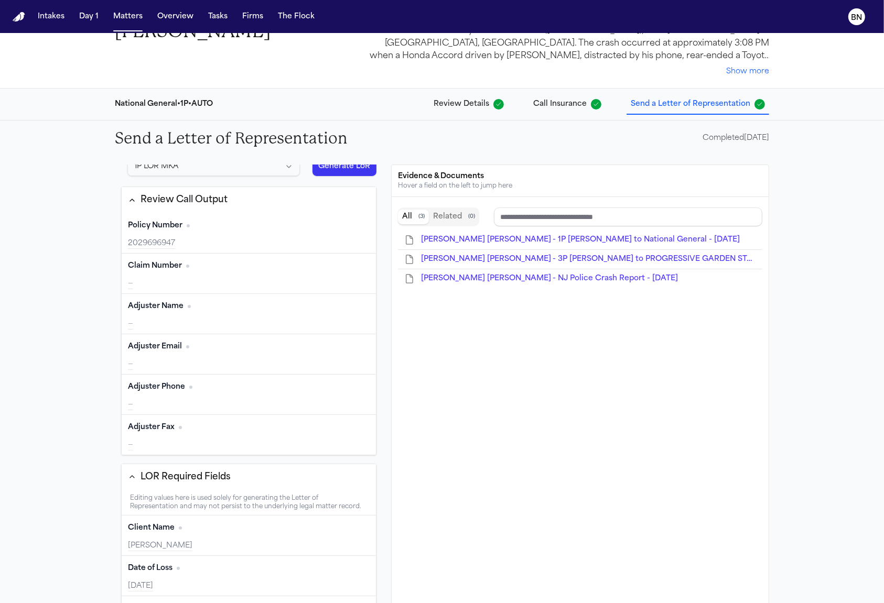
type input "**********"
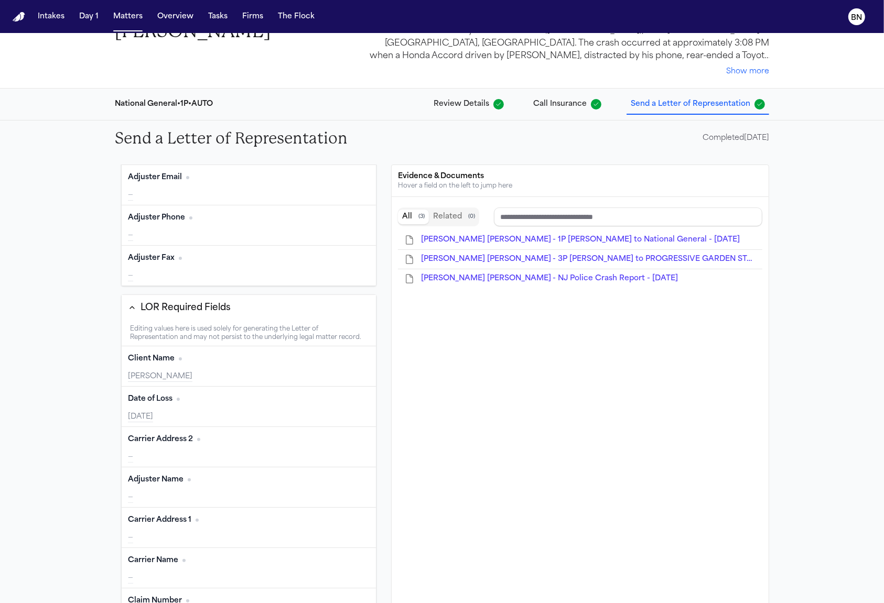
scroll to position [257, 0]
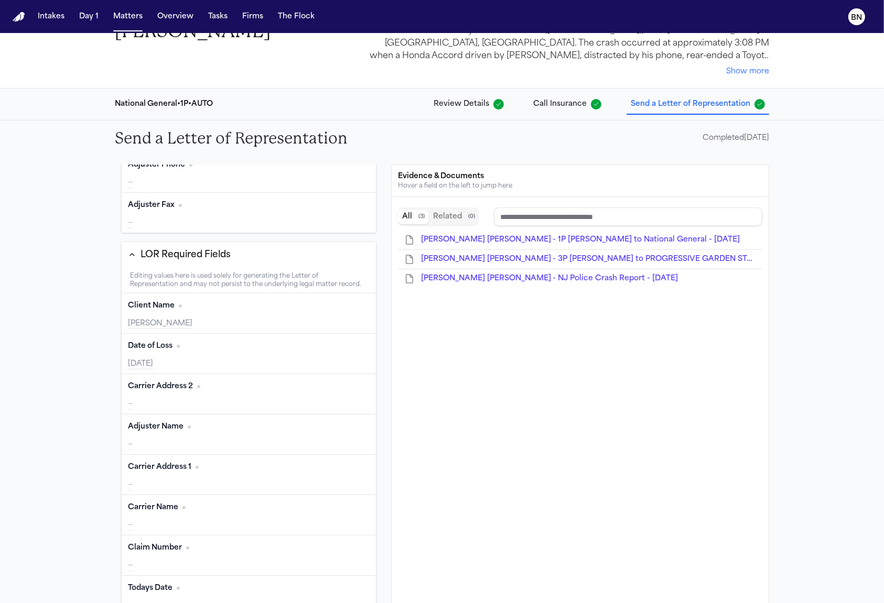
type input "**********"
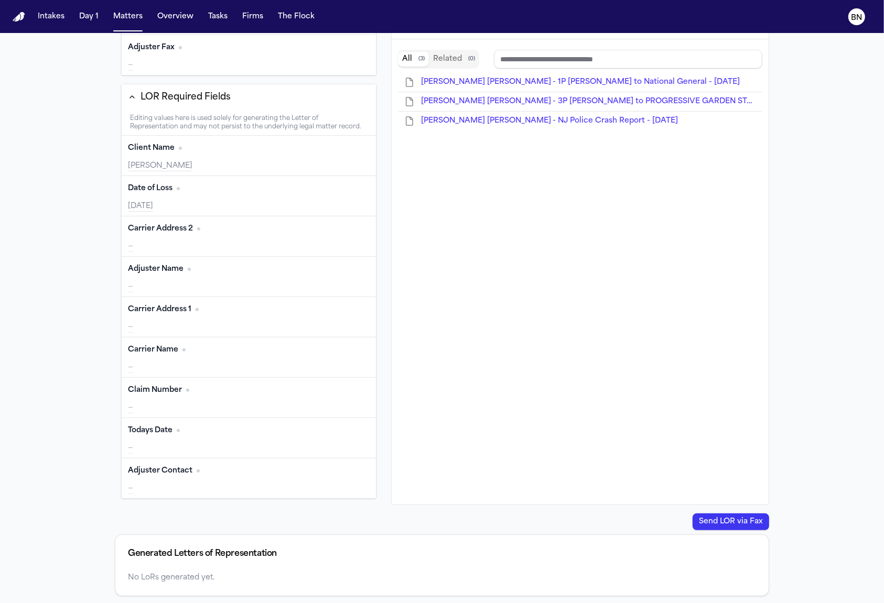
scroll to position [251, 0]
click at [242, 450] on div "—" at bounding box center [249, 450] width 242 height 10
click at [177, 434] on span "No citation" at bounding box center [178, 432] width 3 height 3
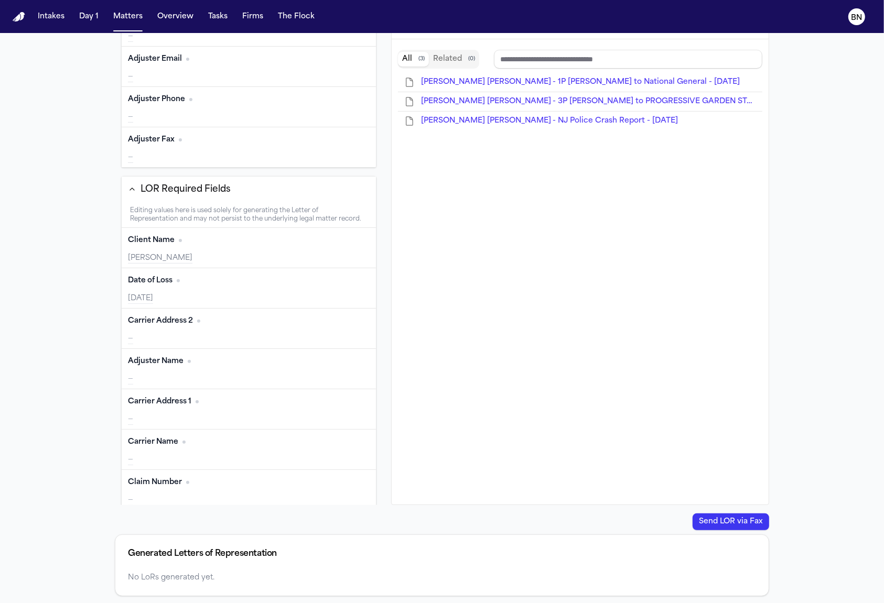
scroll to position [6, 0]
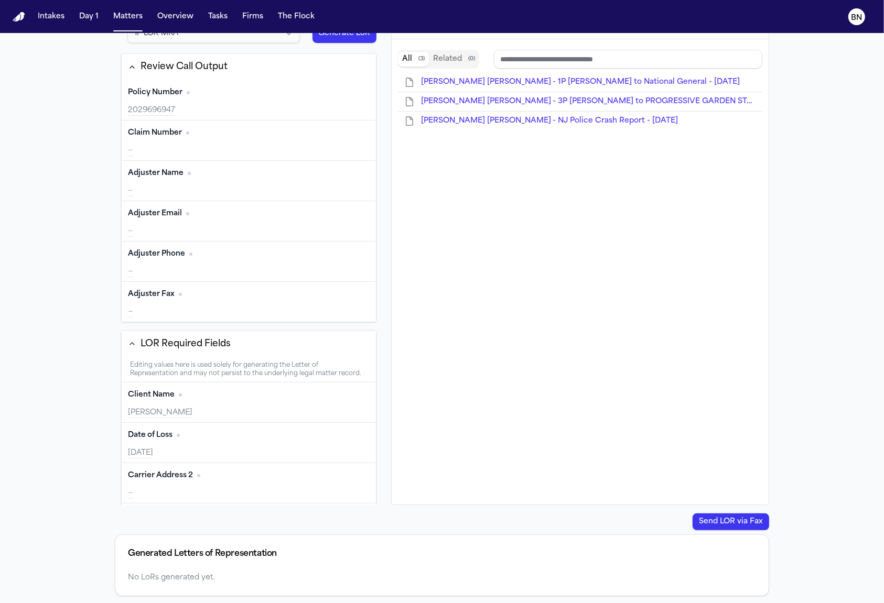
type input "**********"
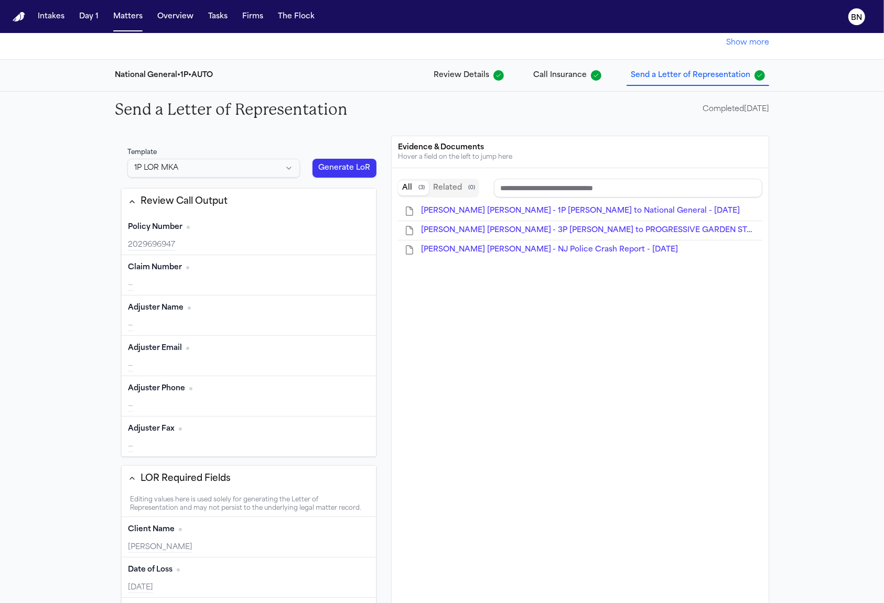
scroll to position [257, 0]
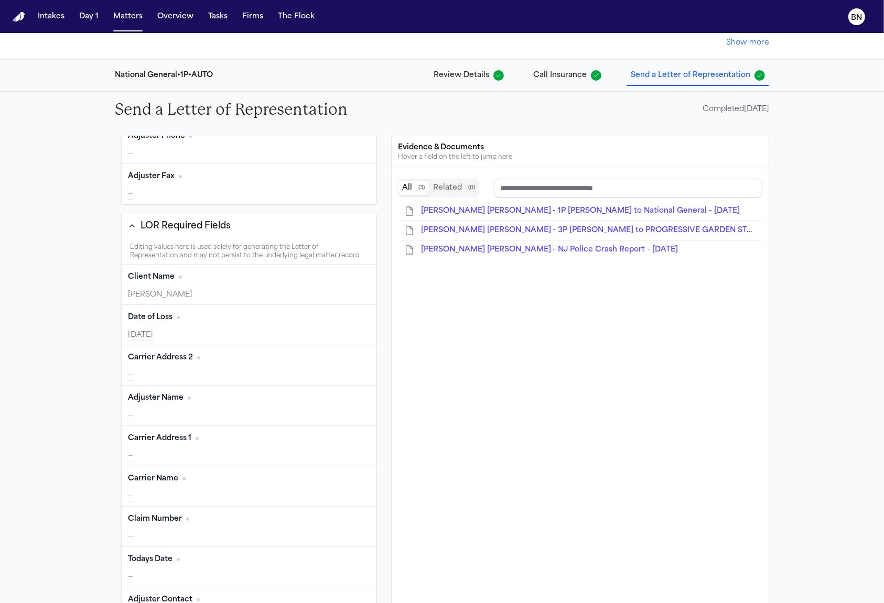
type input "**********"
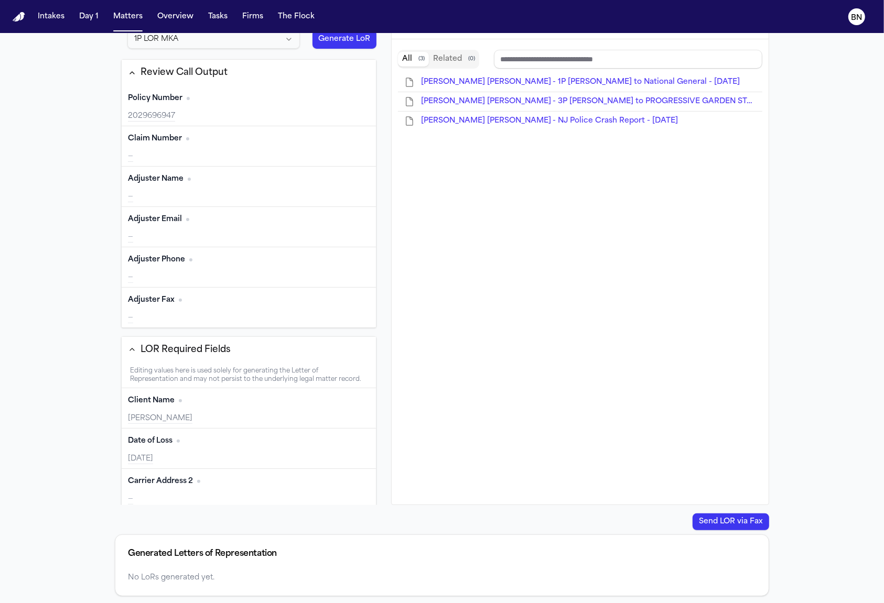
scroll to position [0, 0]
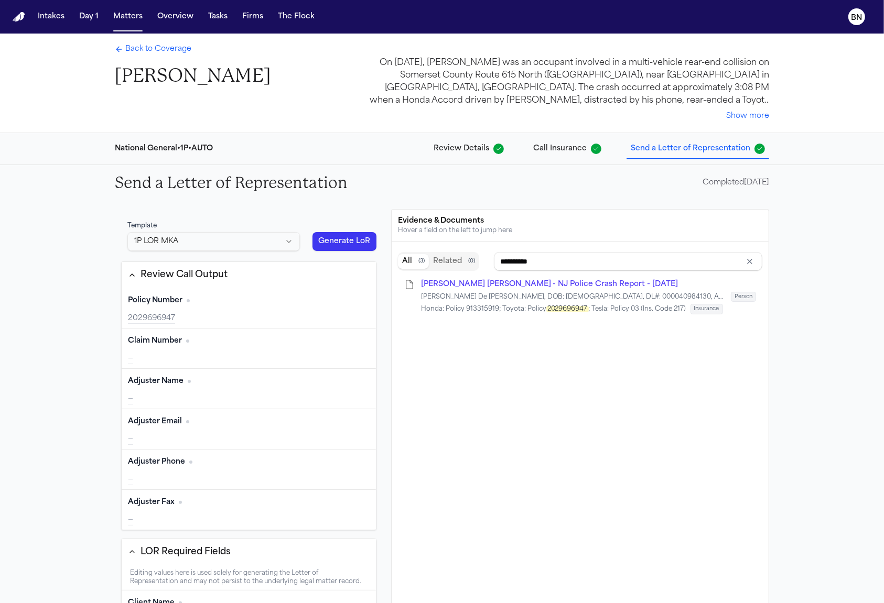
type input "**********"
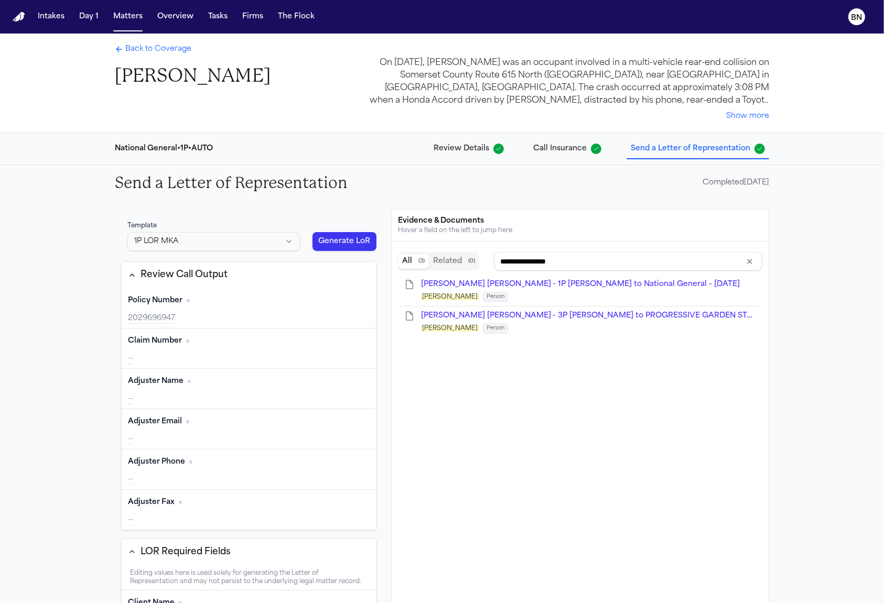
click at [169, 51] on span "Back to Coverage" at bounding box center [158, 49] width 66 height 10
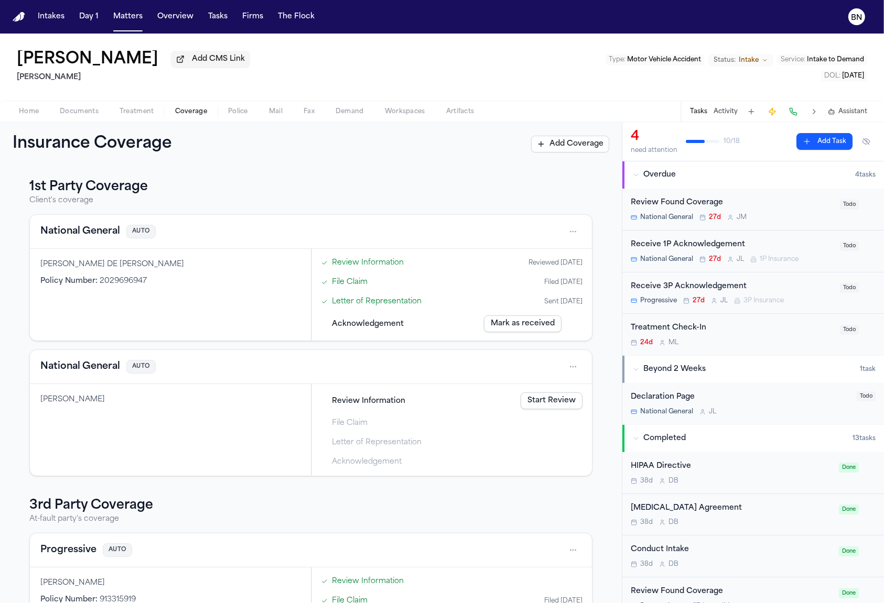
click at [42, 113] on button "Home" at bounding box center [28, 111] width 41 height 13
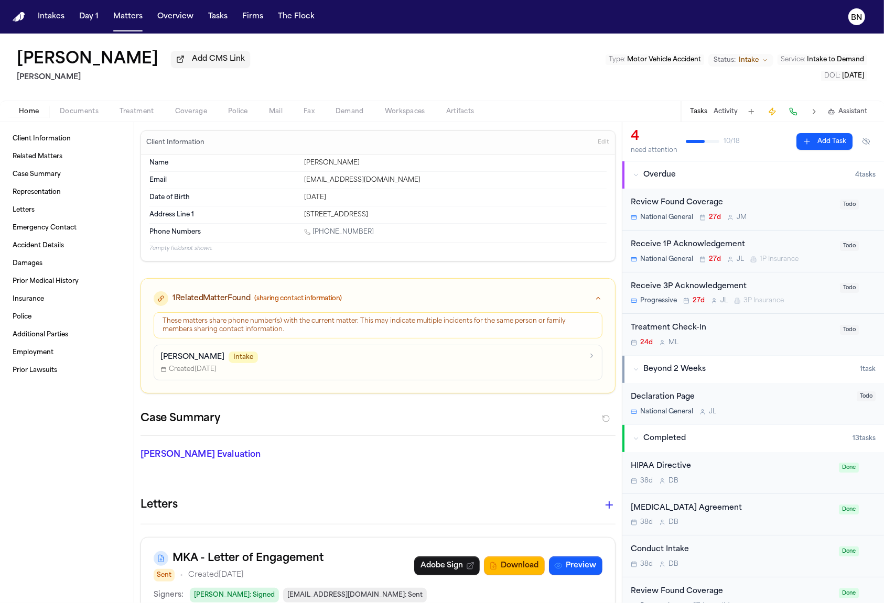
click at [724, 114] on button "Activity" at bounding box center [725, 111] width 24 height 8
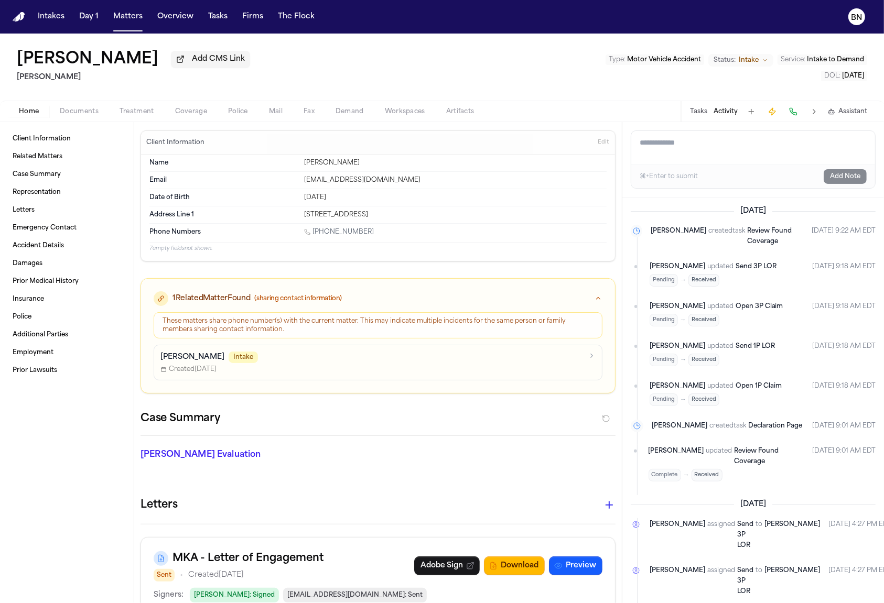
click at [729, 112] on button "Activity" at bounding box center [725, 111] width 24 height 8
click at [729, 114] on button "Activity" at bounding box center [725, 111] width 24 height 8
click at [28, 116] on span "Home" at bounding box center [29, 111] width 20 height 8
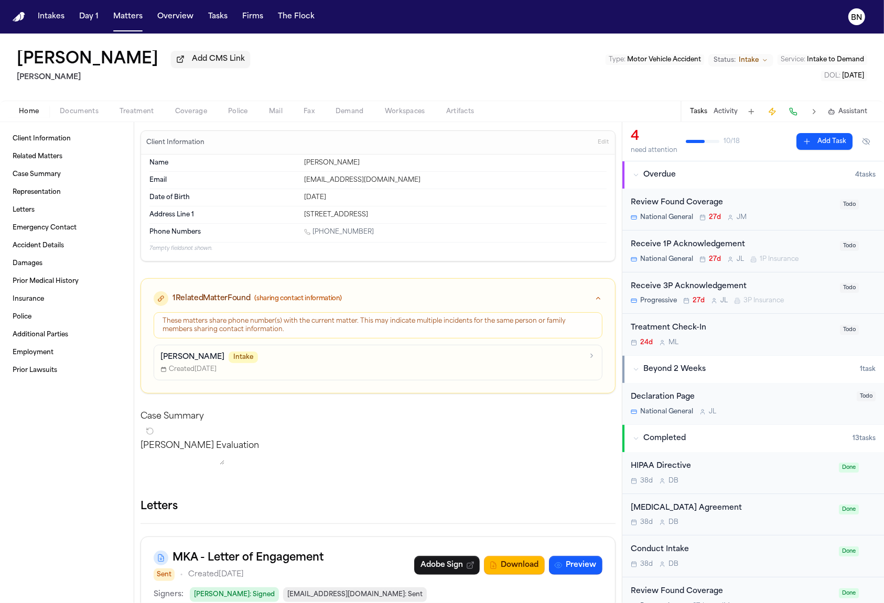
click at [724, 115] on button "Activity" at bounding box center [725, 111] width 24 height 8
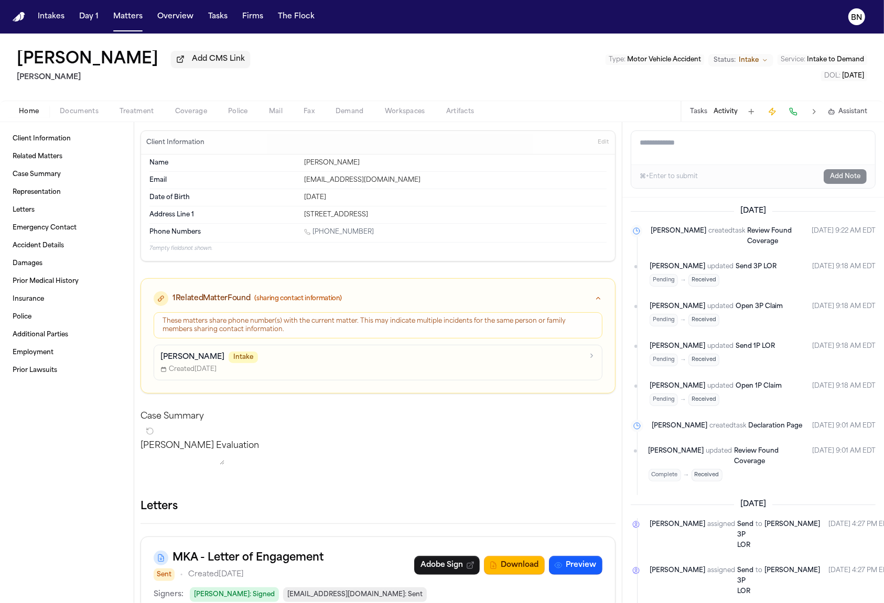
click at [708, 158] on textarea "Add a note to this matter" at bounding box center [753, 148] width 244 height 34
click at [695, 147] on textarea "Add a note to this matter" at bounding box center [753, 148] width 244 height 34
click at [721, 114] on button "Activity" at bounding box center [725, 111] width 24 height 8
click at [699, 115] on button "Tasks" at bounding box center [698, 111] width 17 height 8
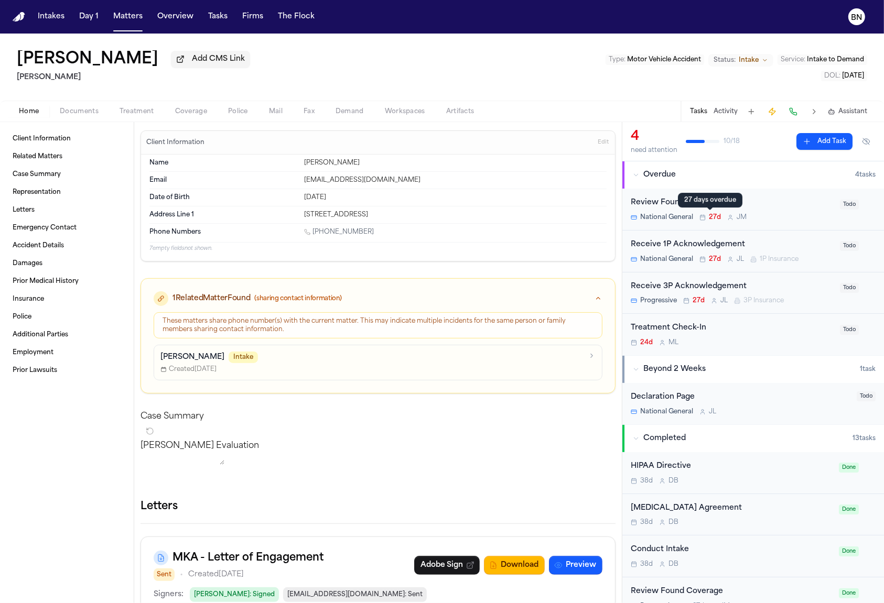
click at [690, 206] on div "27 days overdue 27 days overdue" at bounding box center [710, 200] width 64 height 15
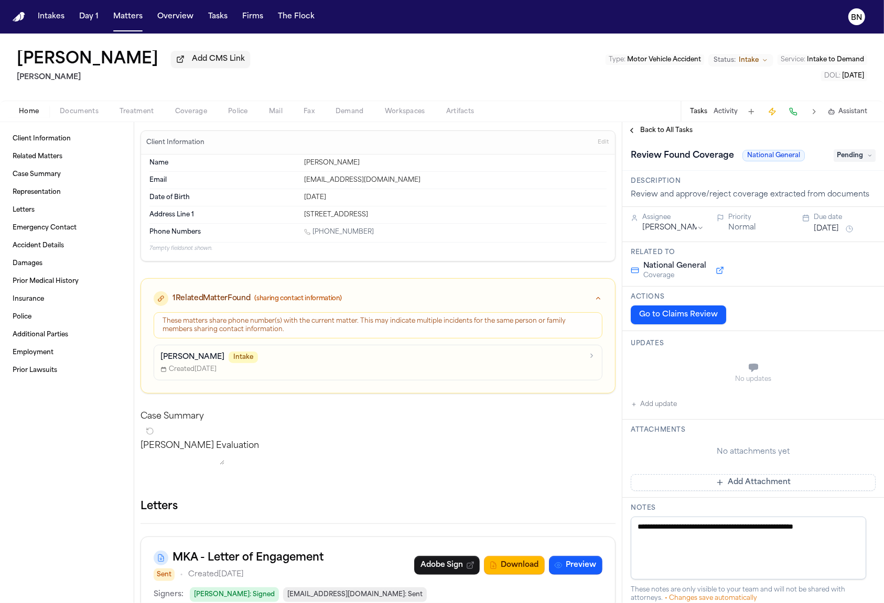
click at [663, 206] on div "Description Review and approve/reject coverage extracted from documents" at bounding box center [753, 189] width 262 height 36
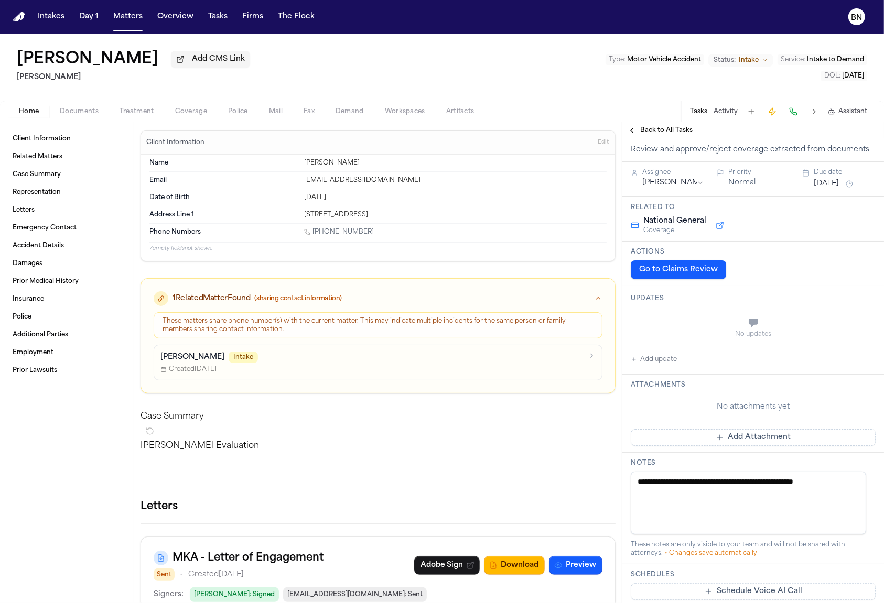
scroll to position [7, 0]
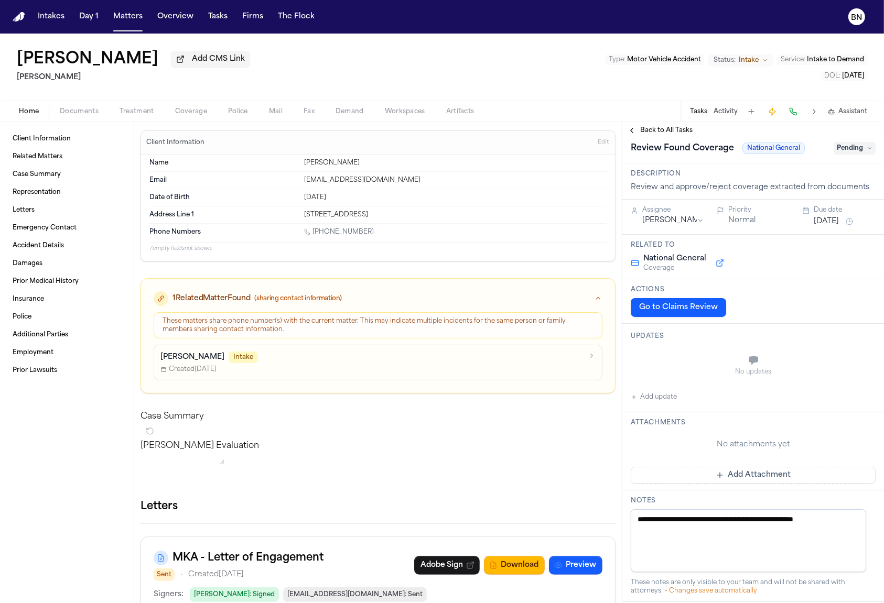
click at [661, 399] on button "Add update" at bounding box center [654, 397] width 46 height 13
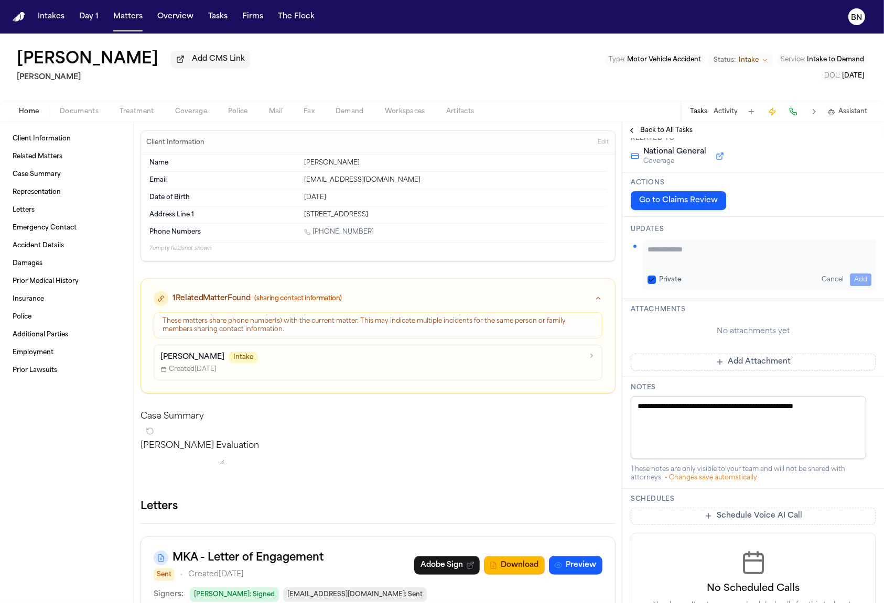
scroll to position [204, 0]
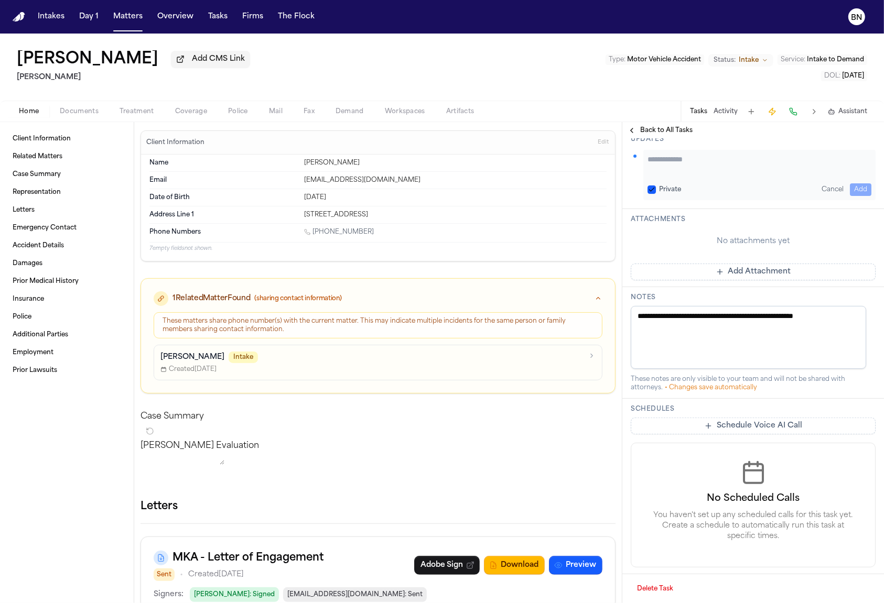
click at [724, 350] on textarea "**********" at bounding box center [748, 337] width 235 height 63
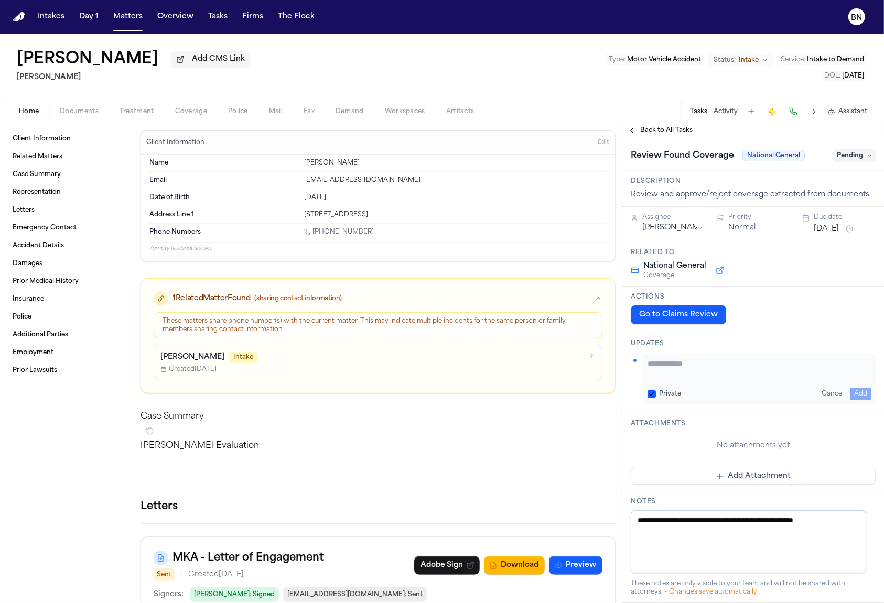
click at [654, 134] on span "Back to All Tasks" at bounding box center [666, 130] width 52 height 8
